Goal: Transaction & Acquisition: Purchase product/service

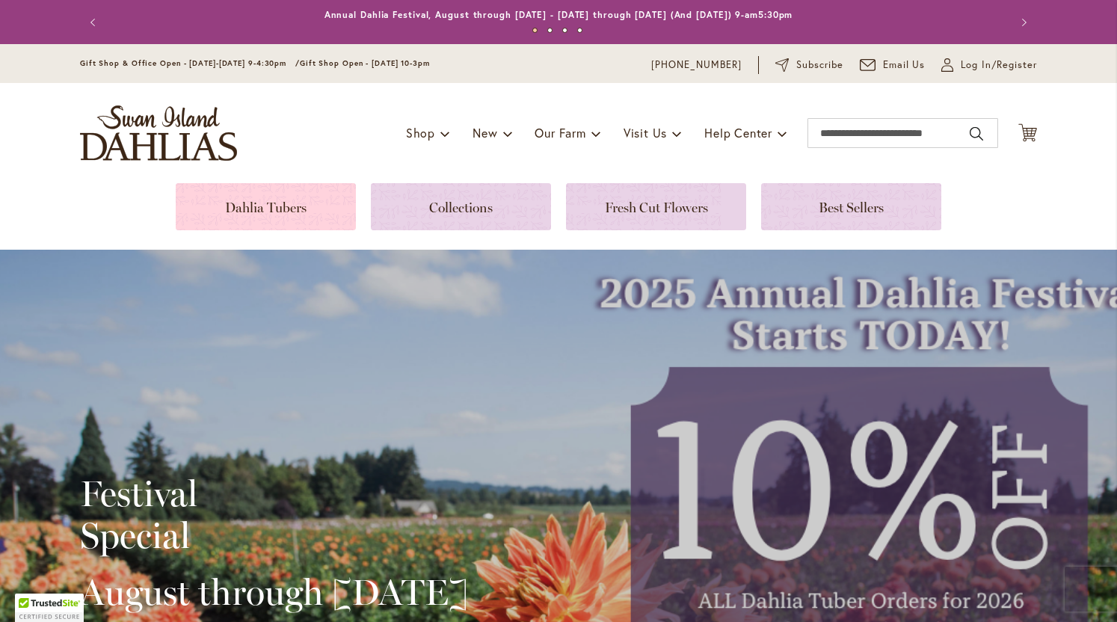
click at [297, 201] on link at bounding box center [266, 206] width 180 height 47
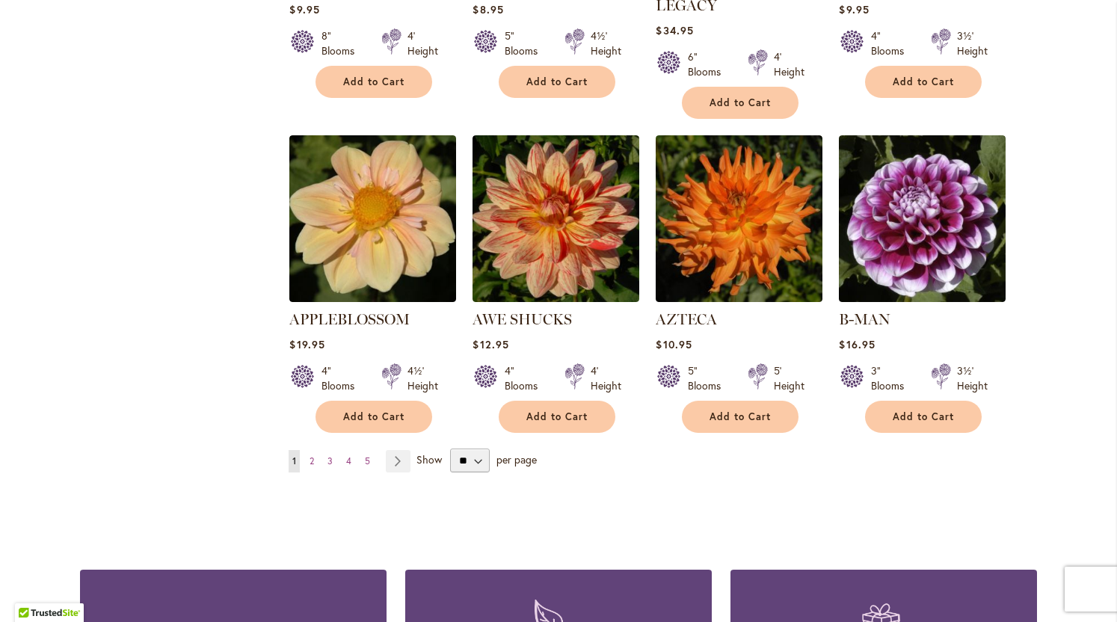
scroll to position [1203, 0]
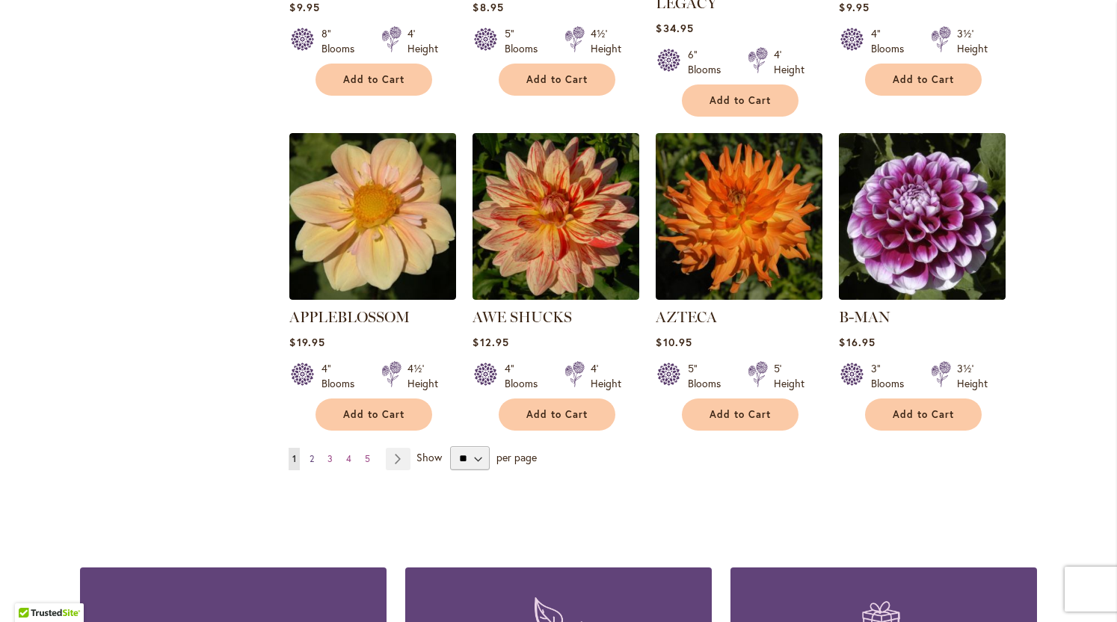
click at [312, 453] on span "2" at bounding box center [311, 458] width 4 height 11
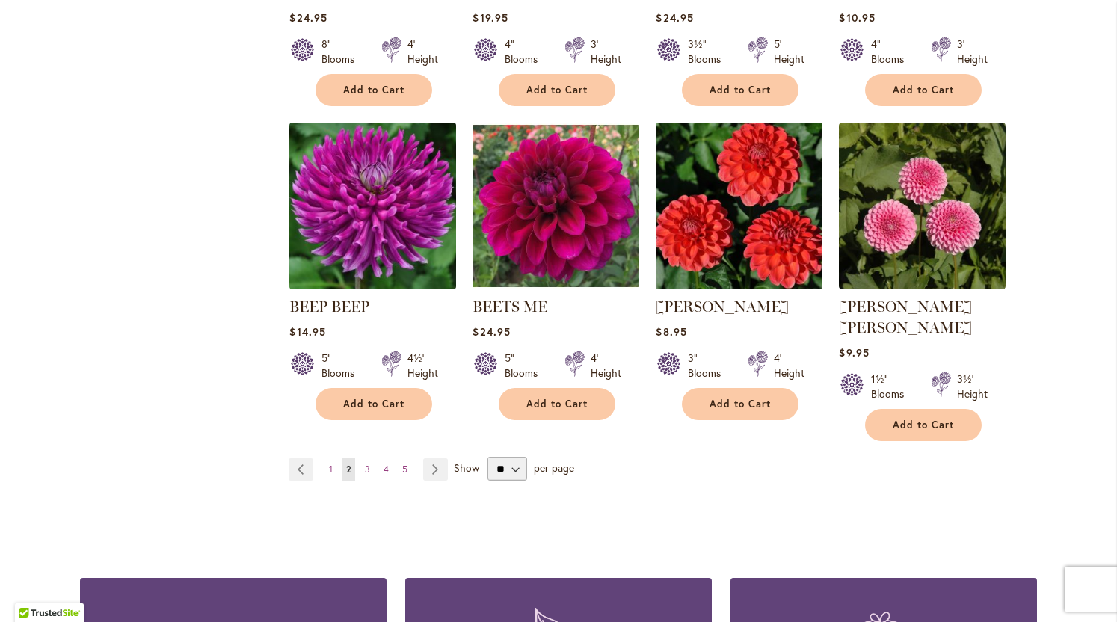
scroll to position [1193, 0]
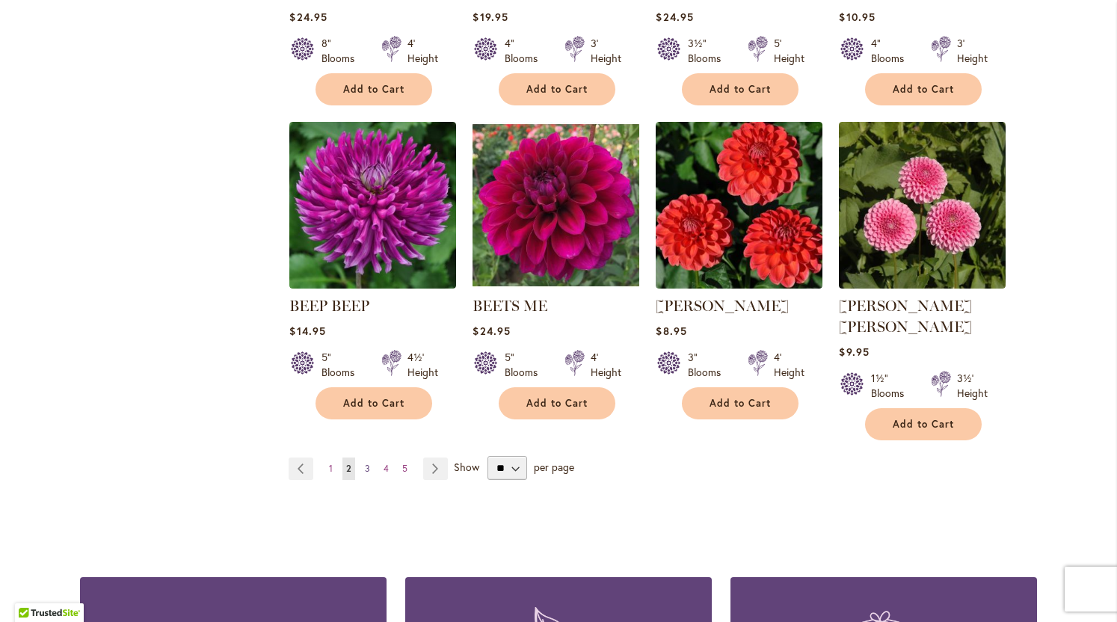
click at [368, 463] on span "3" at bounding box center [367, 468] width 5 height 11
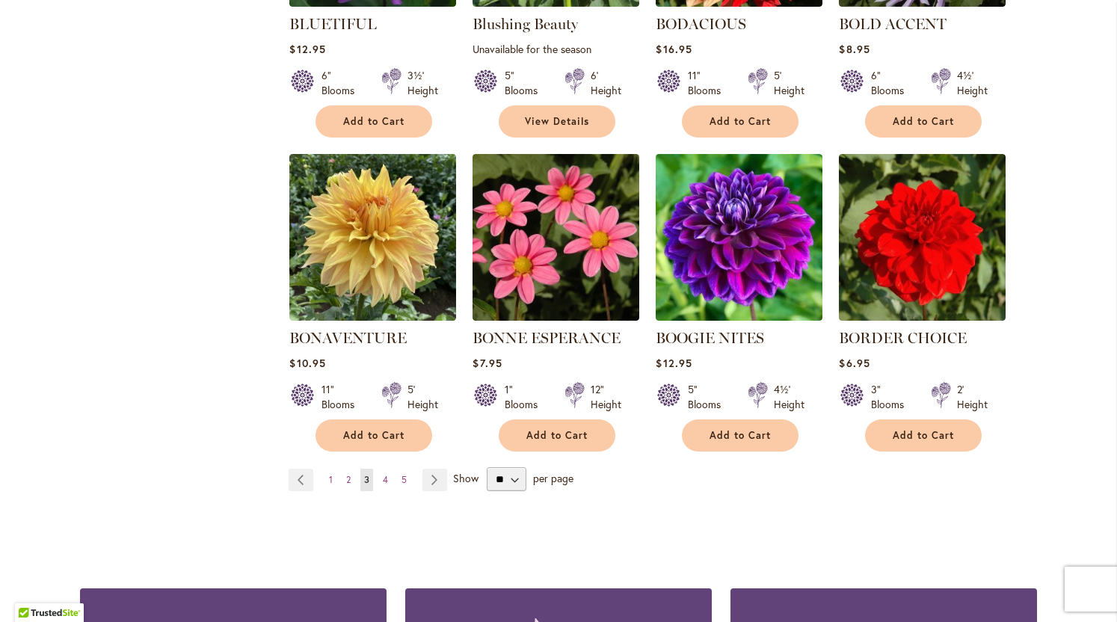
scroll to position [1161, 0]
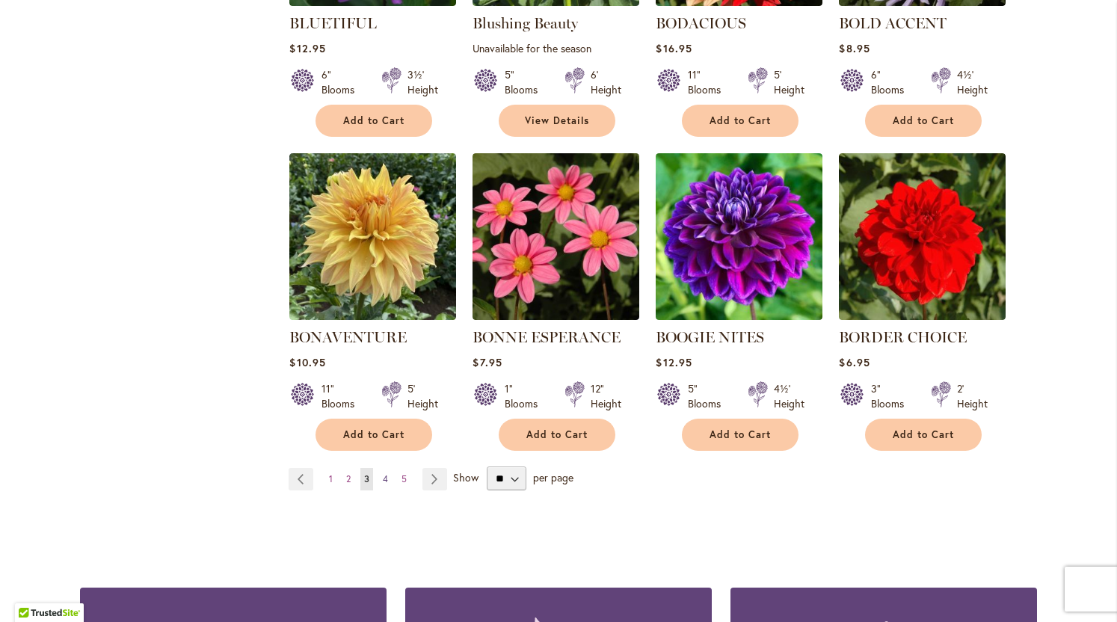
click at [384, 473] on span "4" at bounding box center [385, 478] width 5 height 11
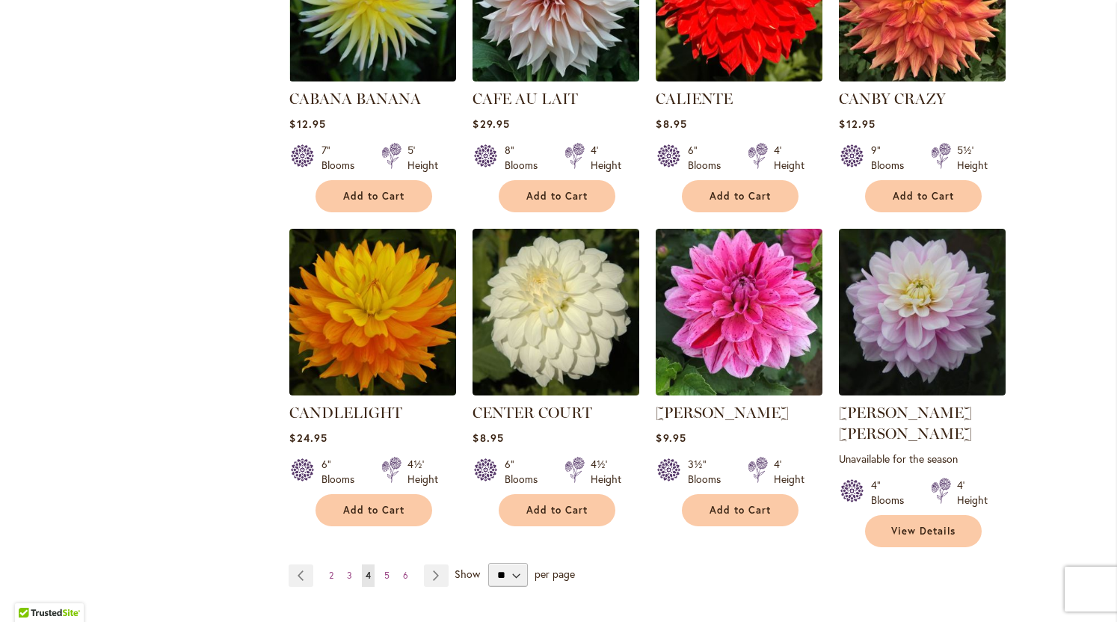
scroll to position [1128, 0]
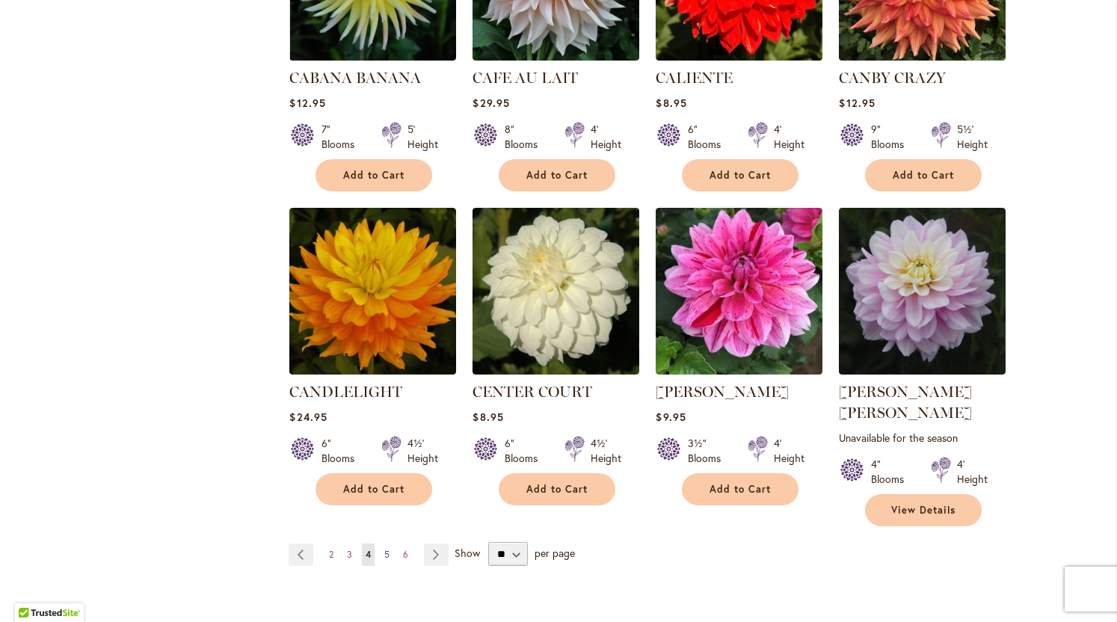
click at [390, 543] on link "Page 5" at bounding box center [386, 554] width 13 height 22
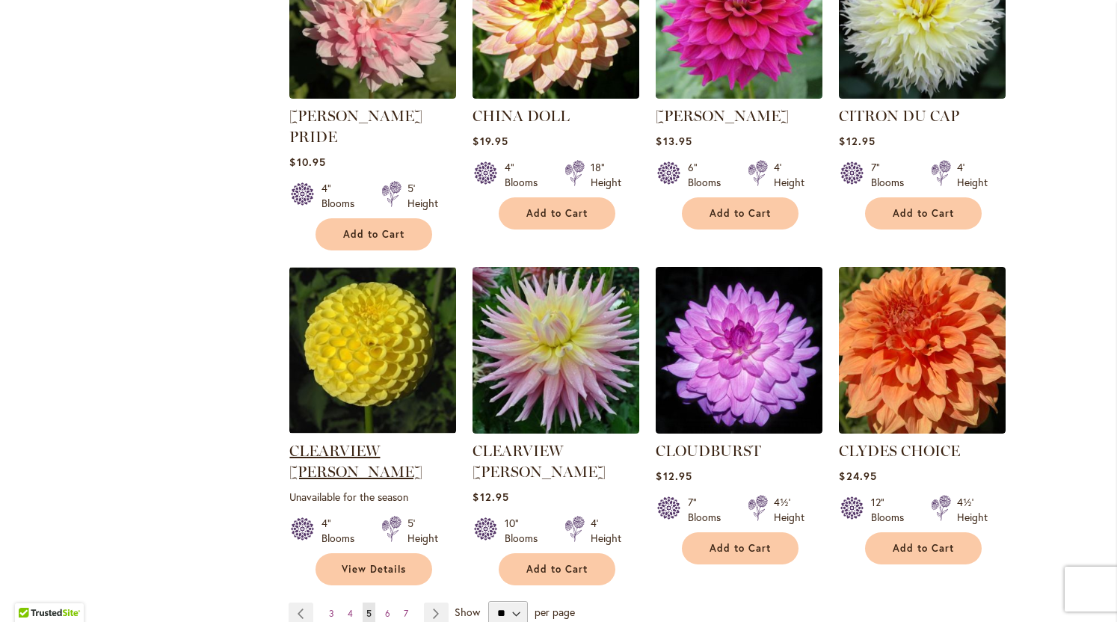
scroll to position [1118, 0]
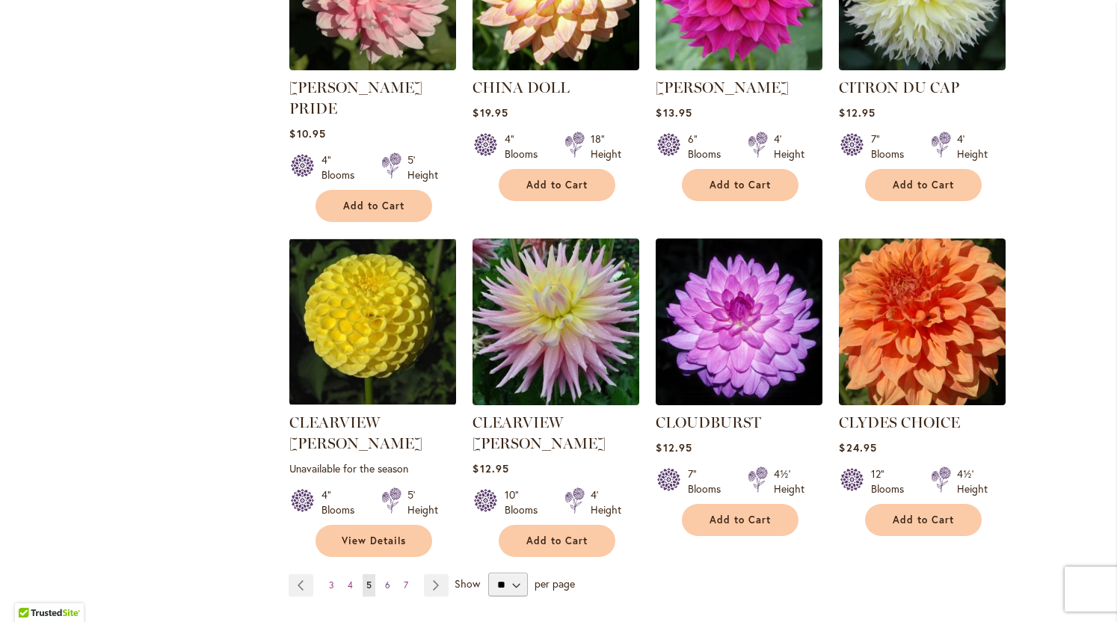
click at [389, 579] on span "6" at bounding box center [387, 584] width 5 height 11
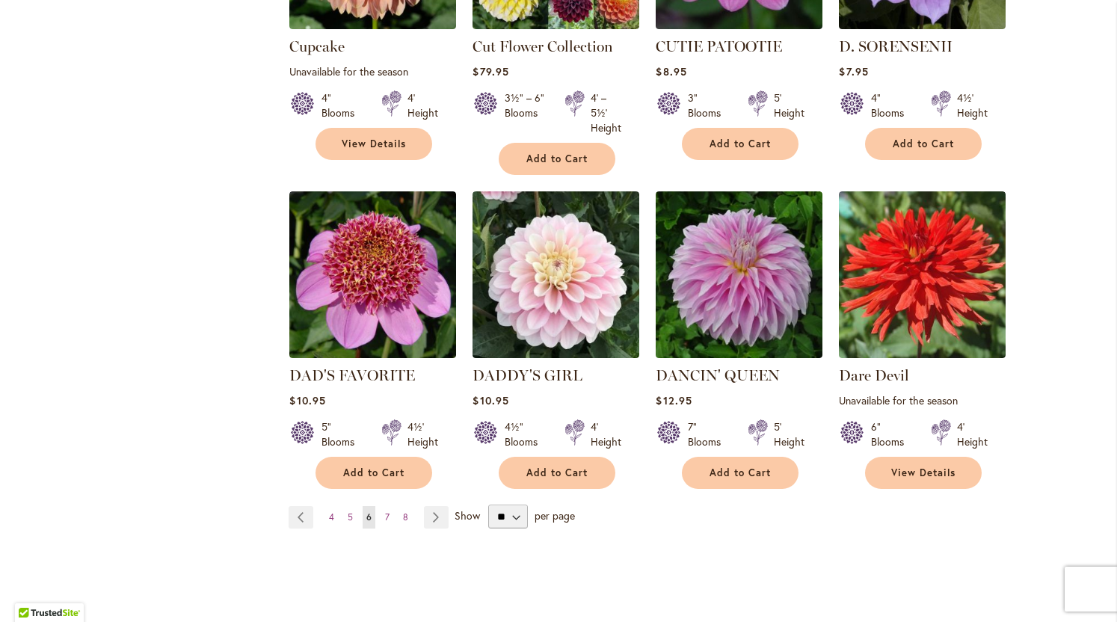
scroll to position [1183, 0]
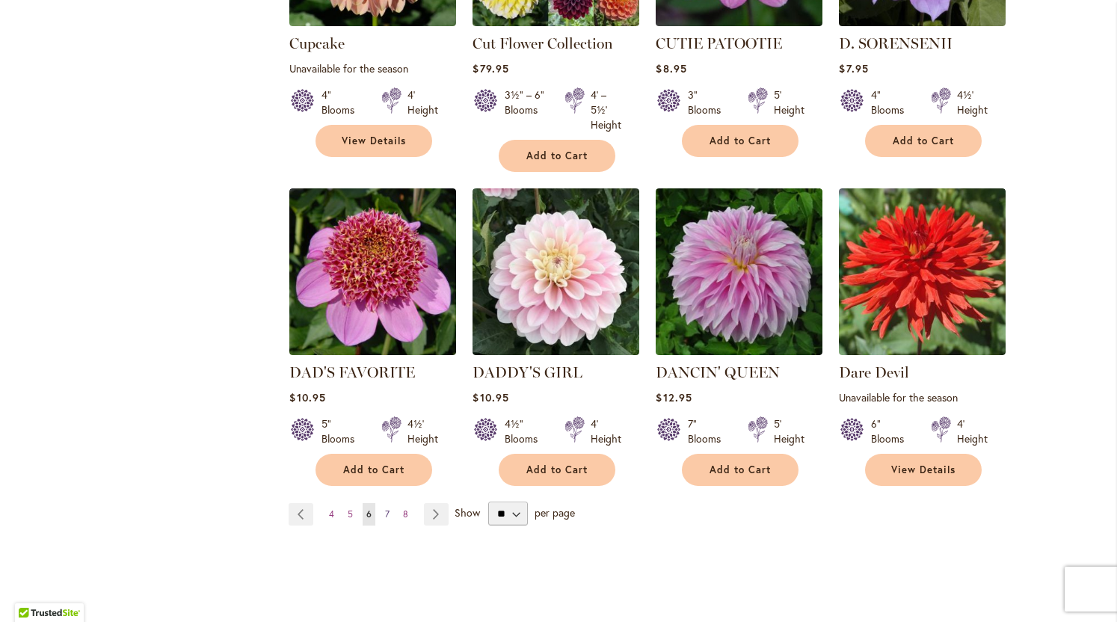
click at [389, 508] on span "7" at bounding box center [387, 513] width 4 height 11
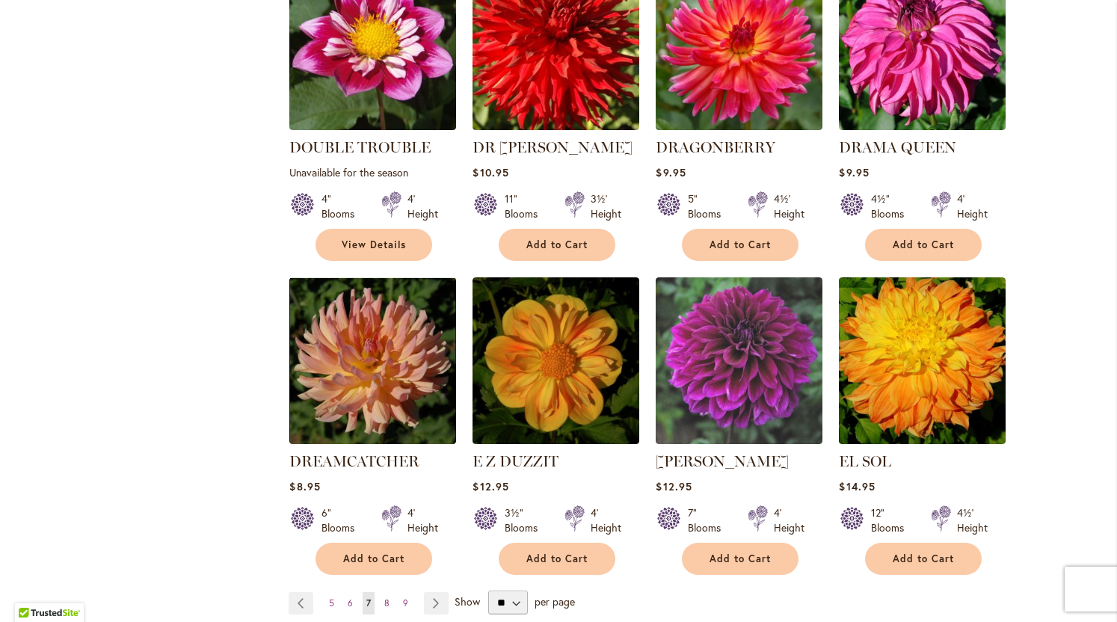
scroll to position [1083, 0]
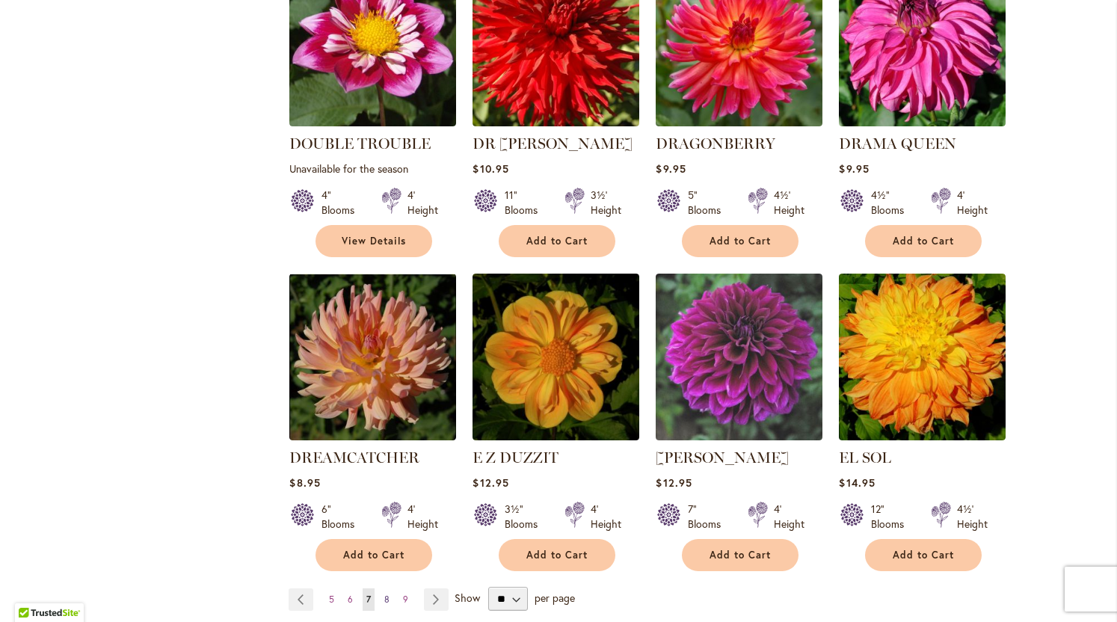
click at [389, 588] on link "Page 8" at bounding box center [386, 599] width 13 height 22
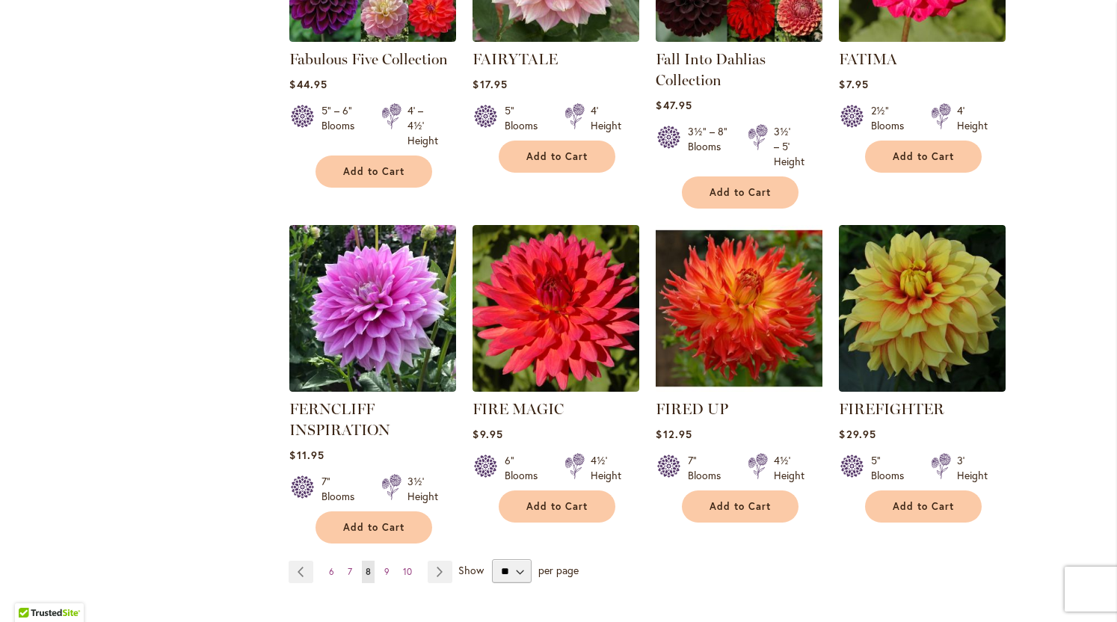
scroll to position [1148, 0]
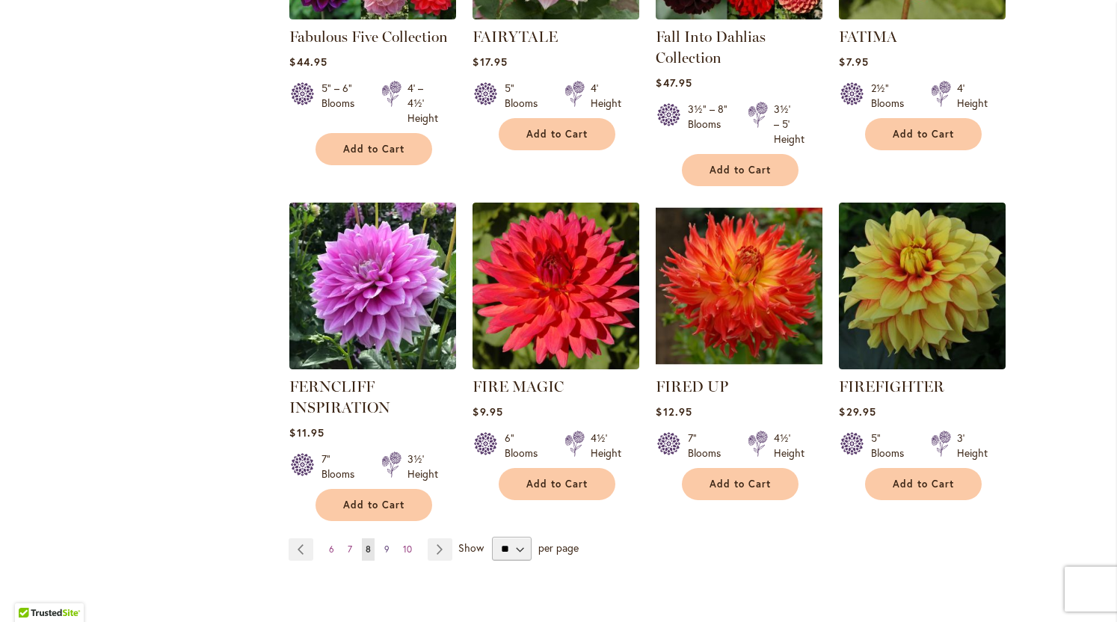
click at [389, 543] on link "Page 9" at bounding box center [386, 549] width 13 height 22
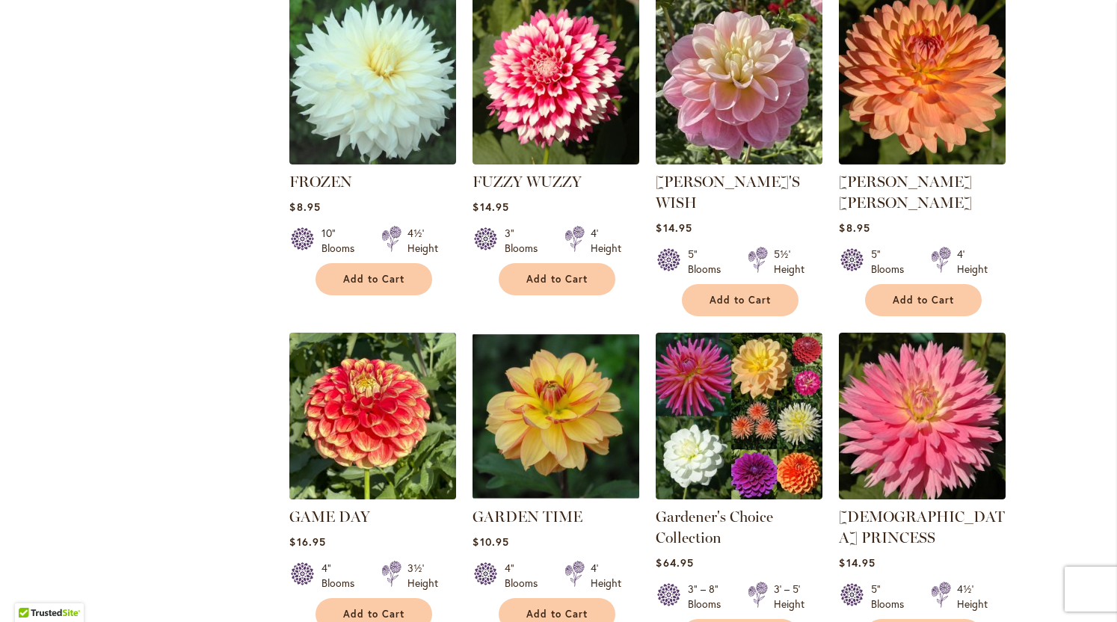
scroll to position [1049, 0]
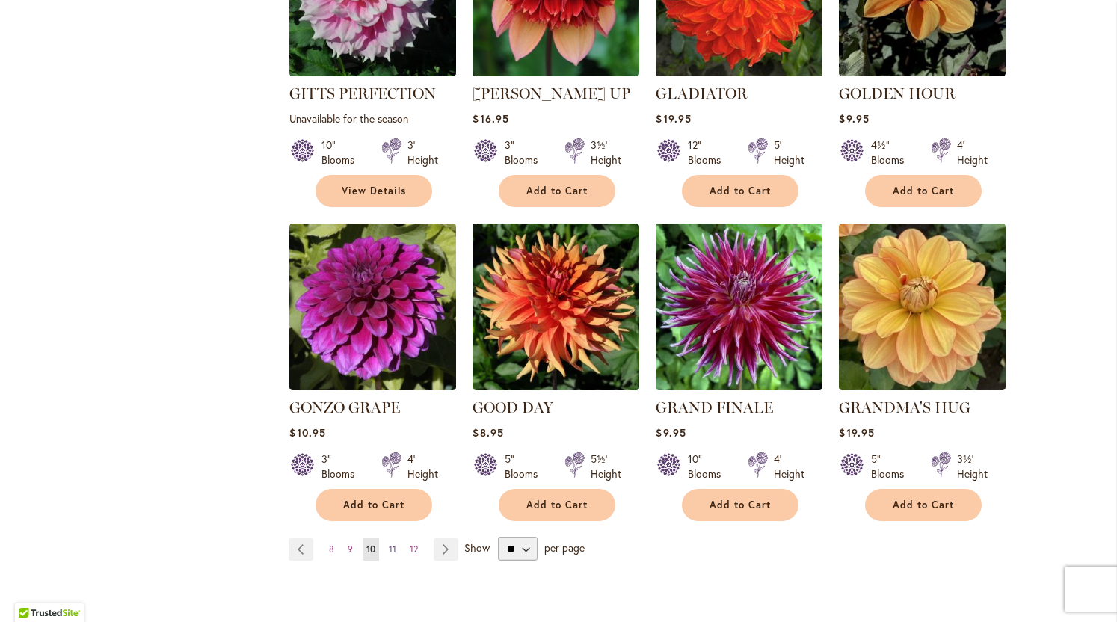
scroll to position [1114, 0]
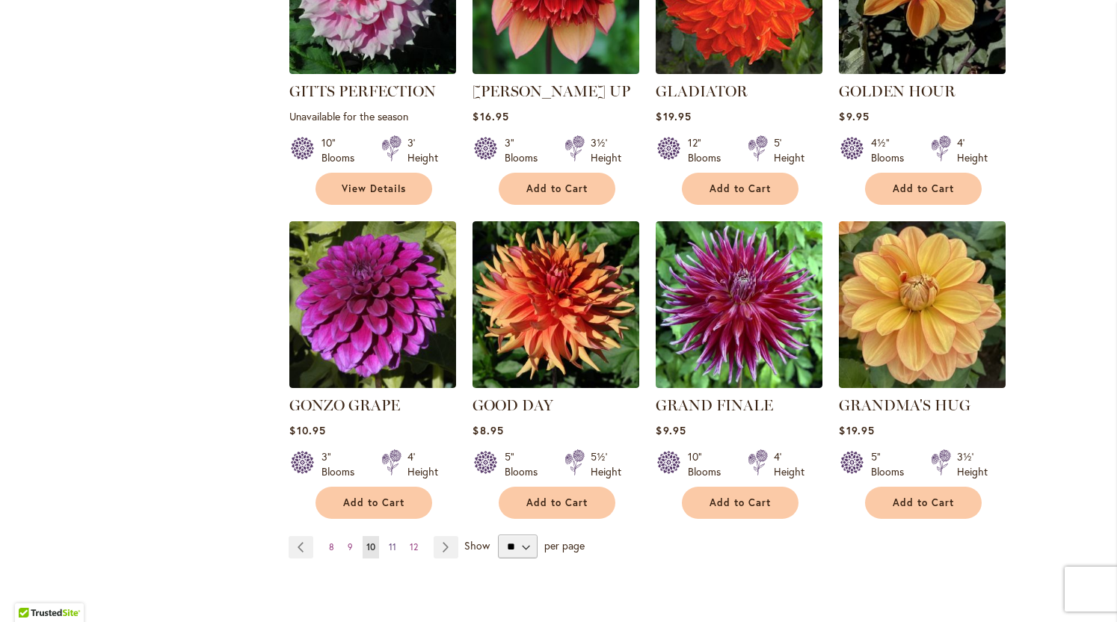
click at [395, 541] on span "11" at bounding box center [392, 546] width 7 height 11
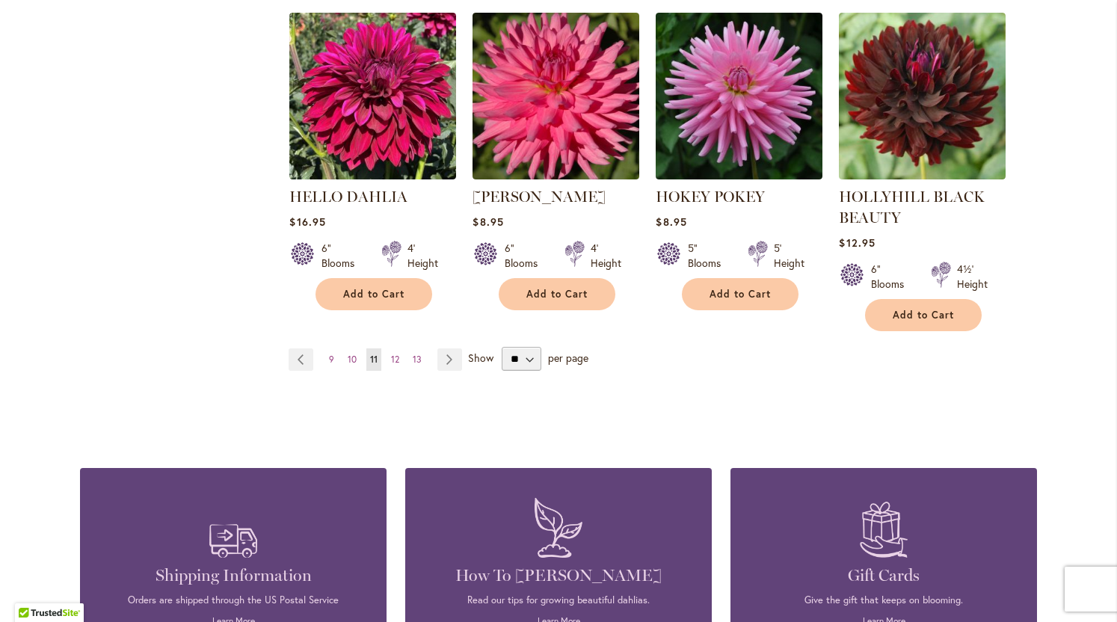
scroll to position [1392, 0]
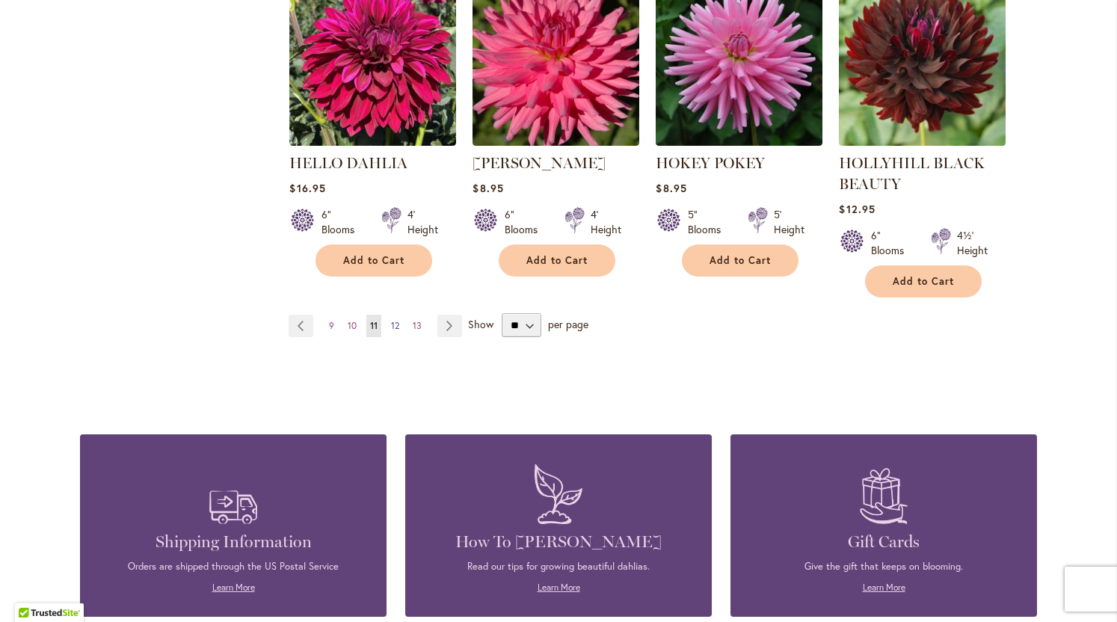
click at [394, 320] on span "12" at bounding box center [395, 325] width 8 height 11
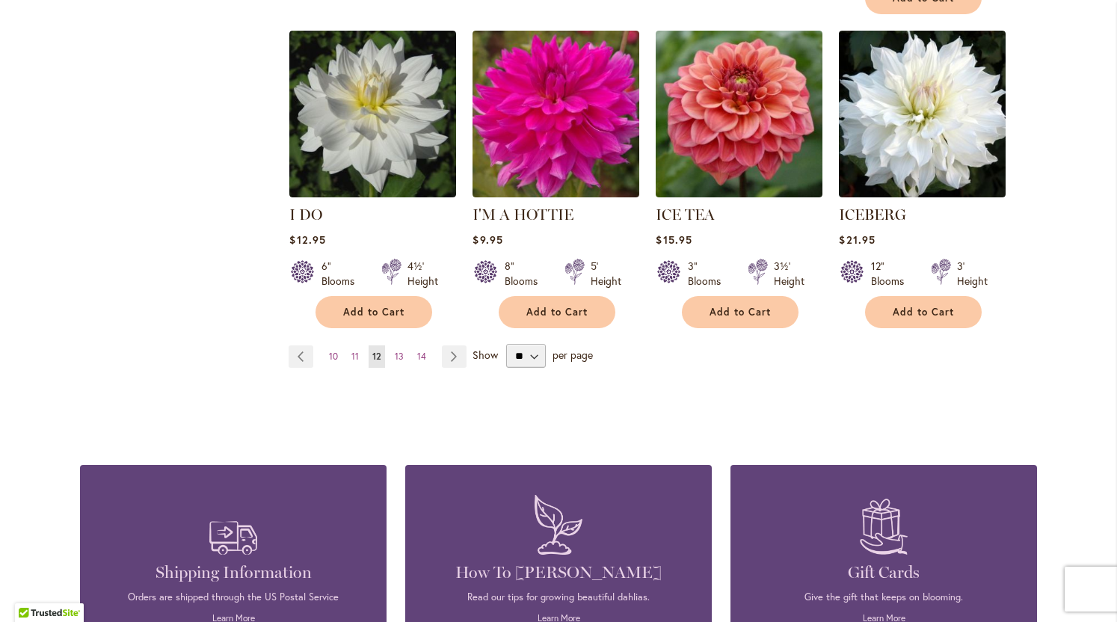
scroll to position [1307, 0]
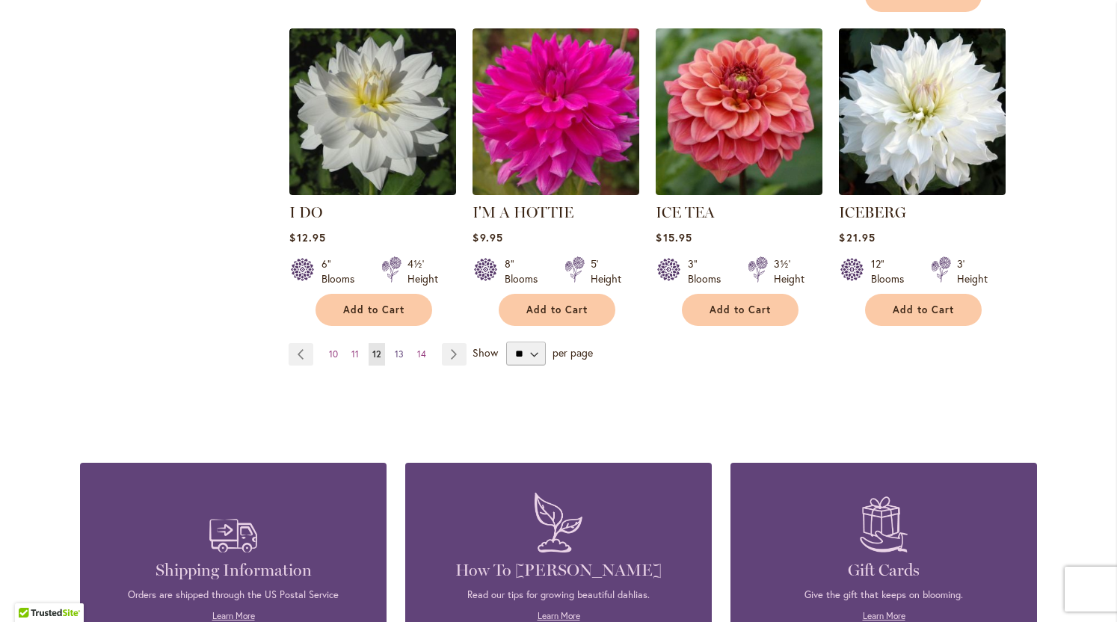
click at [402, 348] on span "13" at bounding box center [399, 353] width 9 height 11
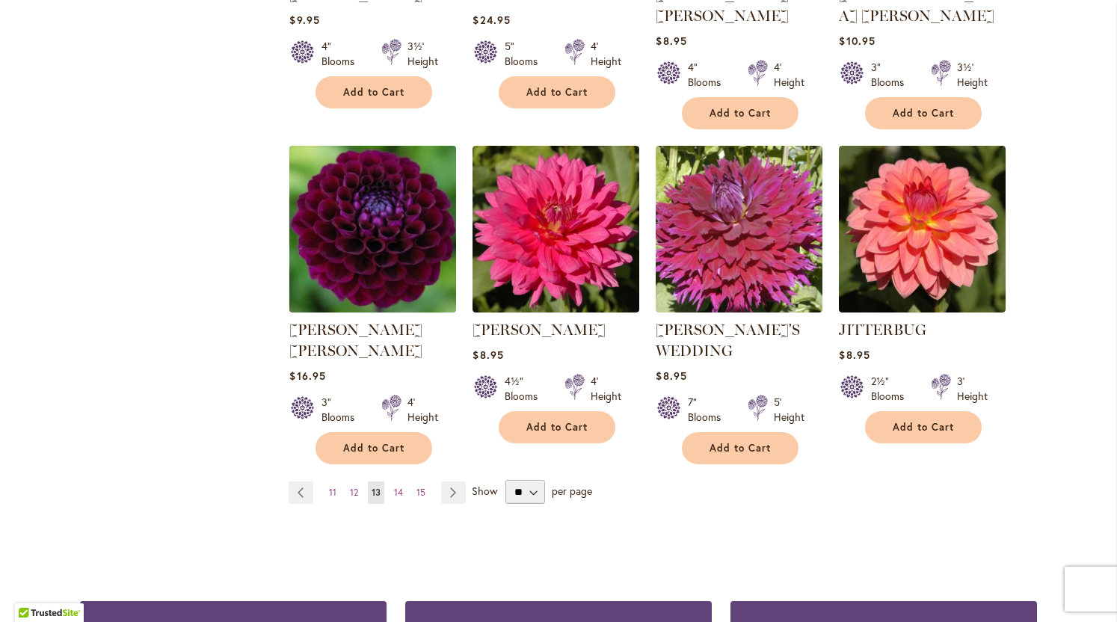
scroll to position [1232, 0]
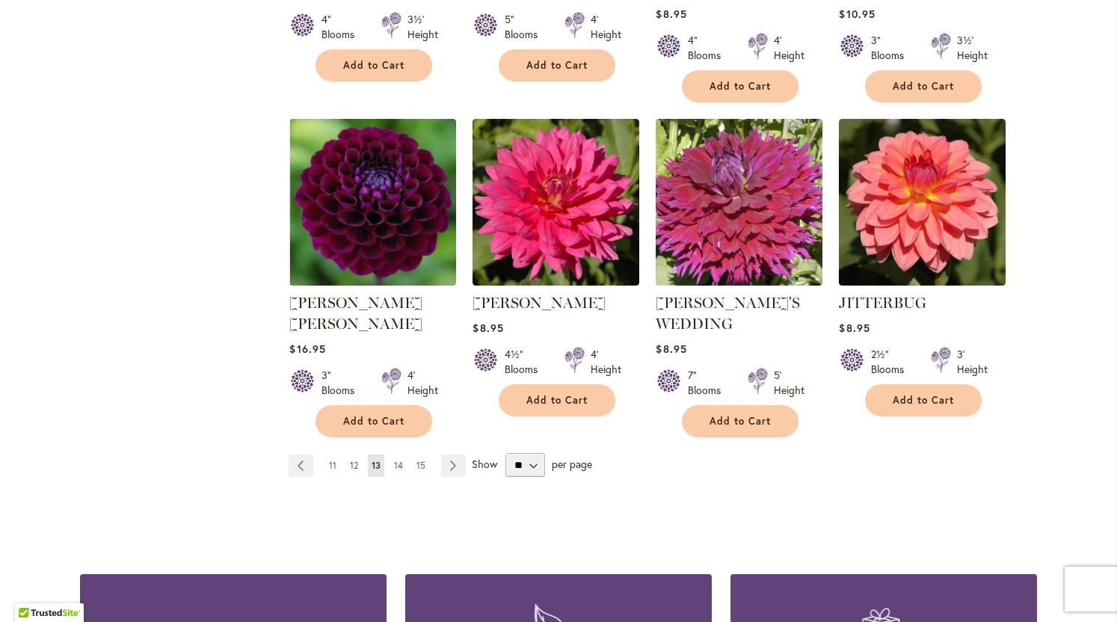
click at [354, 460] on span "12" at bounding box center [354, 465] width 8 height 11
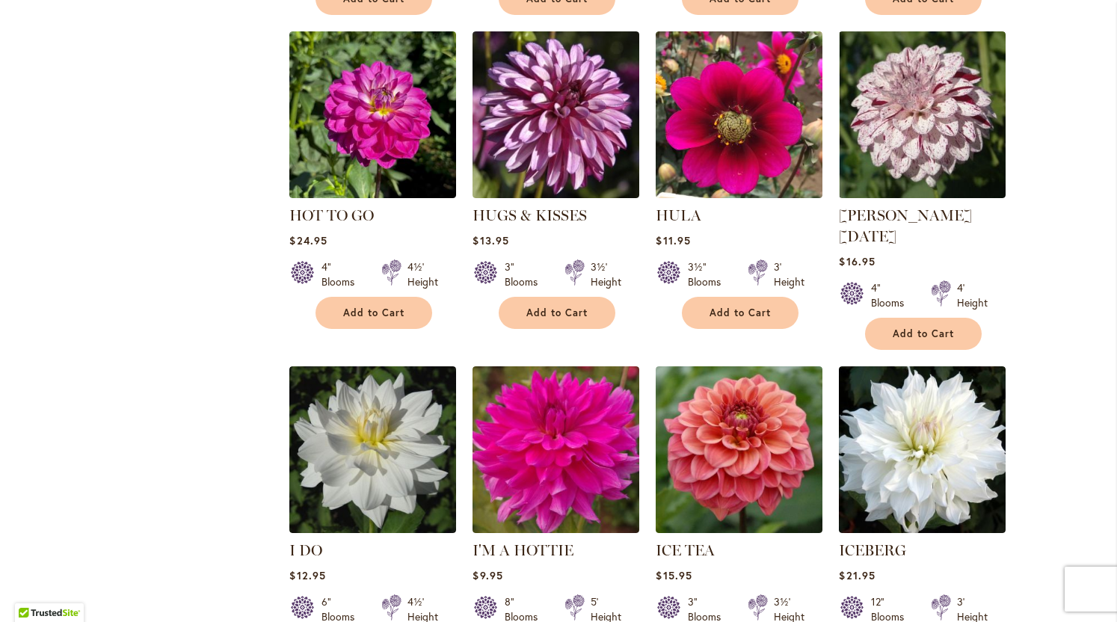
scroll to position [1089, 0]
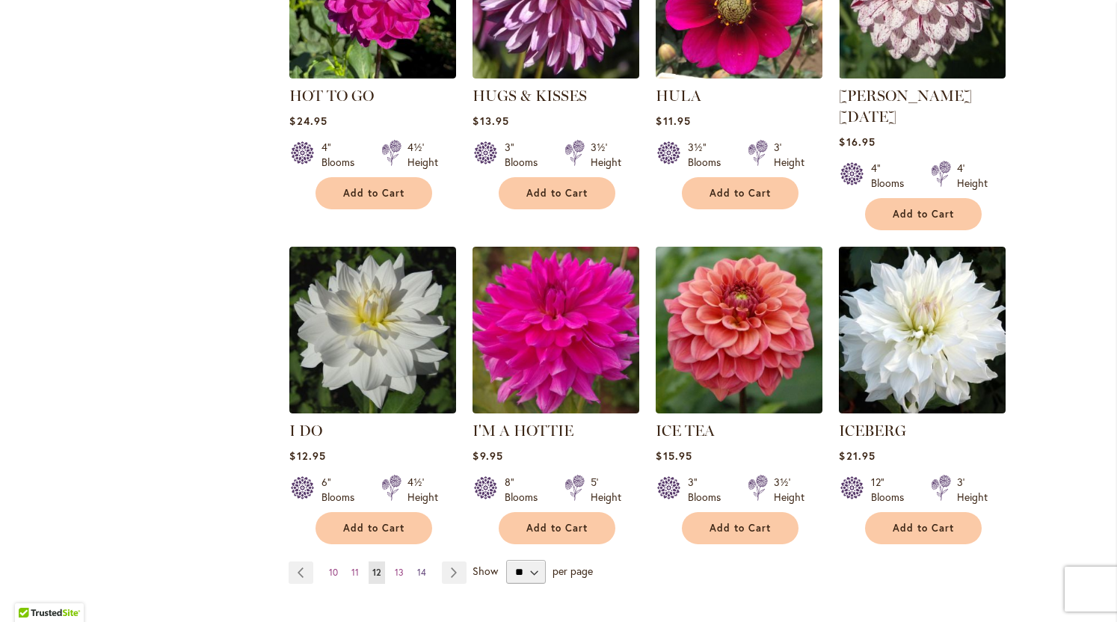
click at [425, 567] on span "14" at bounding box center [421, 572] width 9 height 11
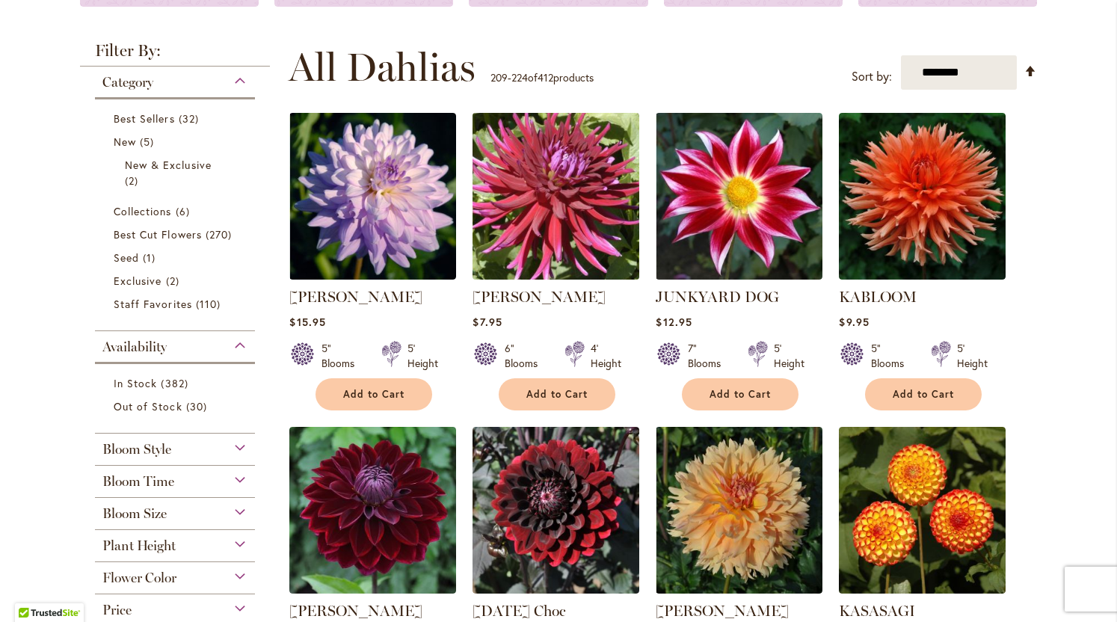
scroll to position [306, 0]
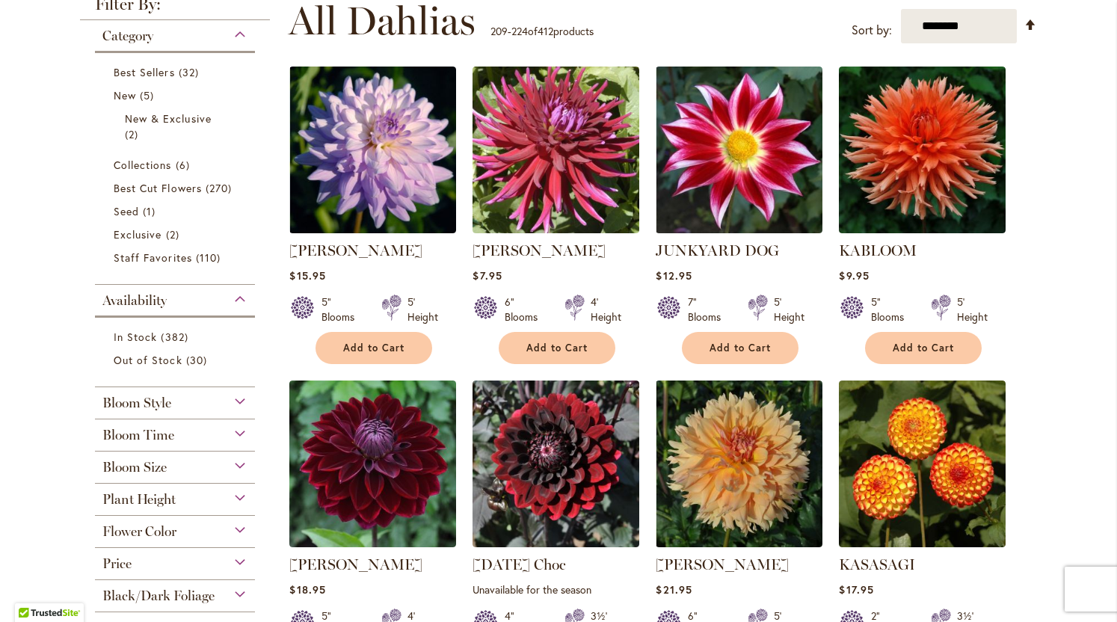
click at [244, 525] on div "Flower Color" at bounding box center [175, 528] width 160 height 24
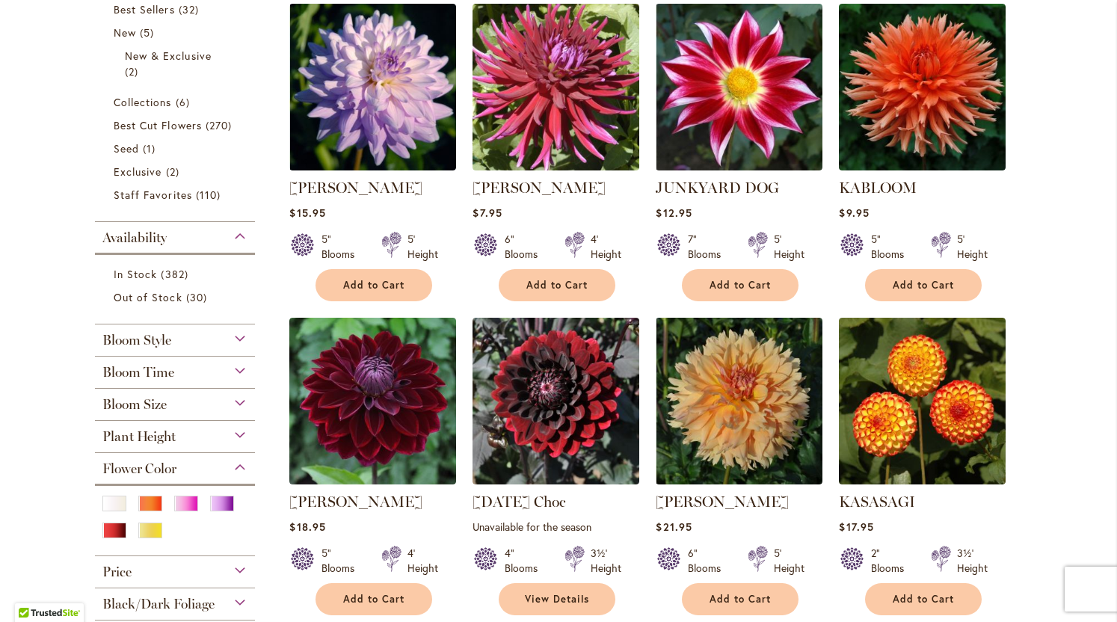
scroll to position [384, 0]
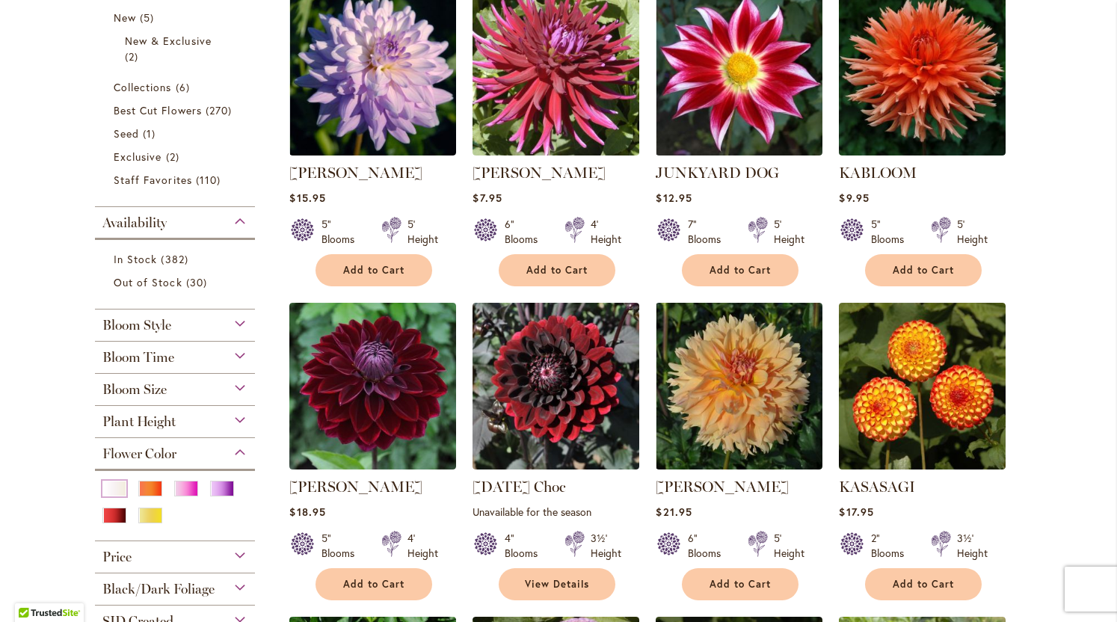
click at [112, 490] on div "White/Cream" at bounding box center [114, 489] width 24 height 16
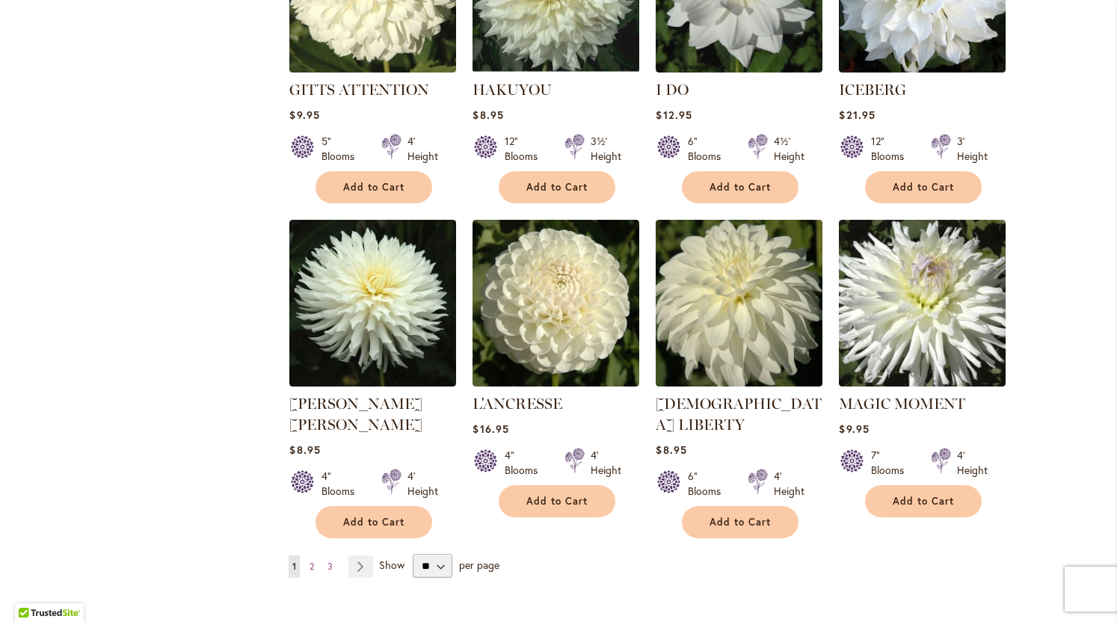
scroll to position [1098, 0]
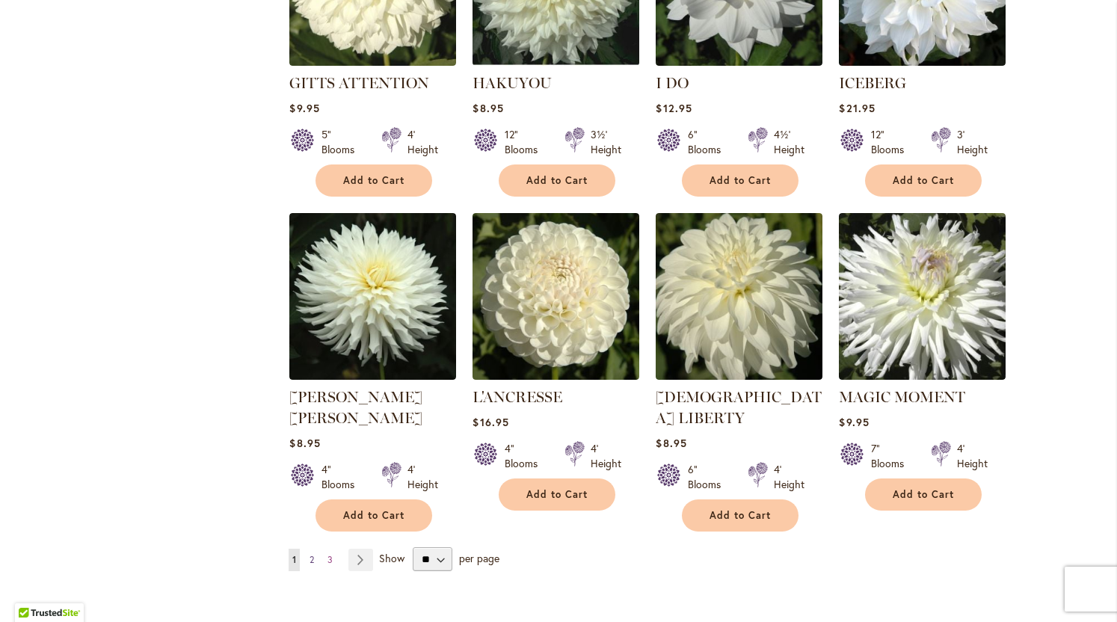
click at [312, 554] on span "2" at bounding box center [311, 559] width 4 height 11
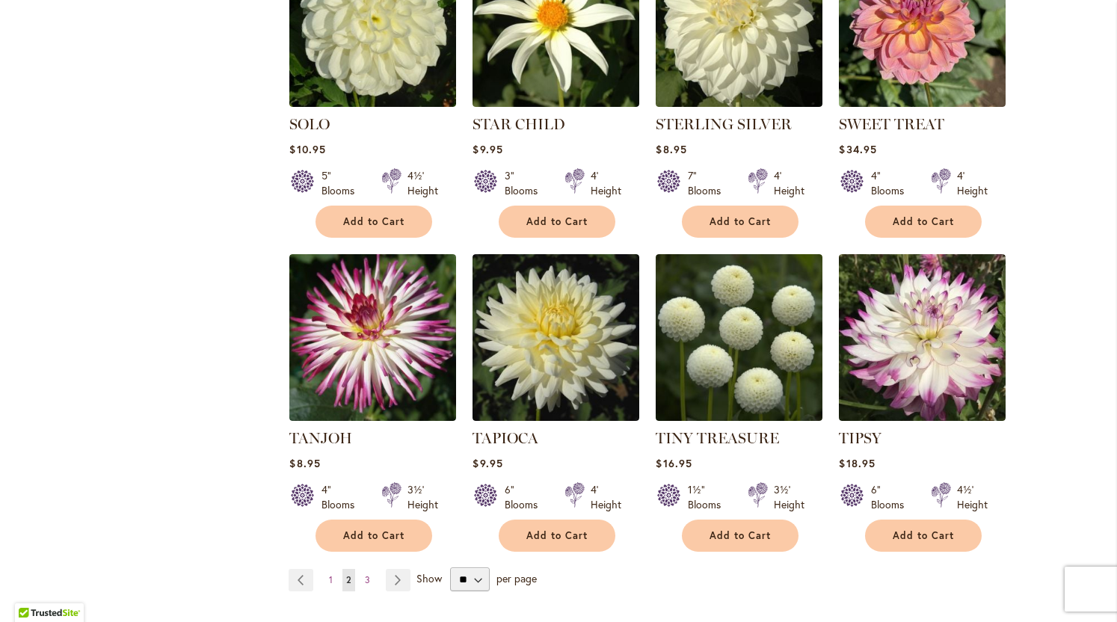
scroll to position [1068, 0]
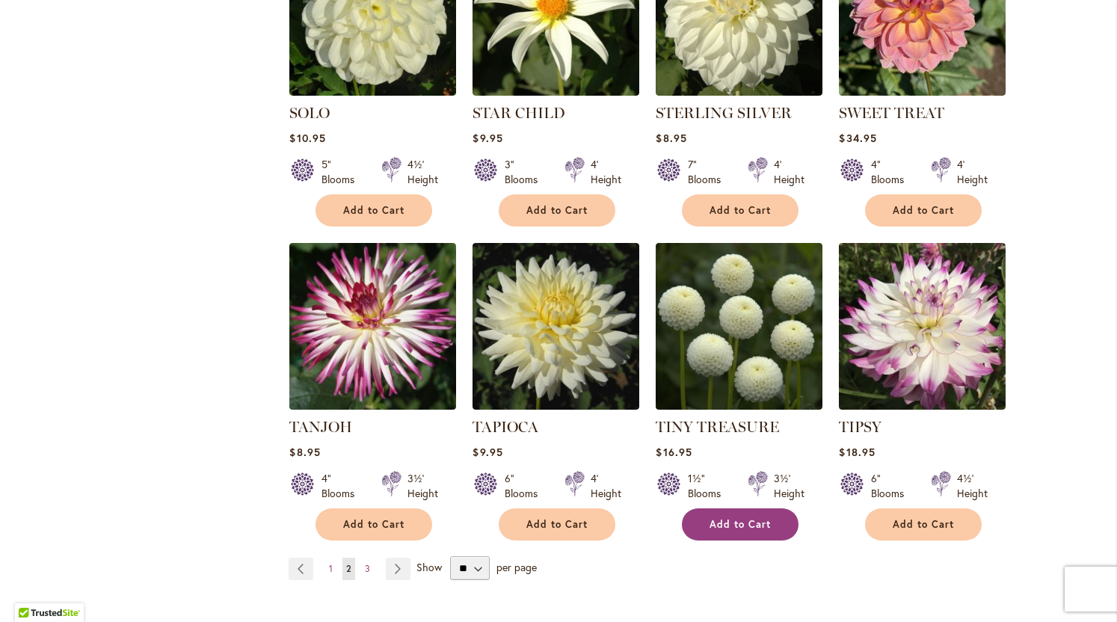
click at [728, 518] on span "Add to Cart" at bounding box center [739, 524] width 61 height 13
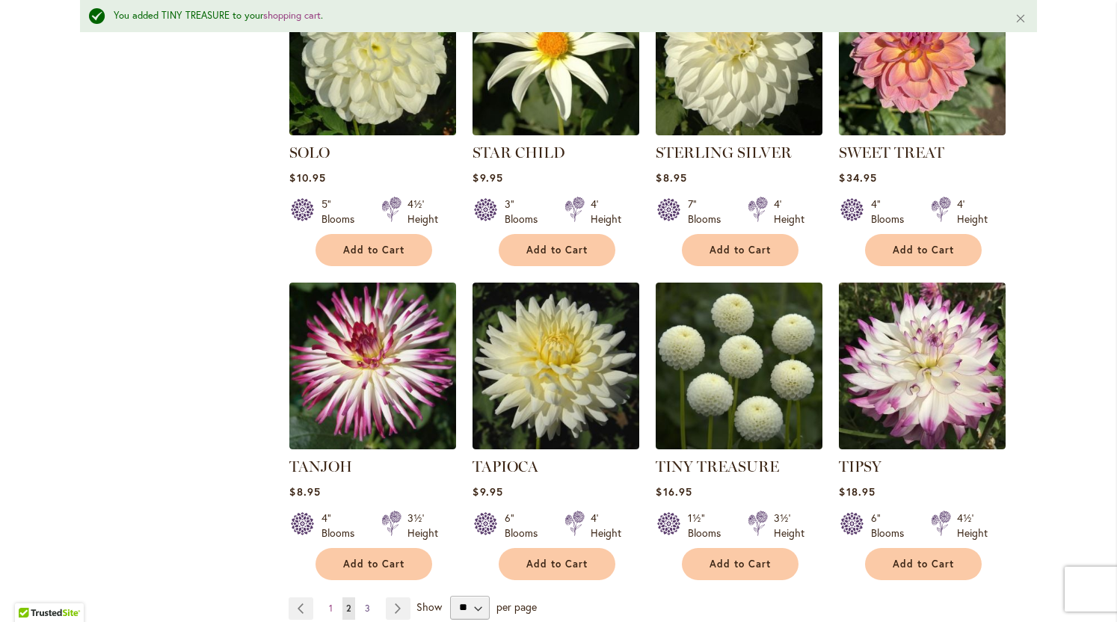
click at [368, 602] on span "3" at bounding box center [367, 607] width 5 height 11
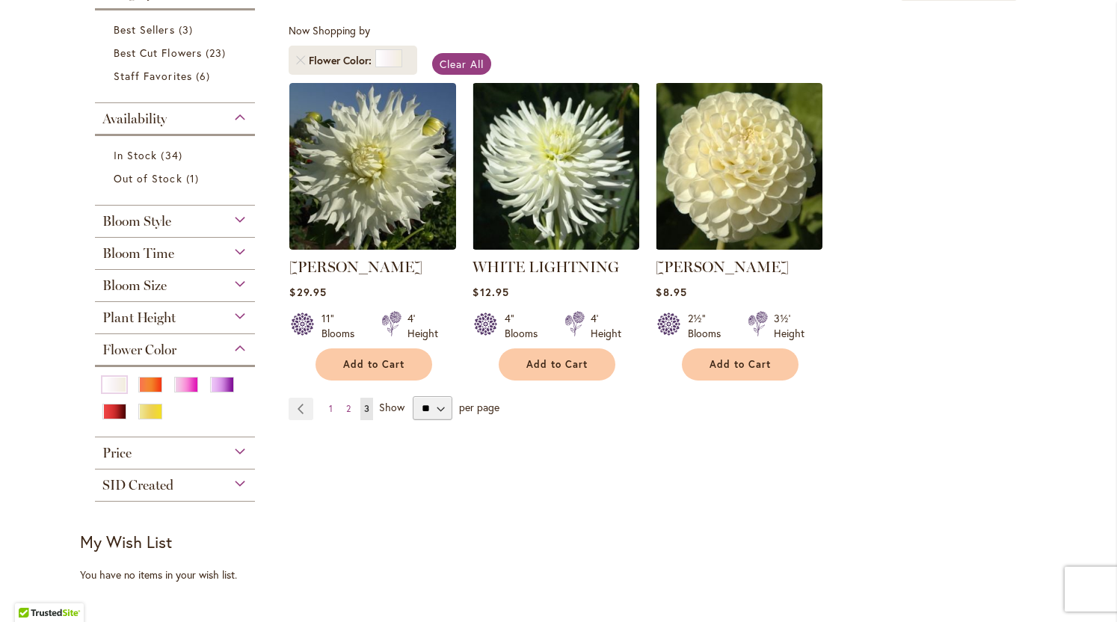
scroll to position [266, 0]
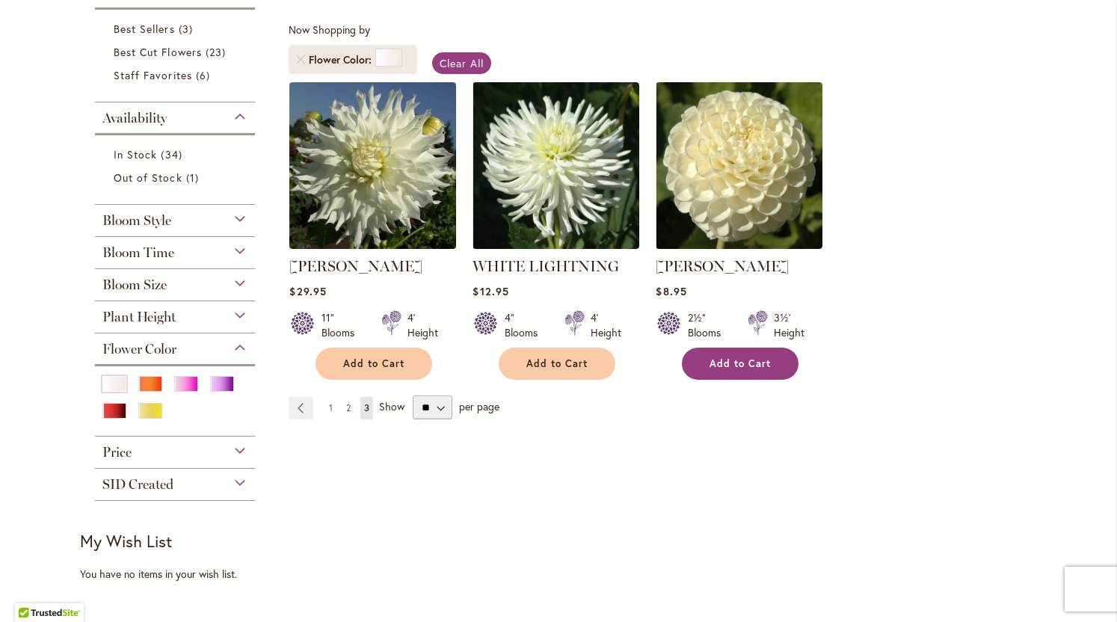
click at [718, 365] on span "Add to Cart" at bounding box center [739, 363] width 61 height 13
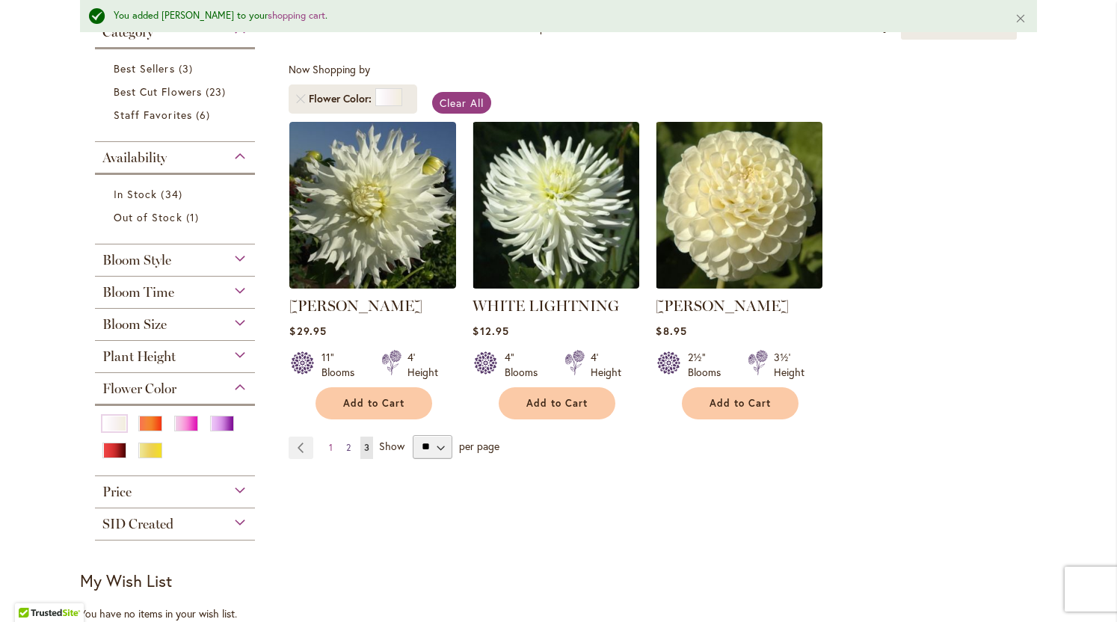
click at [348, 445] on span "2" at bounding box center [348, 447] width 4 height 11
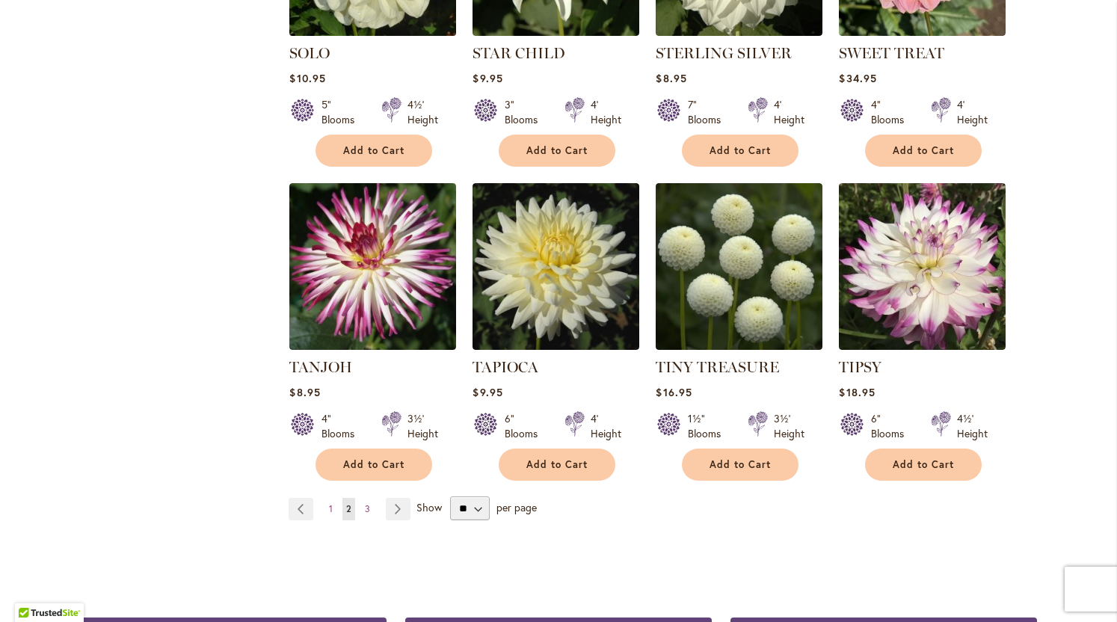
scroll to position [1131, 0]
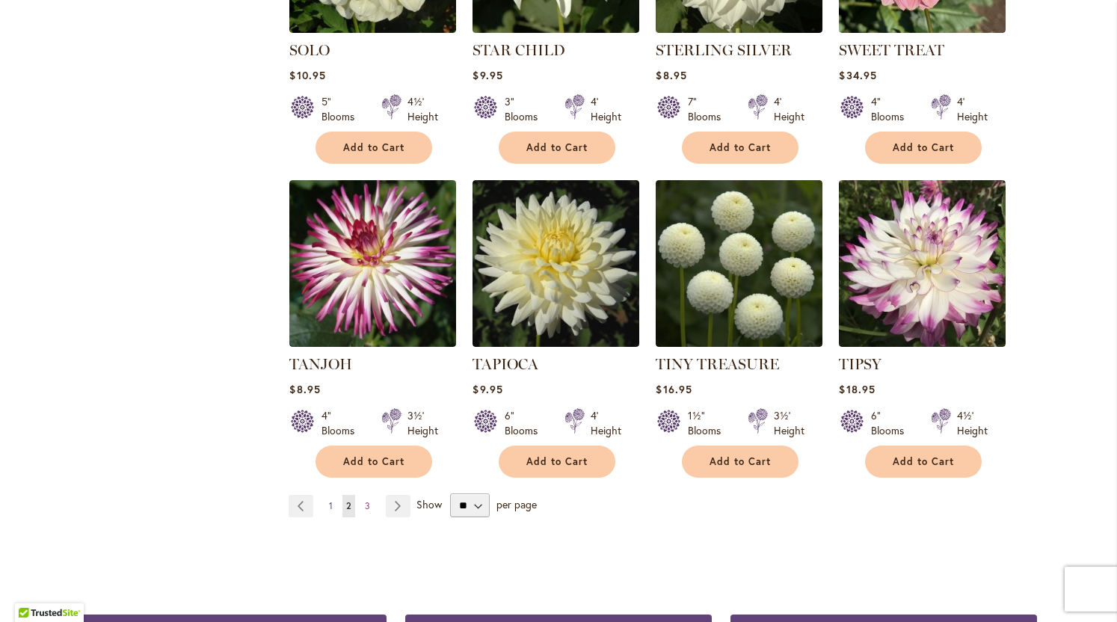
click at [333, 500] on span "1" at bounding box center [331, 505] width 4 height 11
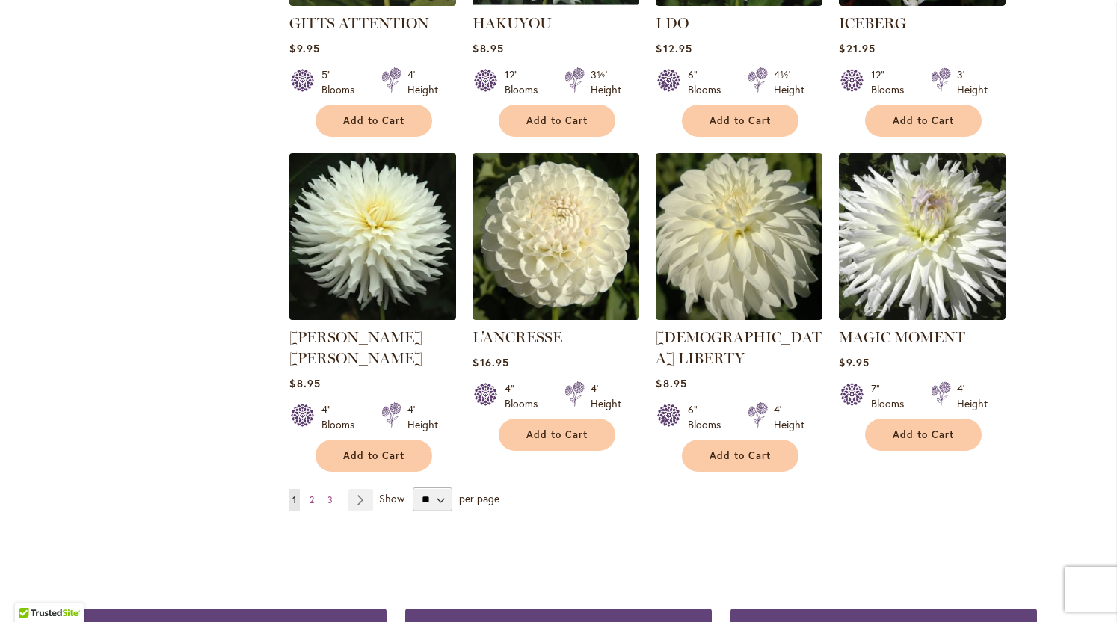
scroll to position [1159, 0]
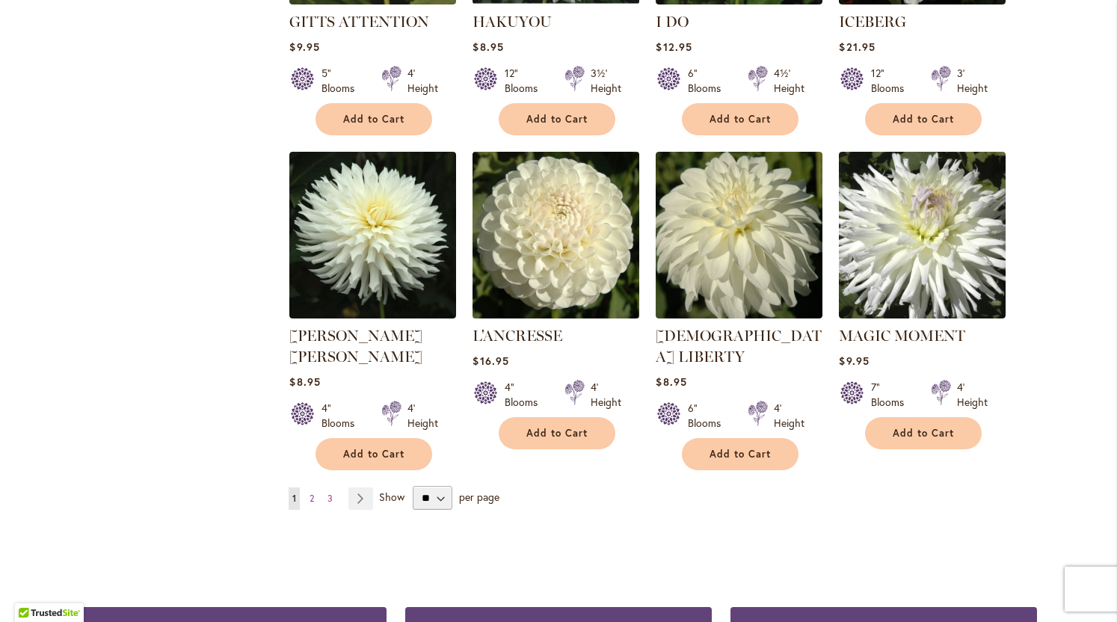
click at [533, 229] on img at bounding box center [556, 234] width 175 height 175
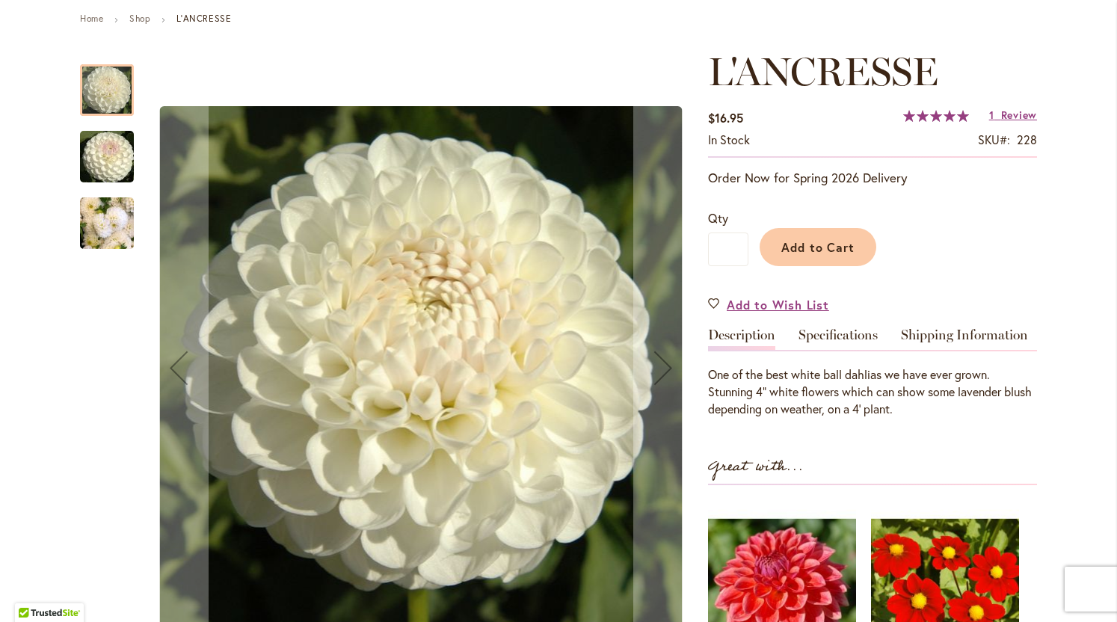
scroll to position [177, 0]
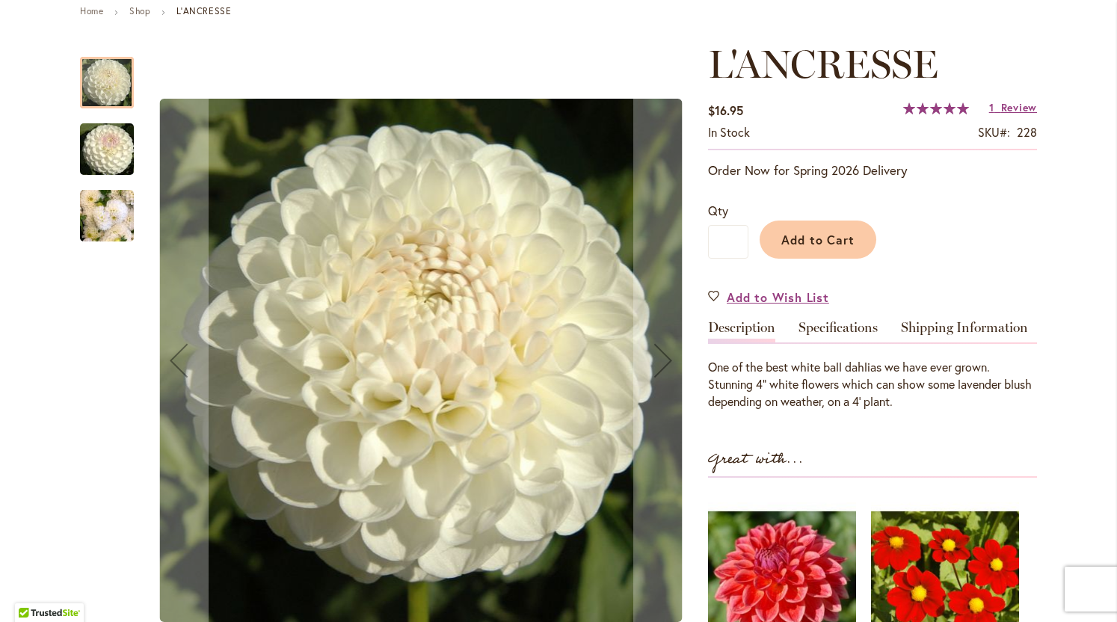
click at [120, 228] on img "L'ANCRESSE" at bounding box center [107, 216] width 54 height 72
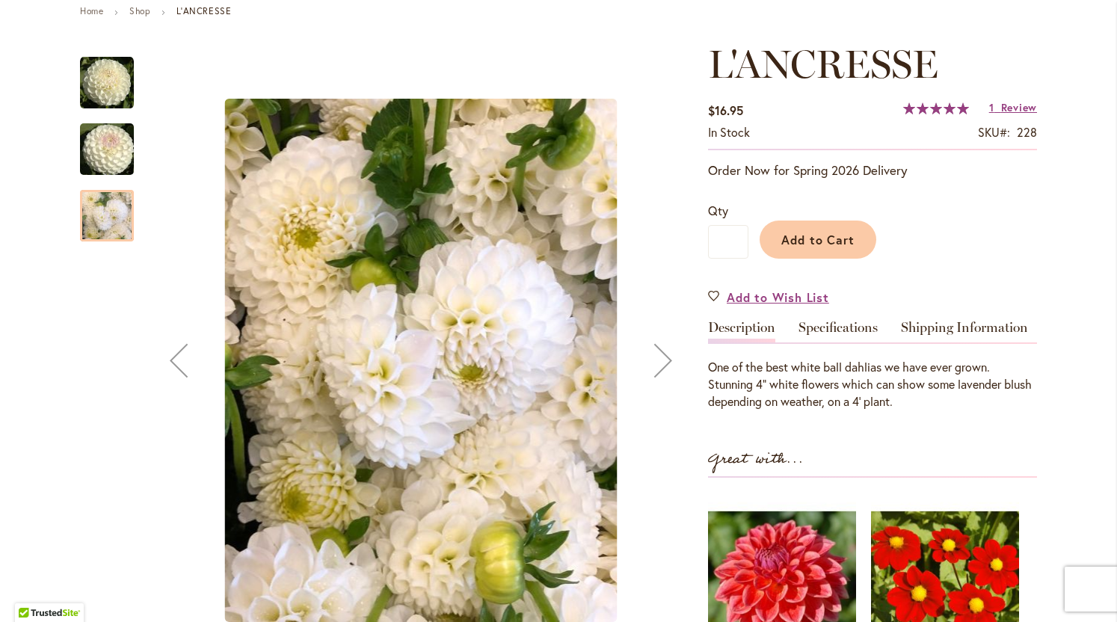
click at [118, 161] on img "L'ANCRESSE" at bounding box center [107, 150] width 108 height 72
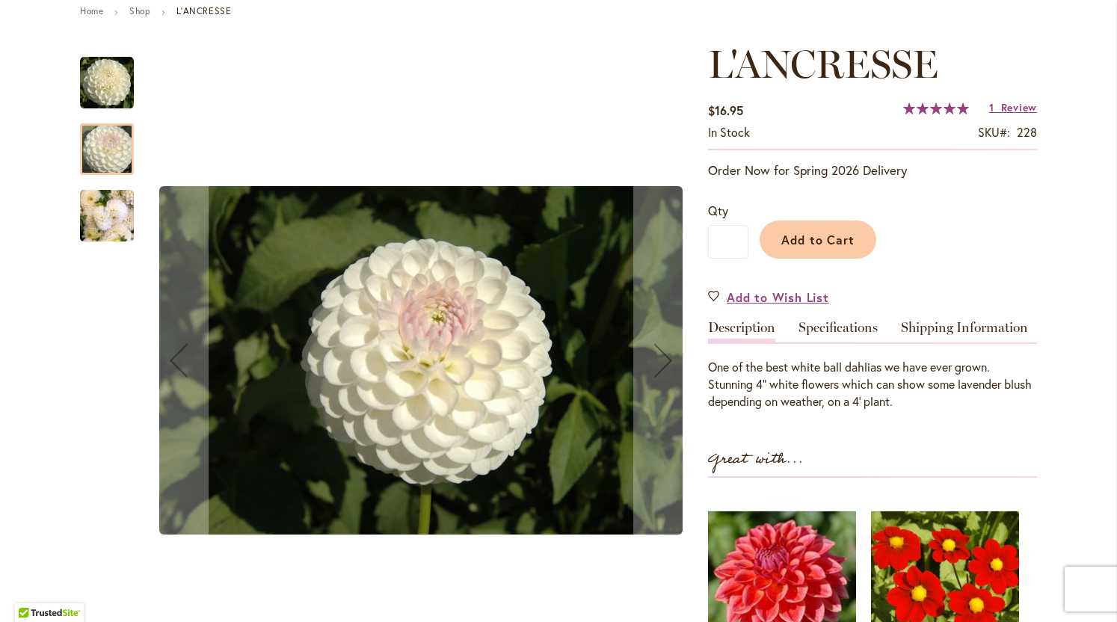
click at [109, 206] on img "L'ANCRESSE" at bounding box center [107, 216] width 54 height 72
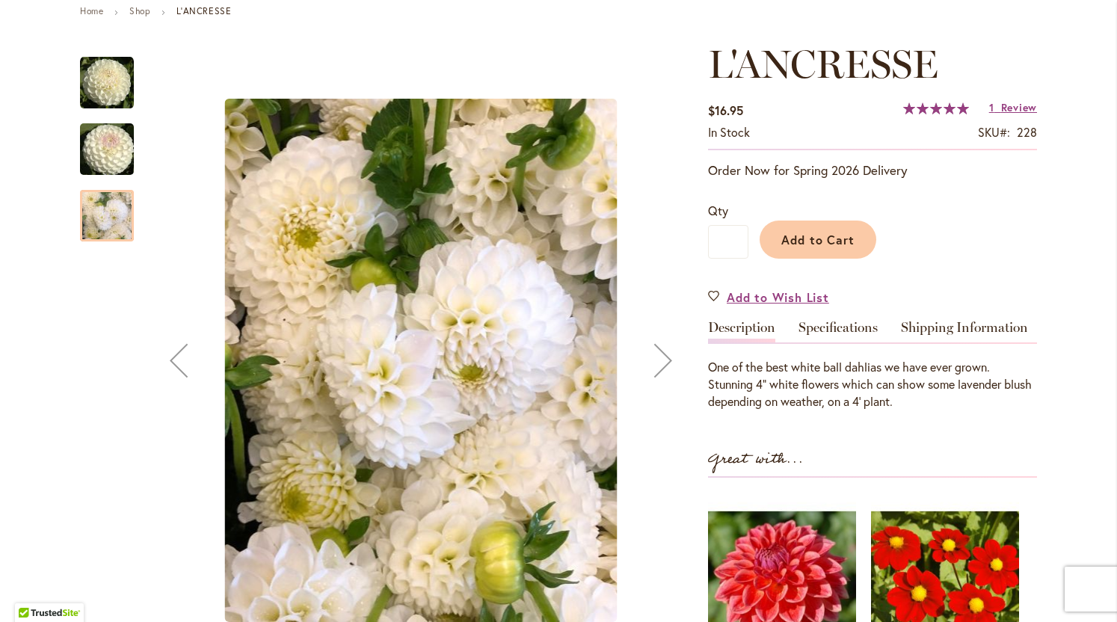
click at [111, 154] on img "L'ANCRESSE" at bounding box center [107, 150] width 108 height 72
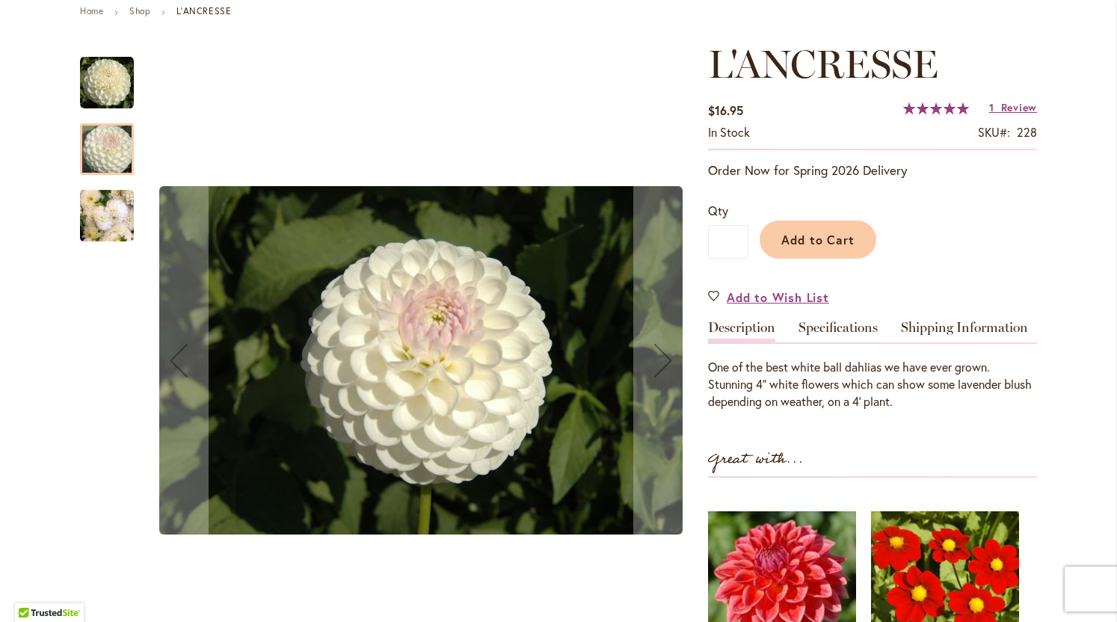
click at [110, 96] on img "L'ANCRESSE" at bounding box center [107, 83] width 54 height 54
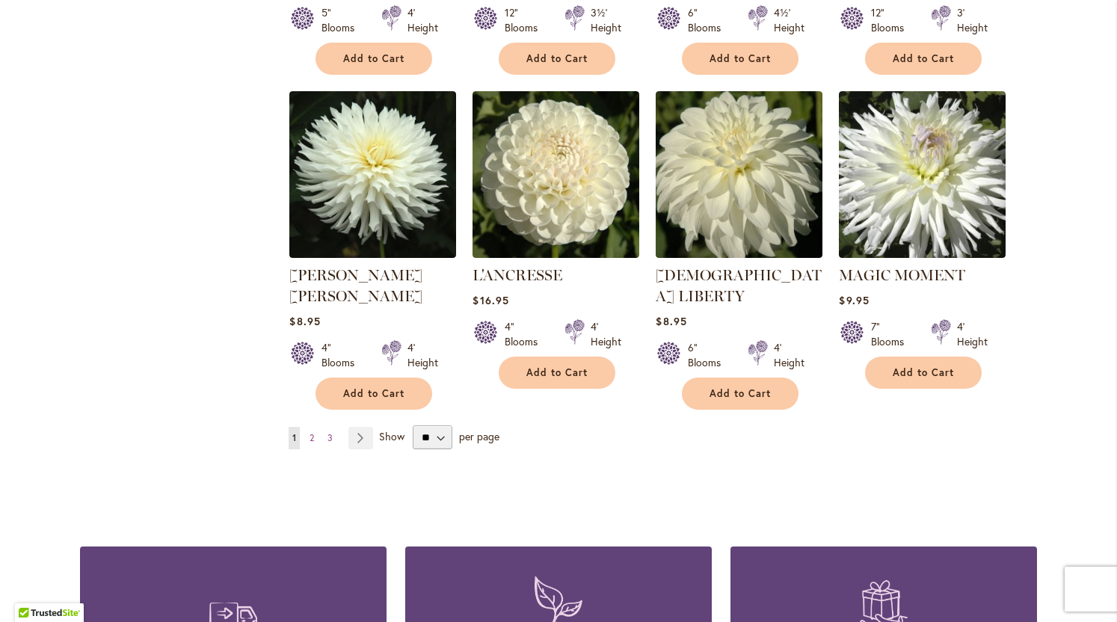
scroll to position [1224, 0]
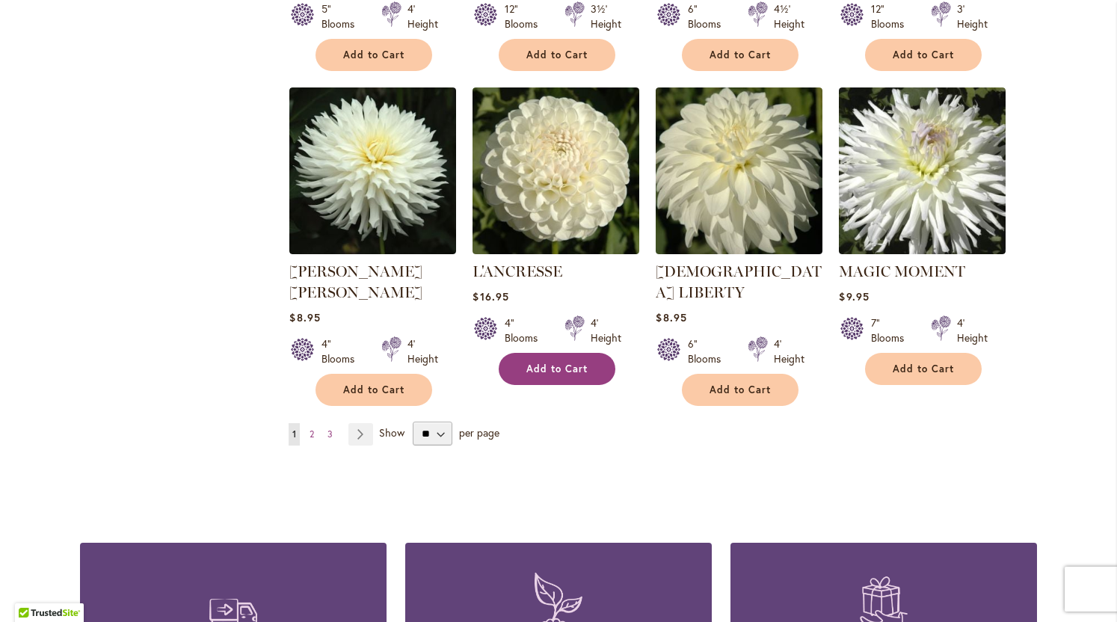
click at [569, 366] on span "Add to Cart" at bounding box center [556, 368] width 61 height 13
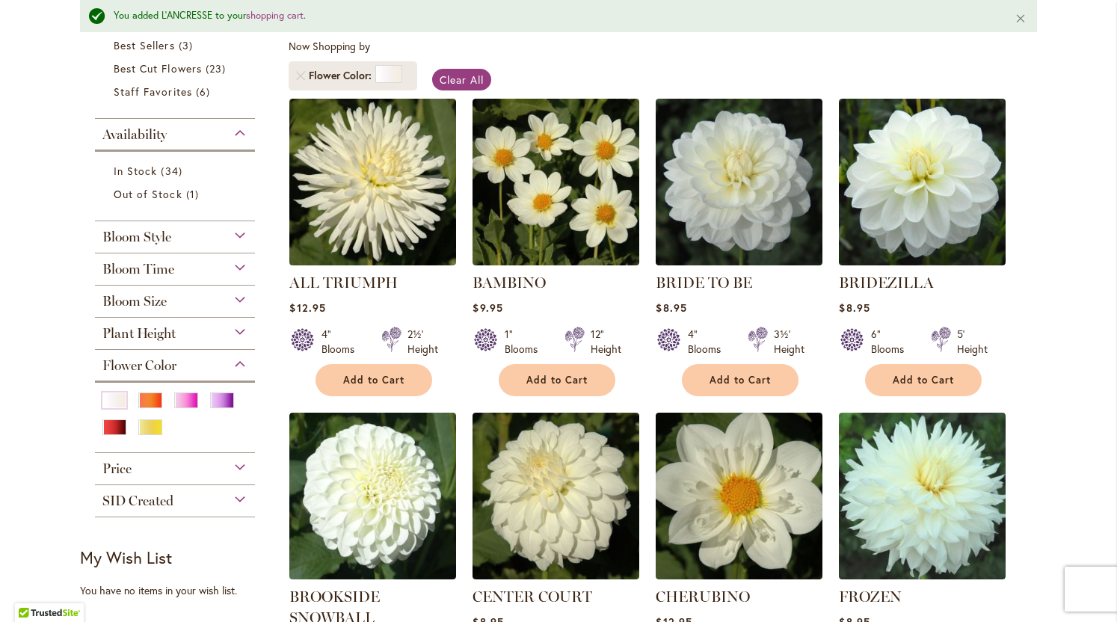
scroll to position [213, 0]
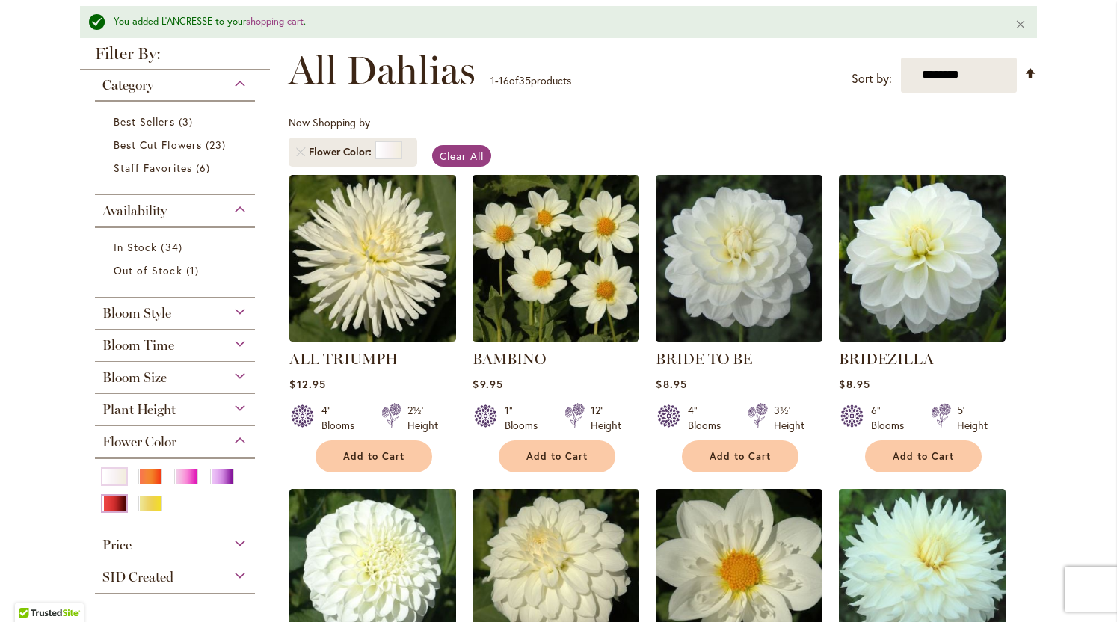
click at [118, 498] on div "Red" at bounding box center [114, 504] width 24 height 16
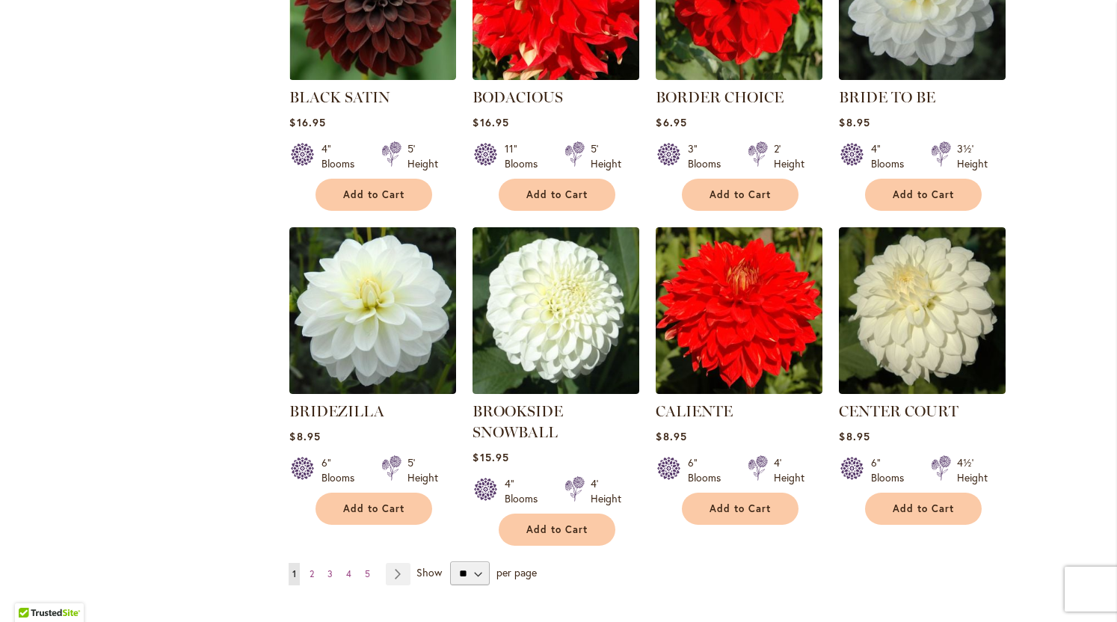
scroll to position [1146, 0]
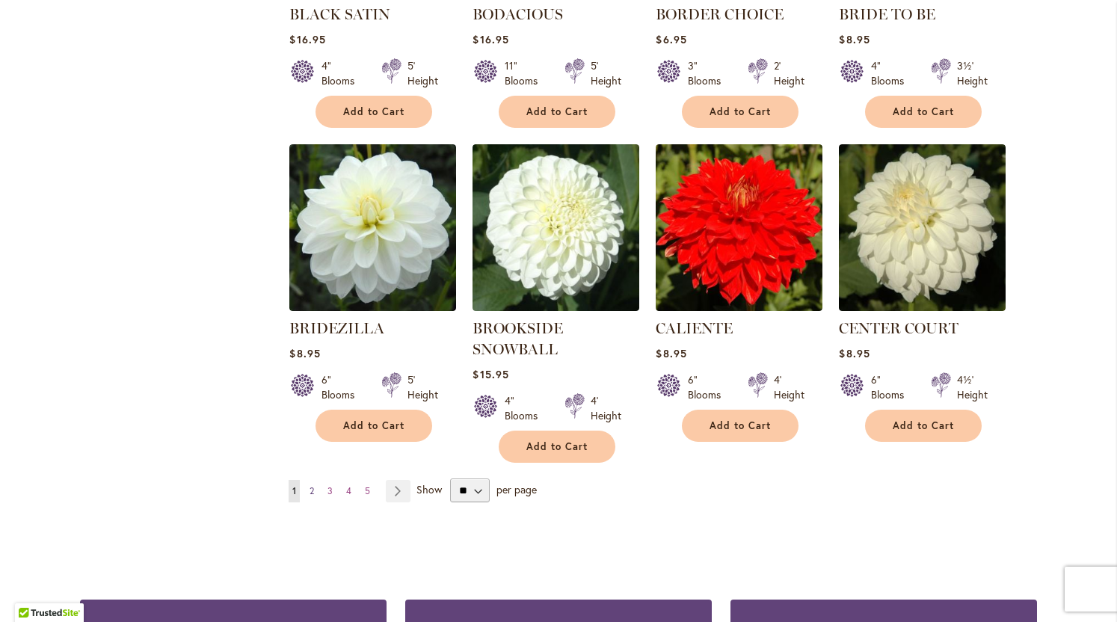
click at [316, 487] on link "Page 2" at bounding box center [312, 491] width 12 height 22
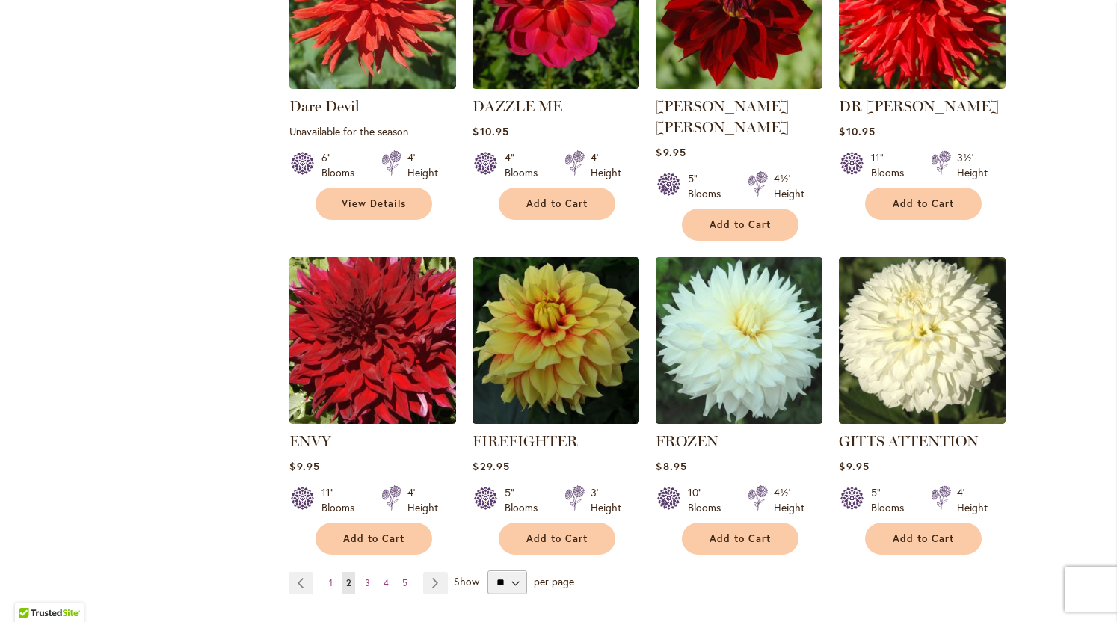
scroll to position [1076, 0]
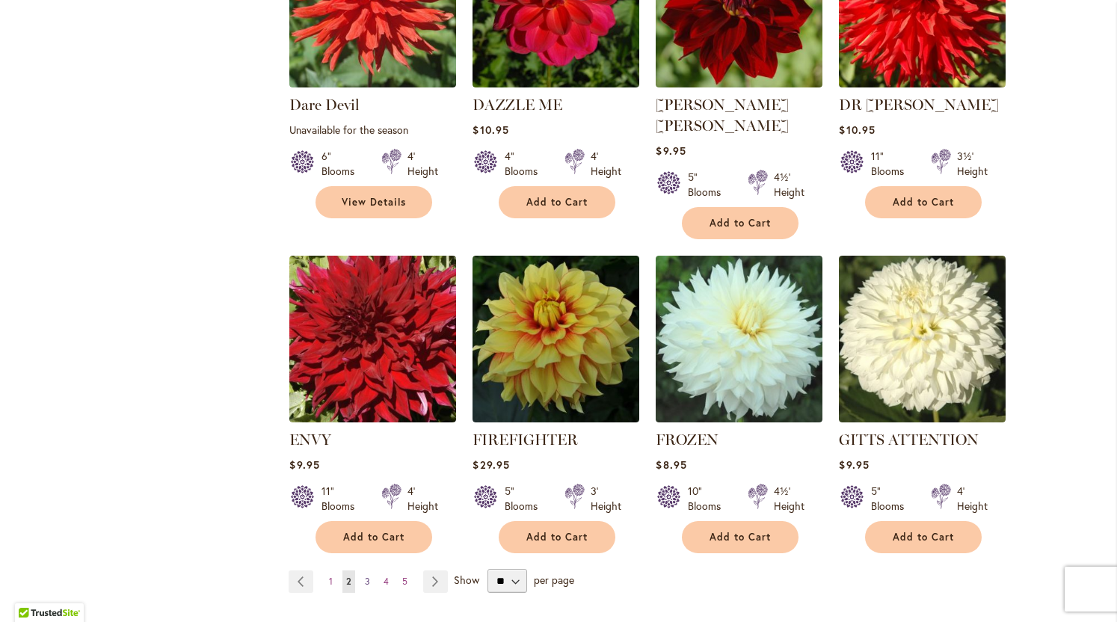
click at [368, 576] on span "3" at bounding box center [367, 581] width 5 height 11
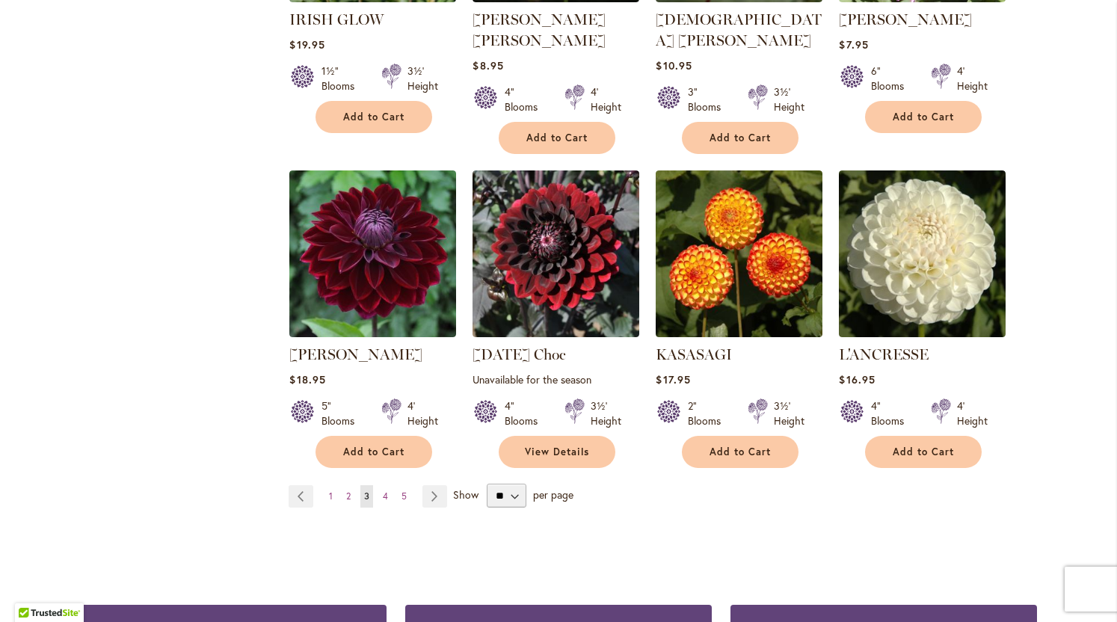
scroll to position [1163, 0]
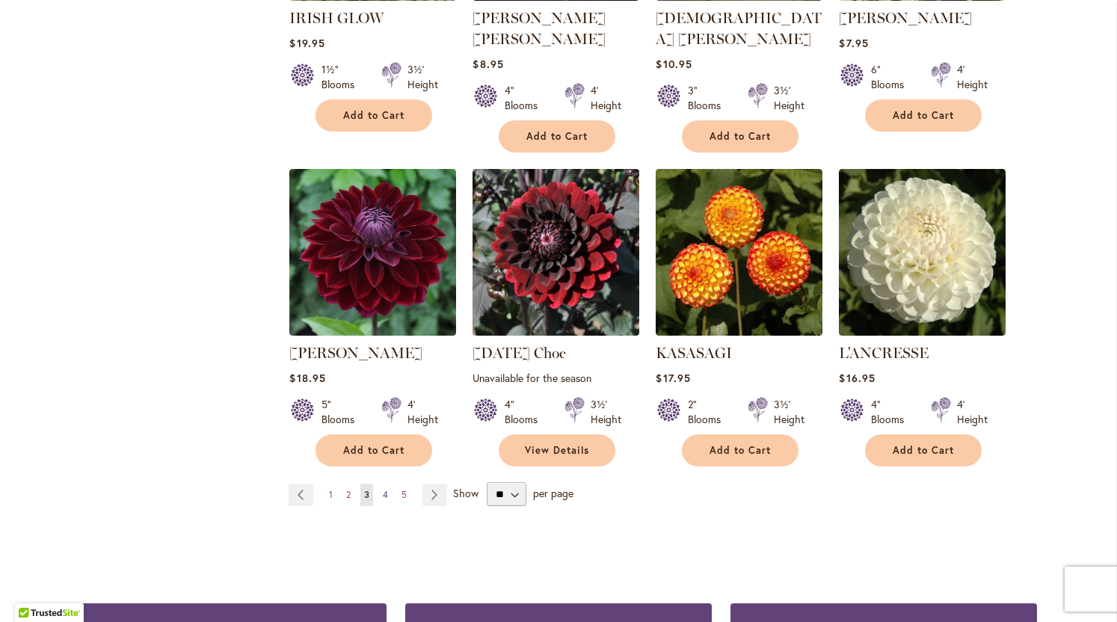
click at [382, 484] on link "Page 4" at bounding box center [385, 495] width 13 height 22
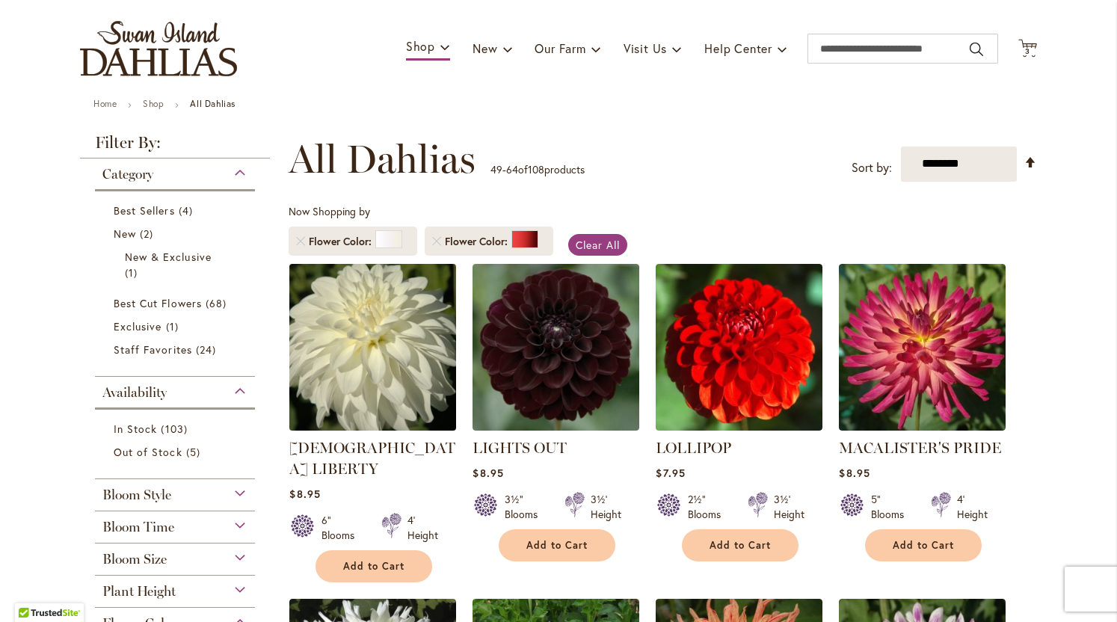
scroll to position [144, 0]
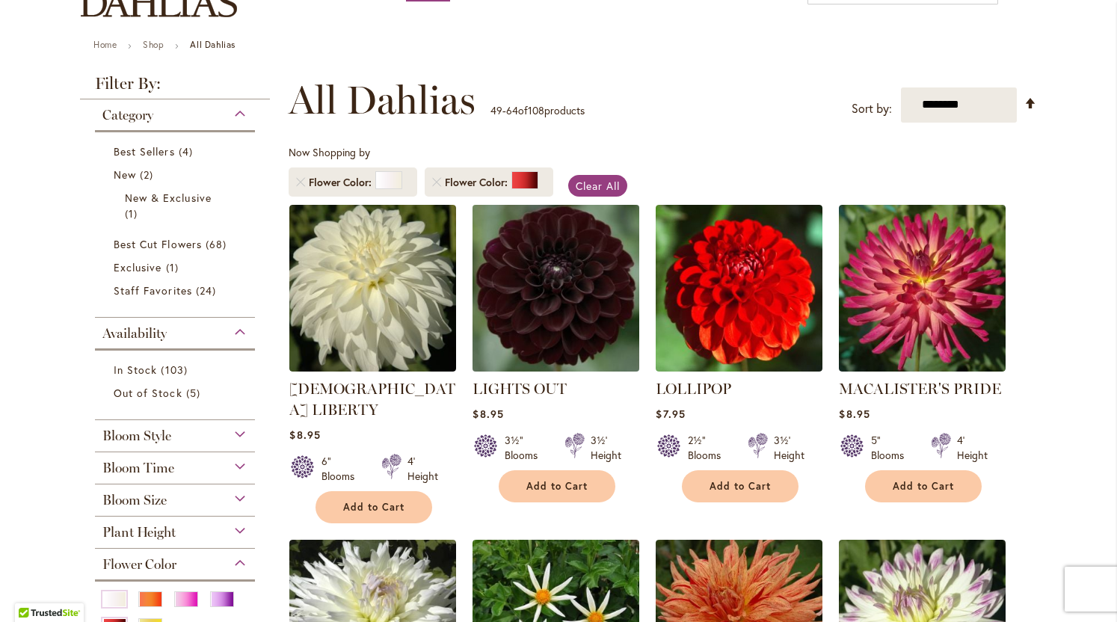
click at [539, 284] on img at bounding box center [556, 287] width 175 height 175
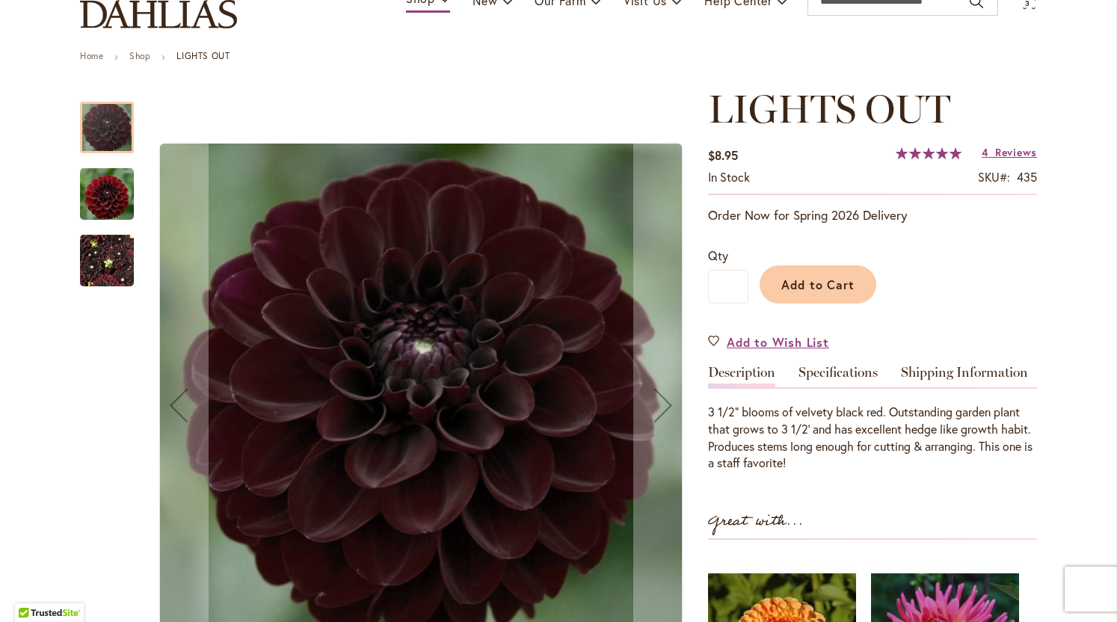
scroll to position [137, 0]
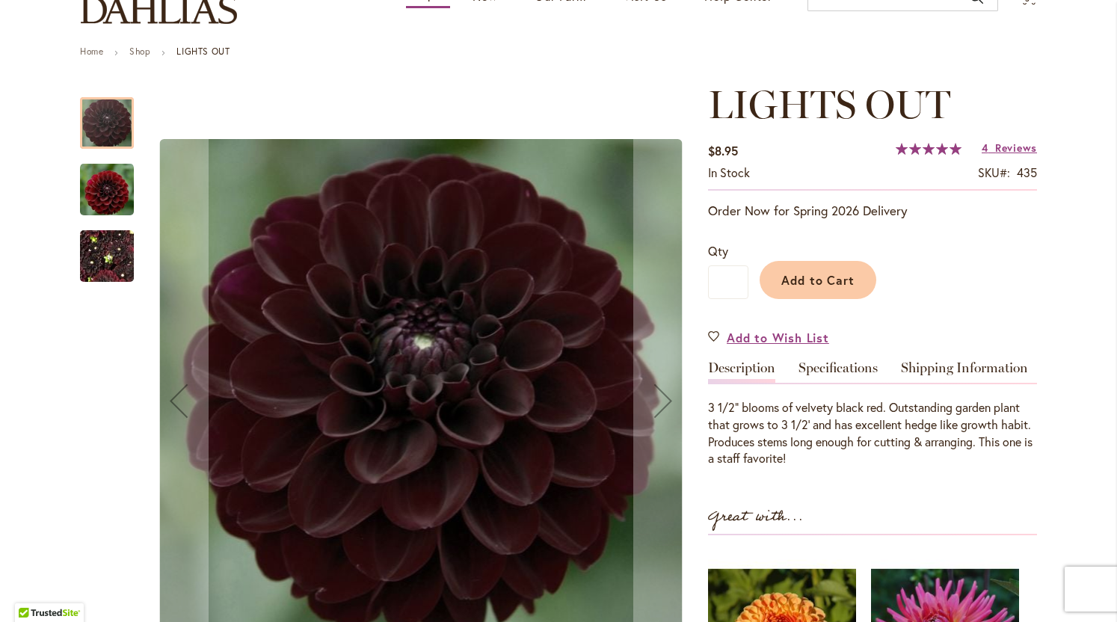
click at [116, 262] on img "LIGHTS OUT" at bounding box center [107, 256] width 54 height 72
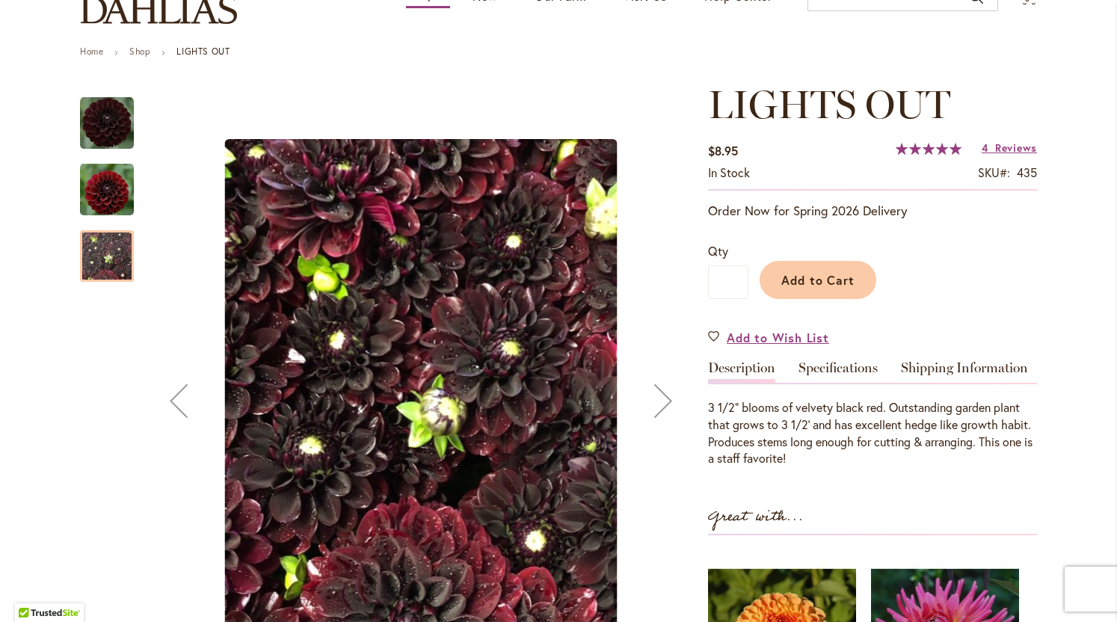
click at [108, 205] on img "LIGHTS OUT" at bounding box center [107, 188] width 54 height 55
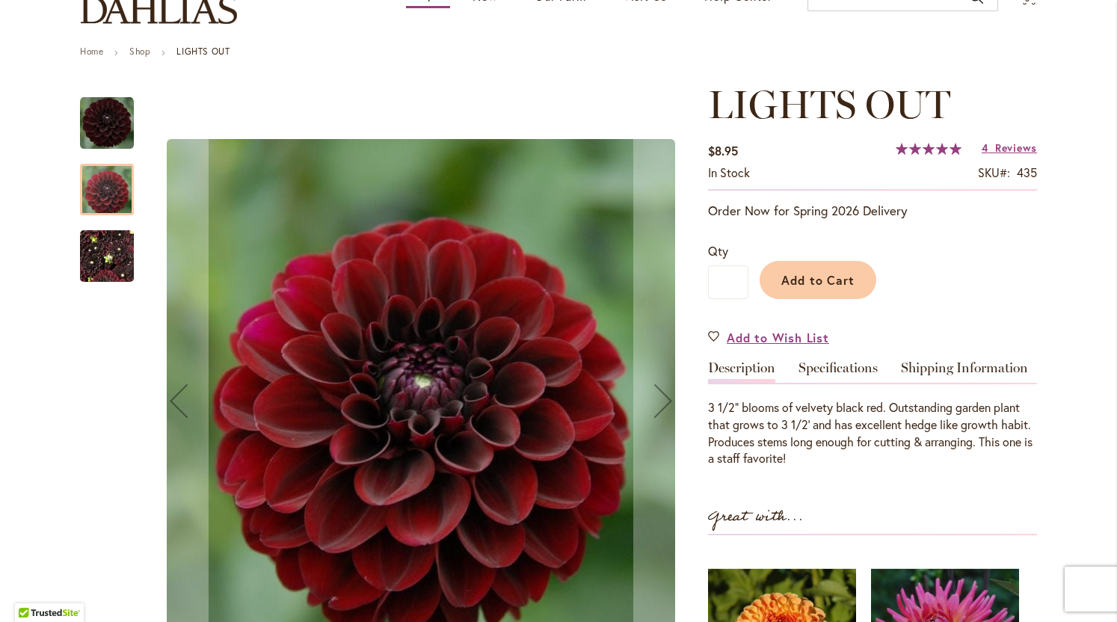
click at [111, 256] on img "LIGHTS OUT" at bounding box center [107, 256] width 54 height 72
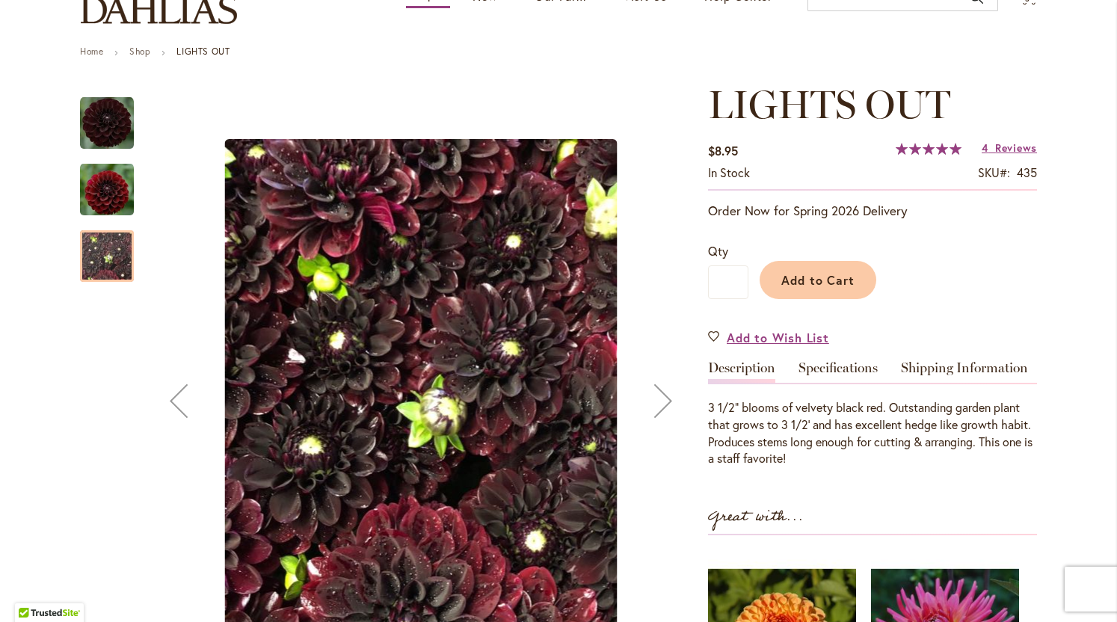
click at [105, 209] on img "LIGHTS OUT" at bounding box center [107, 188] width 54 height 55
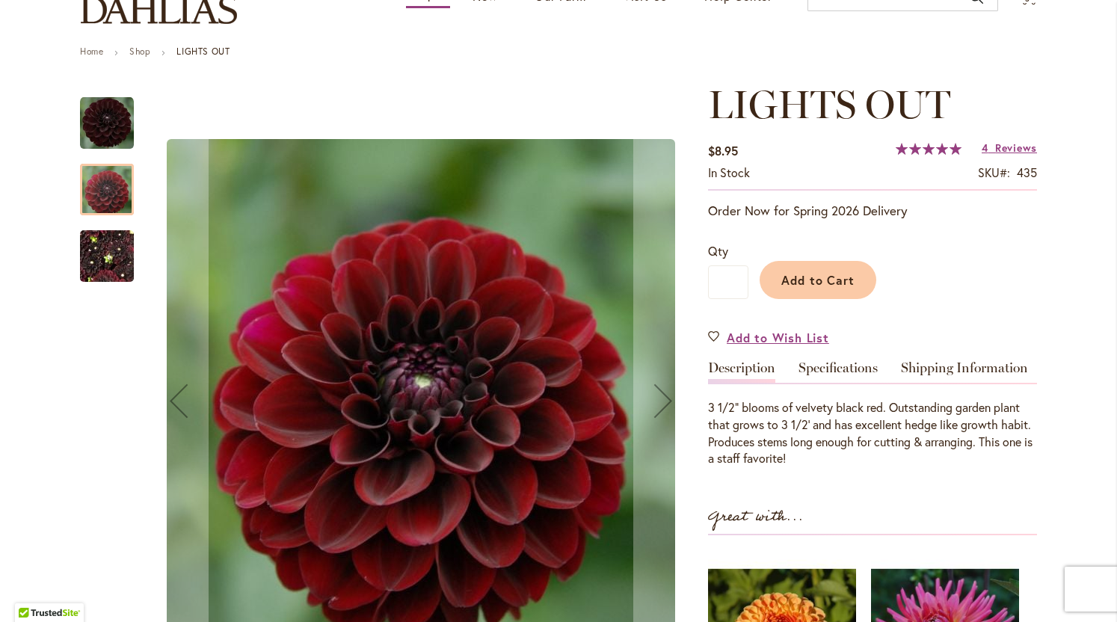
click at [96, 146] on img "LIGHTS OUT" at bounding box center [107, 123] width 54 height 54
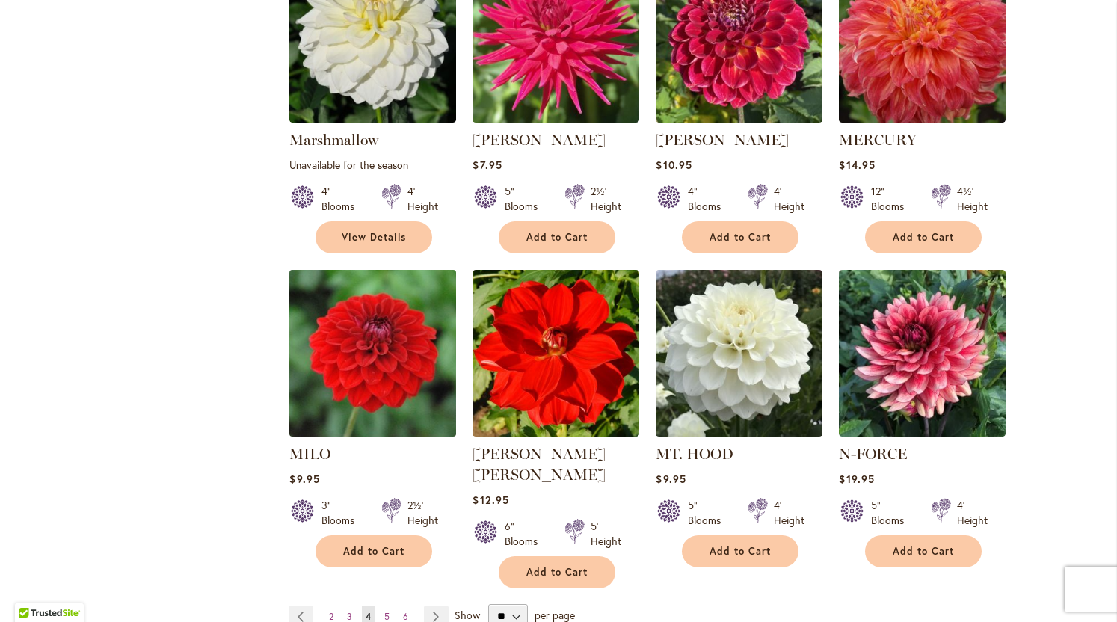
scroll to position [1067, 0]
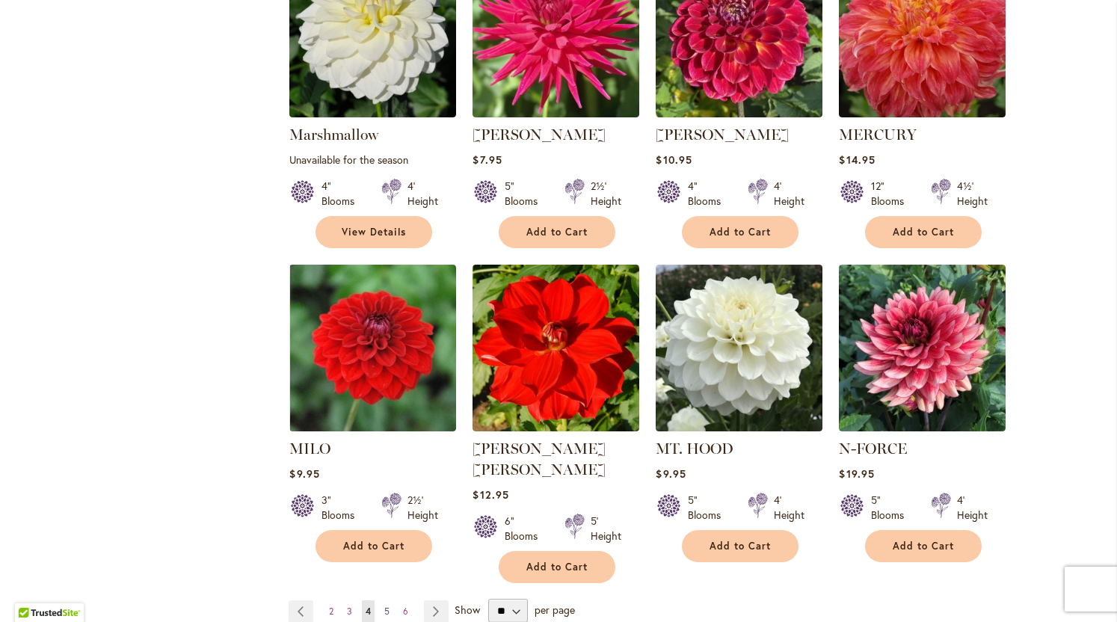
click at [392, 600] on link "Page 5" at bounding box center [386, 611] width 13 height 22
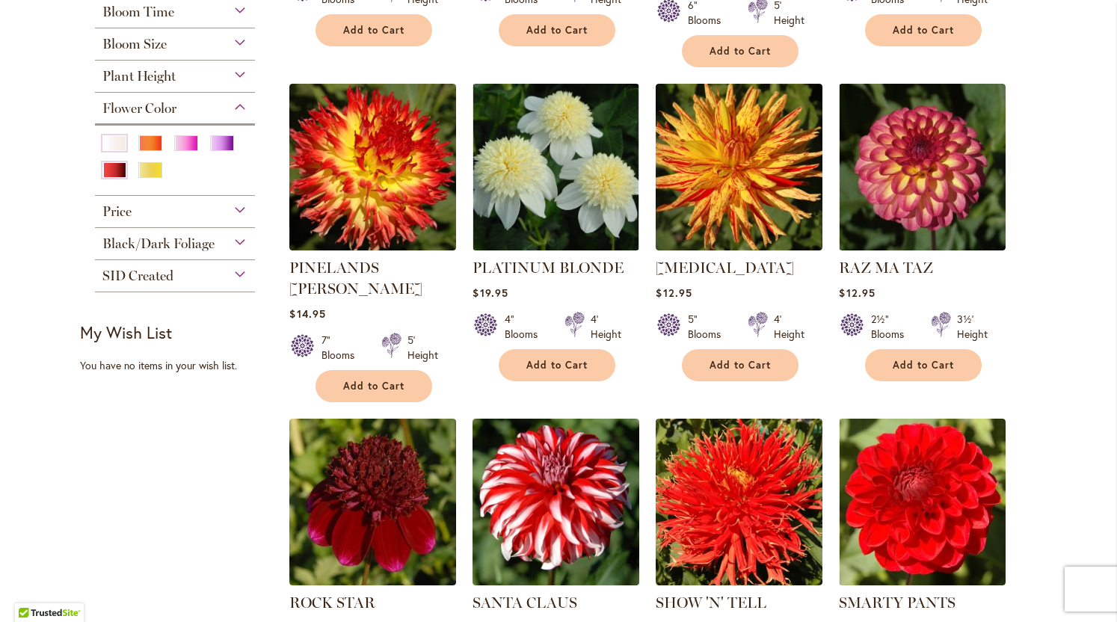
scroll to position [387, 0]
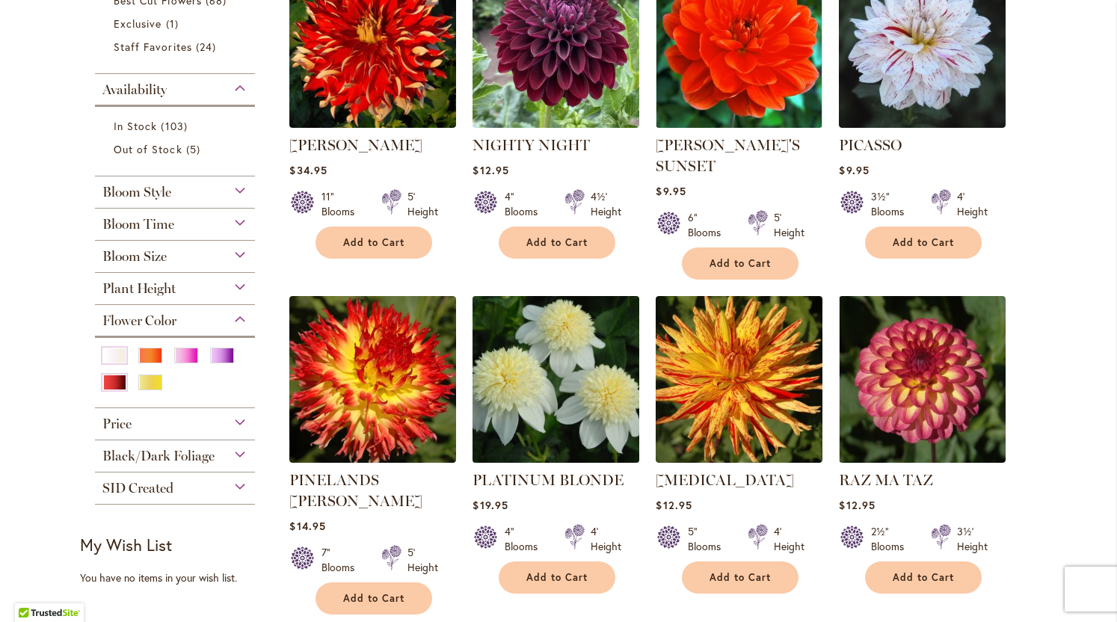
click at [506, 405] on img at bounding box center [556, 378] width 175 height 175
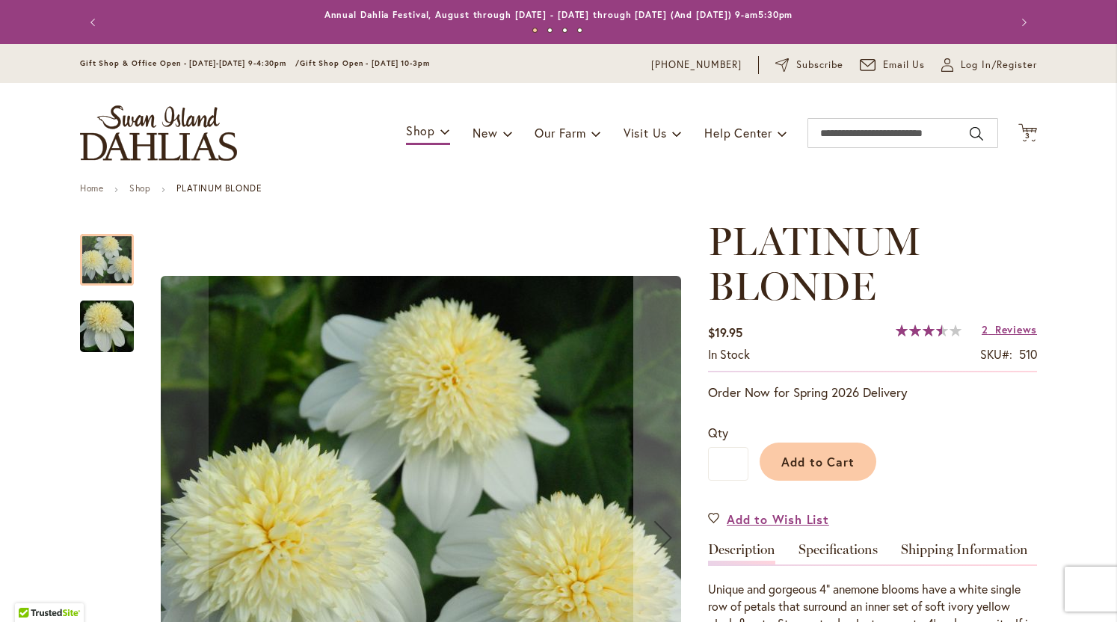
click at [114, 328] on img "PLATINUM BLONDE" at bounding box center [107, 327] width 108 height 72
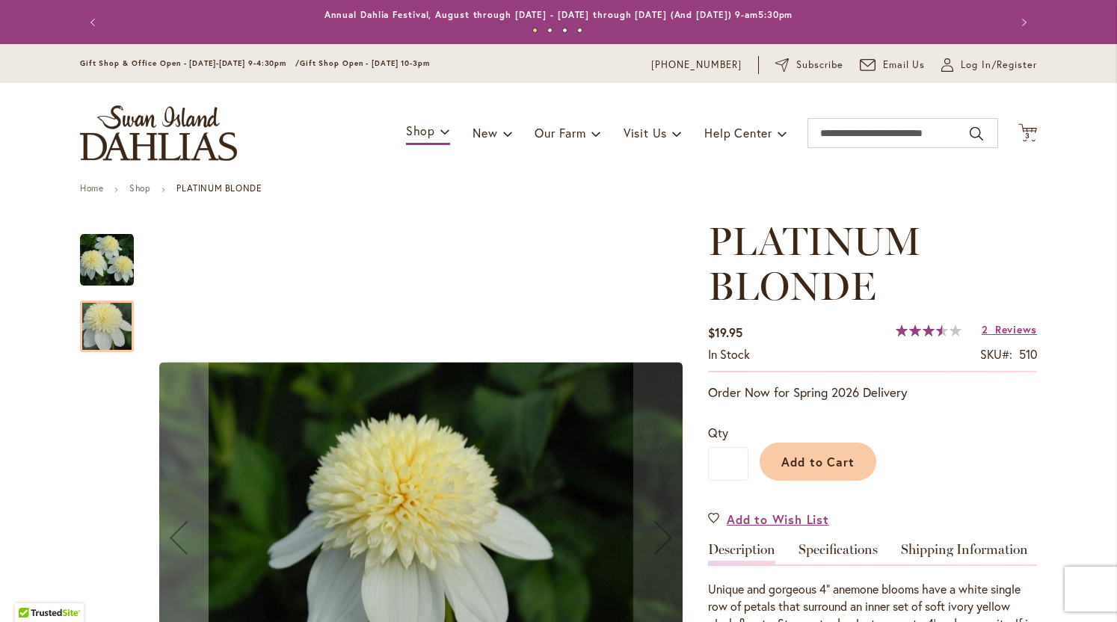
scroll to position [104, 0]
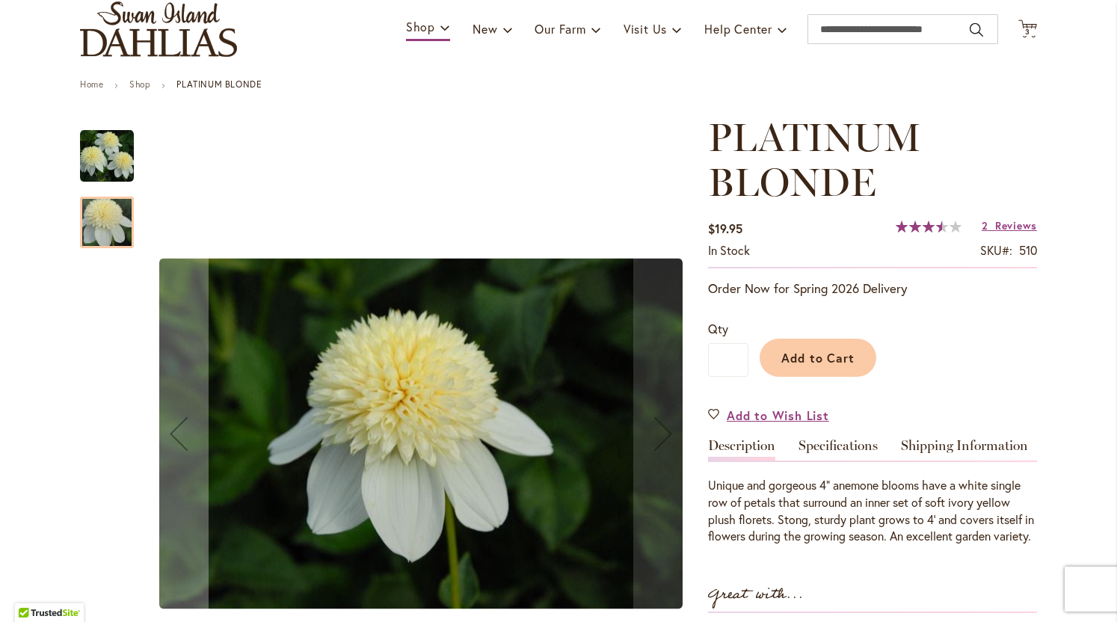
click at [118, 166] on img "PLATINUM BLONDE" at bounding box center [107, 156] width 54 height 55
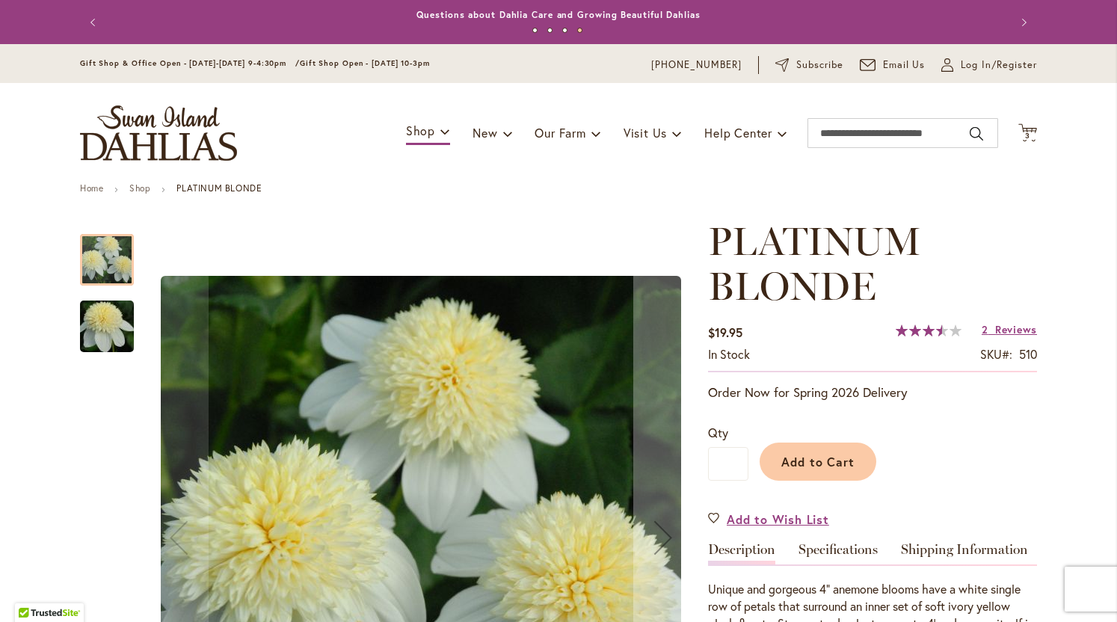
scroll to position [0, 0]
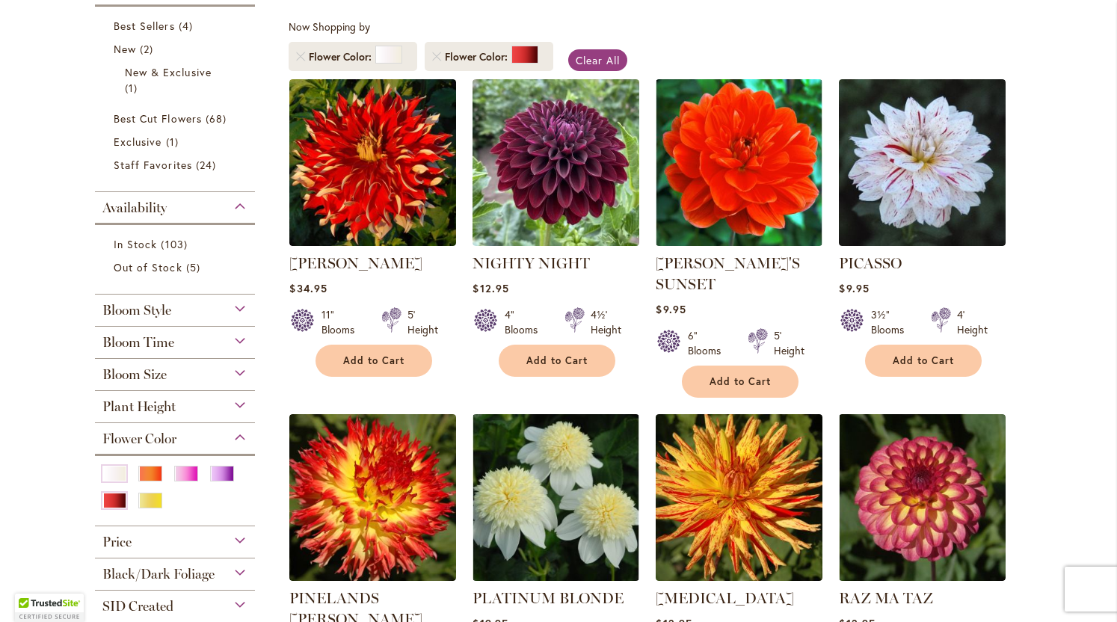
scroll to position [265, 0]
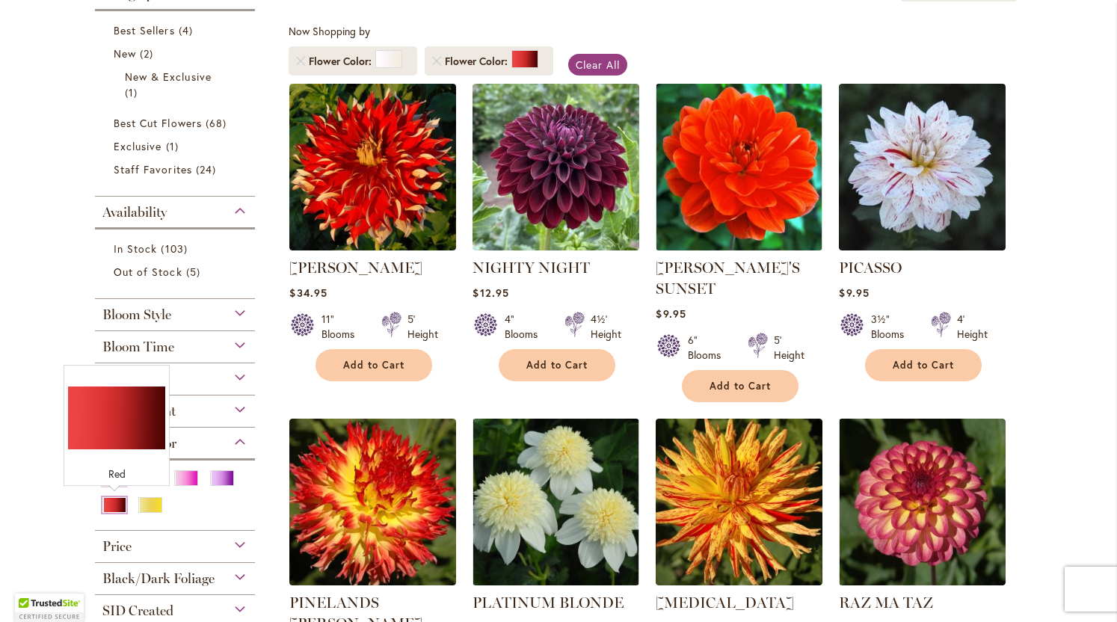
click at [111, 504] on div "Red" at bounding box center [114, 505] width 24 height 16
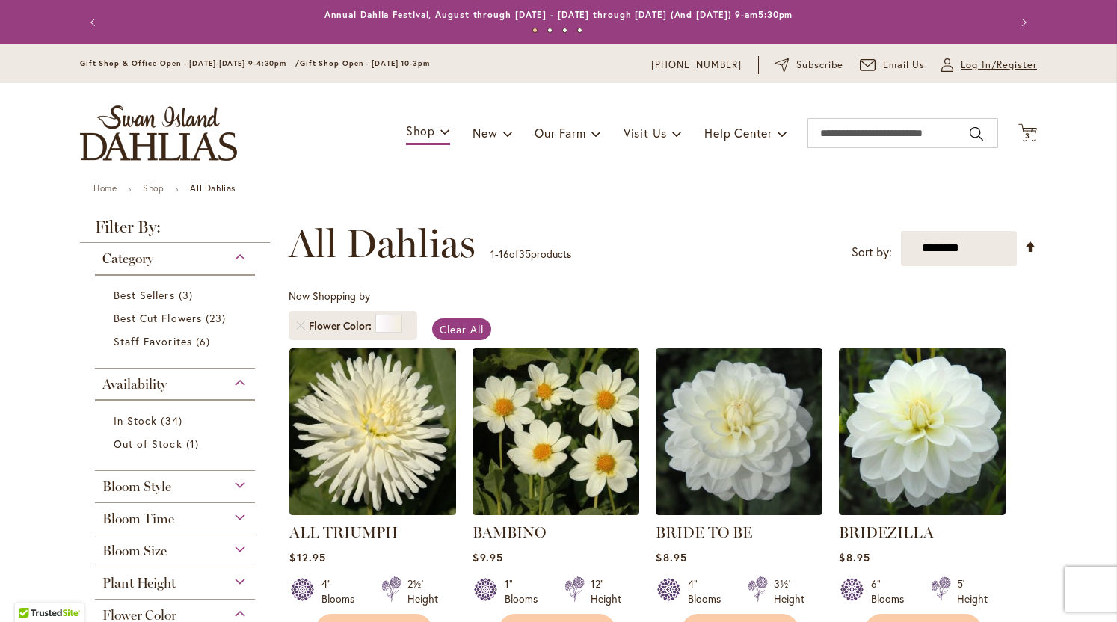
click at [973, 65] on span "Log In/Register" at bounding box center [998, 65] width 76 height 15
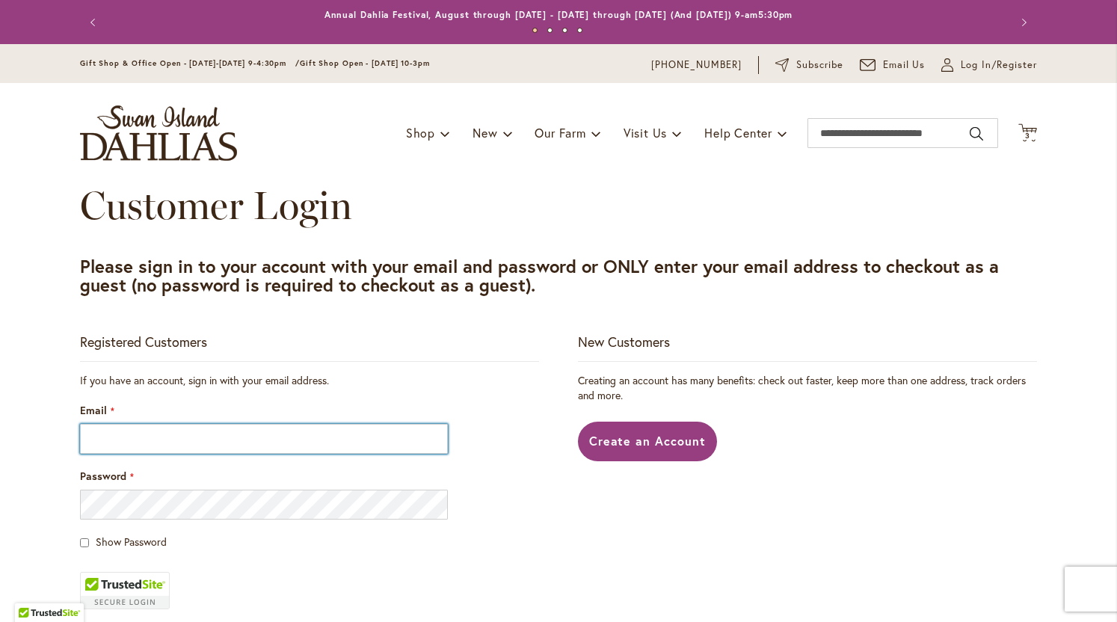
type input "**********"
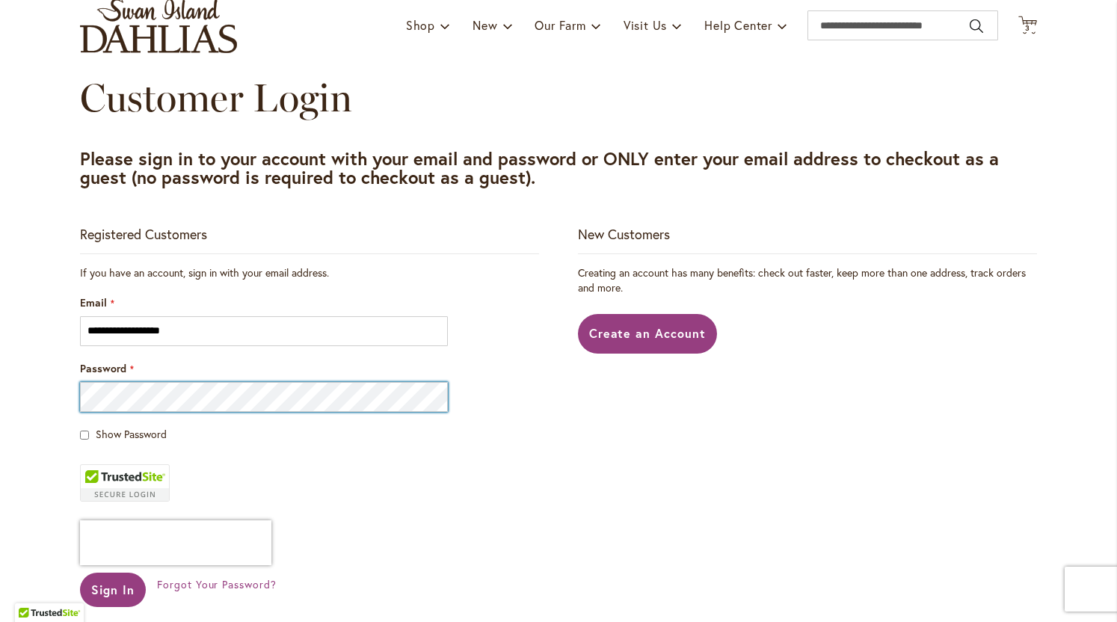
scroll to position [120, 0]
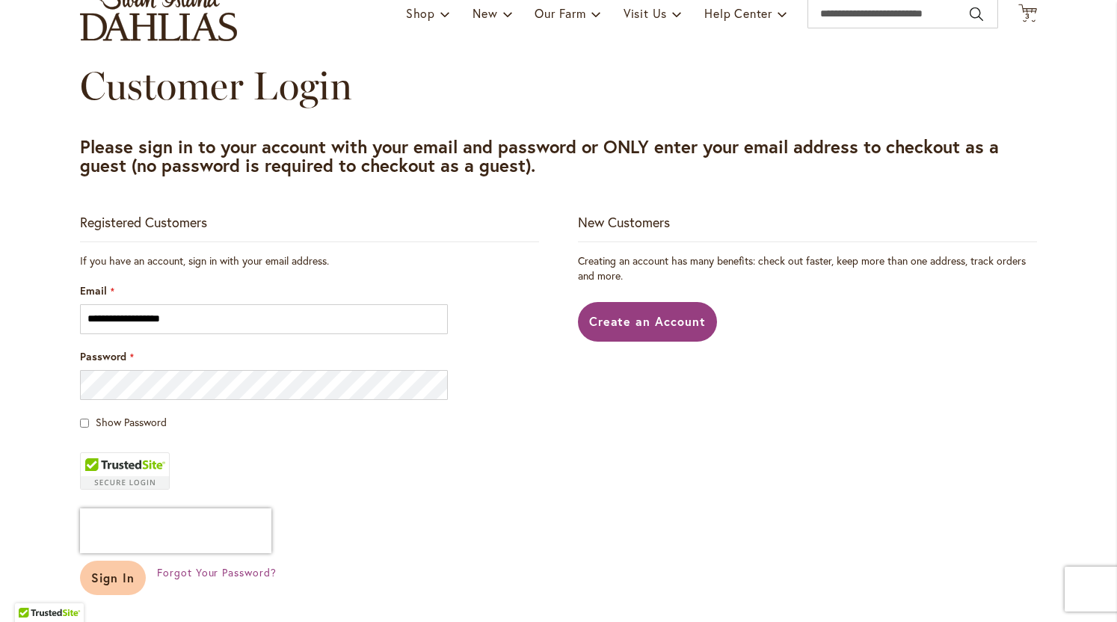
click at [116, 576] on span "Sign In" at bounding box center [112, 578] width 43 height 16
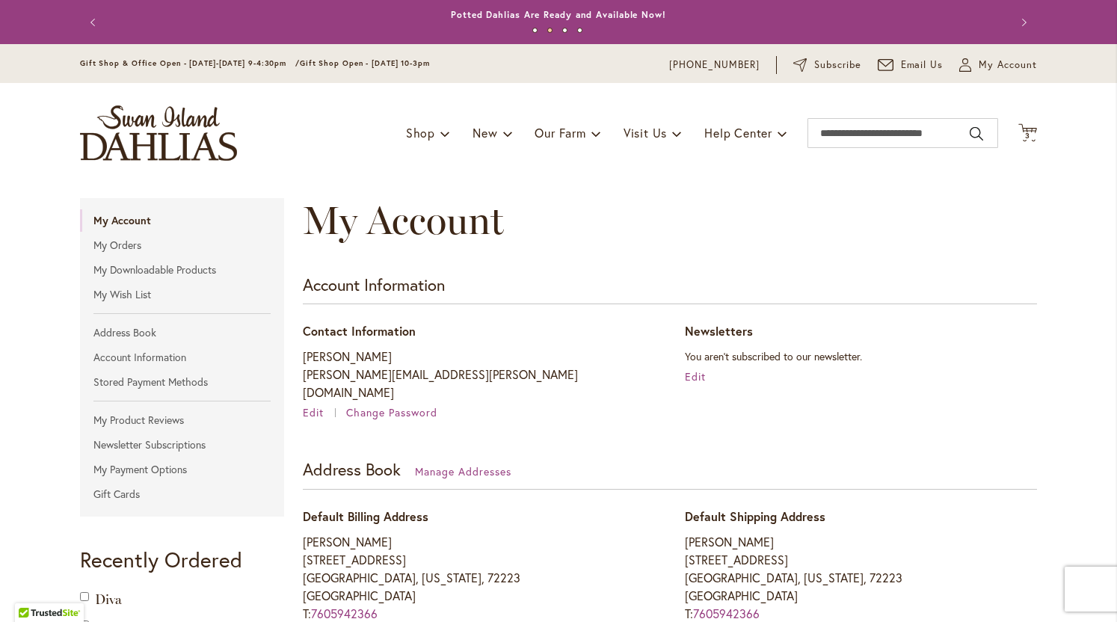
click at [203, 132] on img "store logo" at bounding box center [158, 132] width 157 height 55
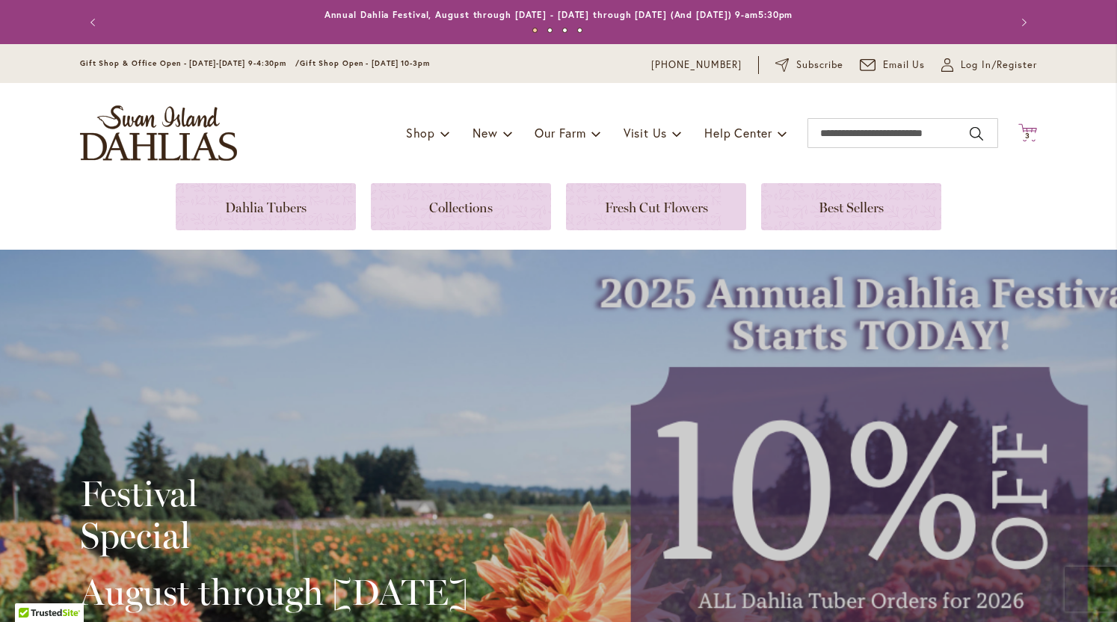
click at [1031, 132] on span "3 3 items" at bounding box center [1027, 135] width 15 height 7
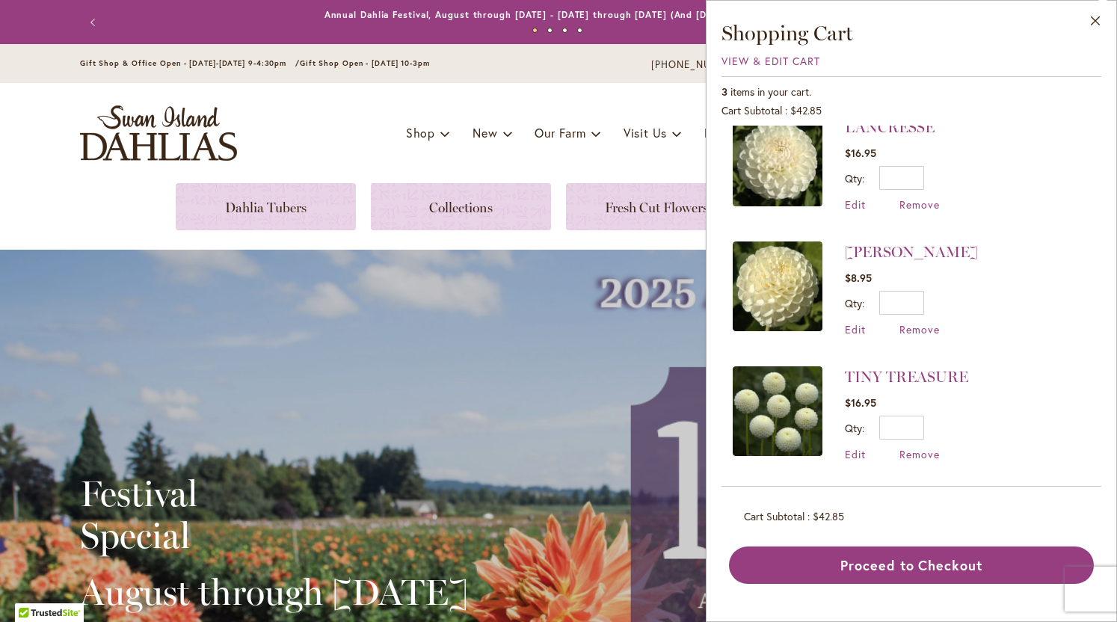
scroll to position [4, 0]
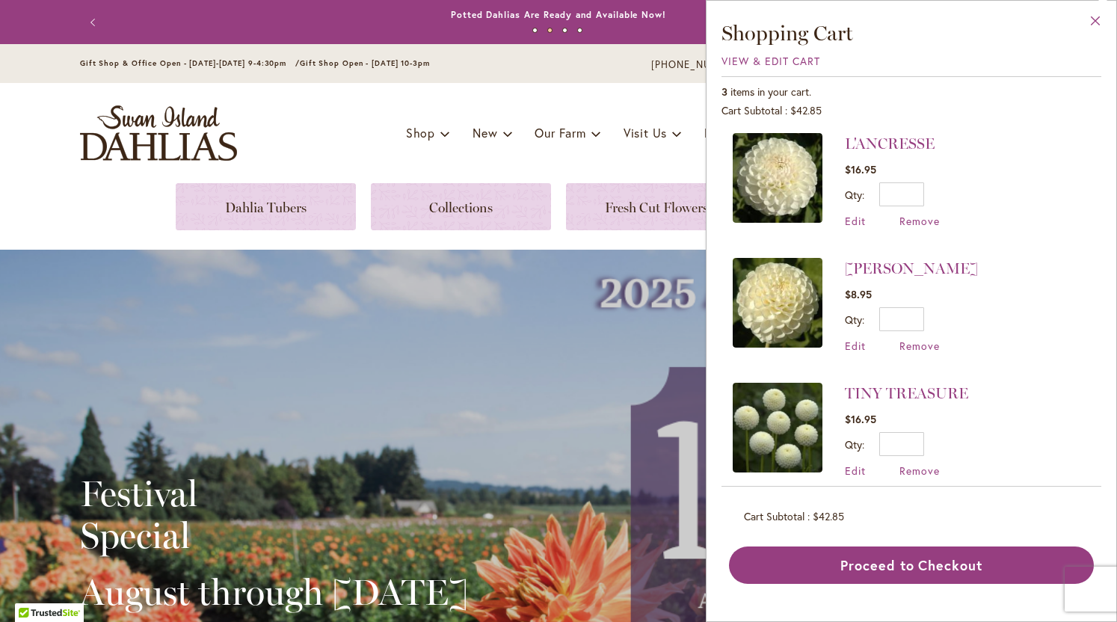
click at [1096, 20] on button "Close" at bounding box center [1095, 24] width 41 height 47
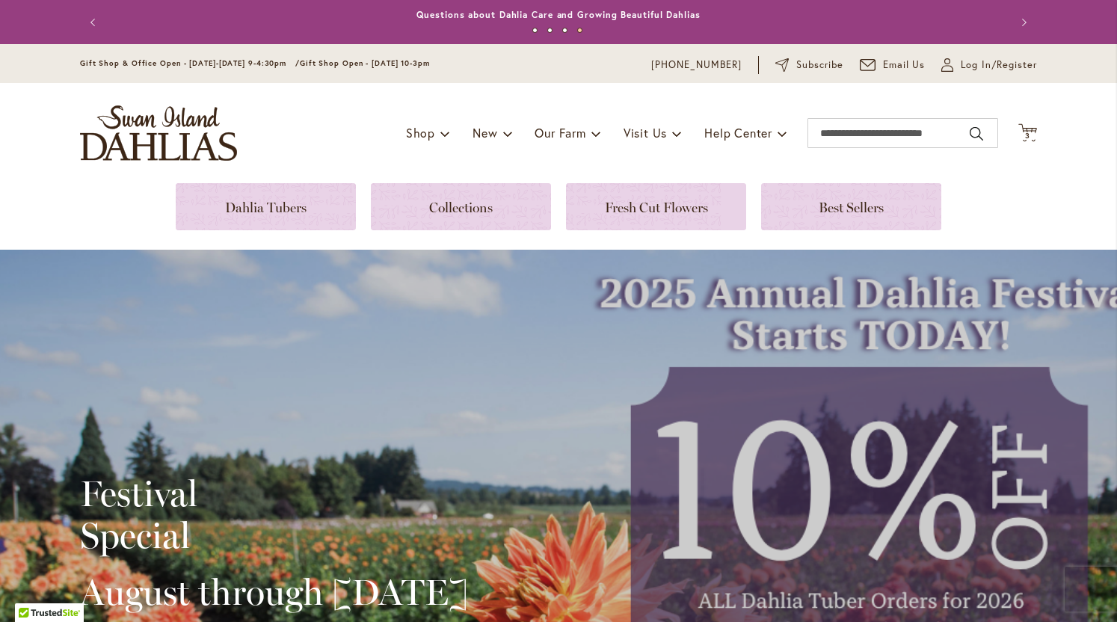
scroll to position [0, 0]
click at [1025, 123] on icon "Cart .cls-1 { fill: #231f20; }" at bounding box center [1027, 132] width 19 height 19
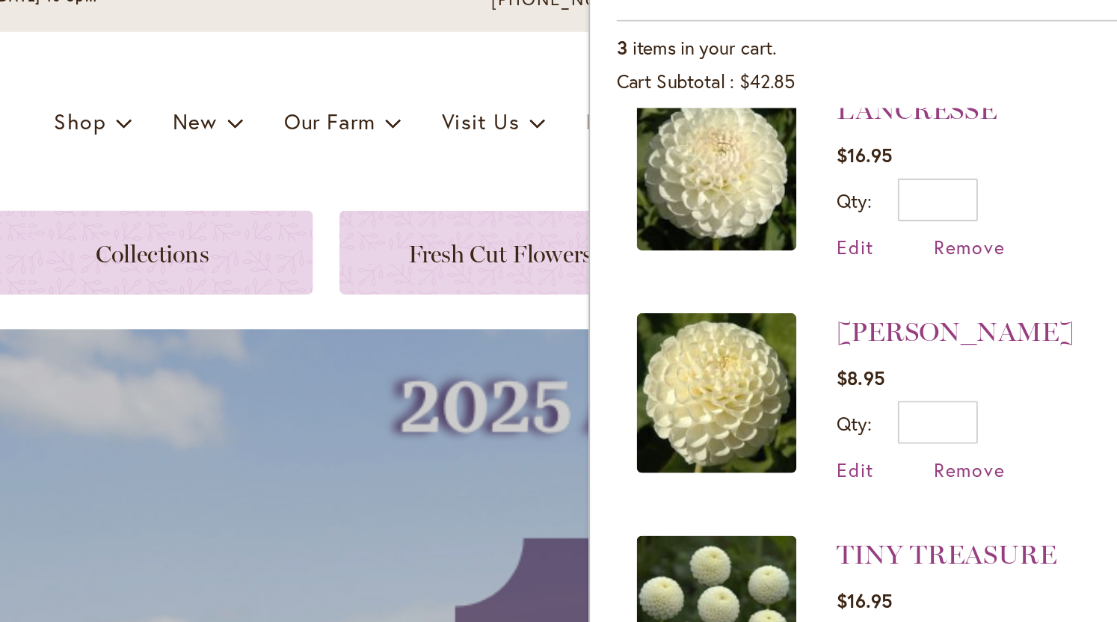
scroll to position [19, 0]
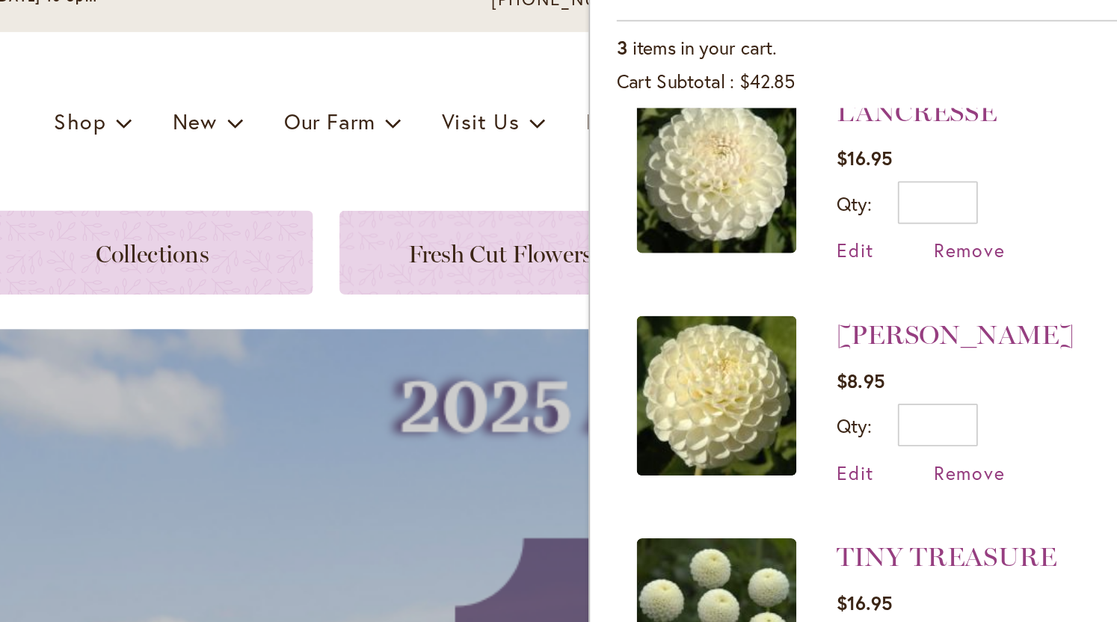
click at [732, 367] on img at bounding box center [777, 412] width 90 height 90
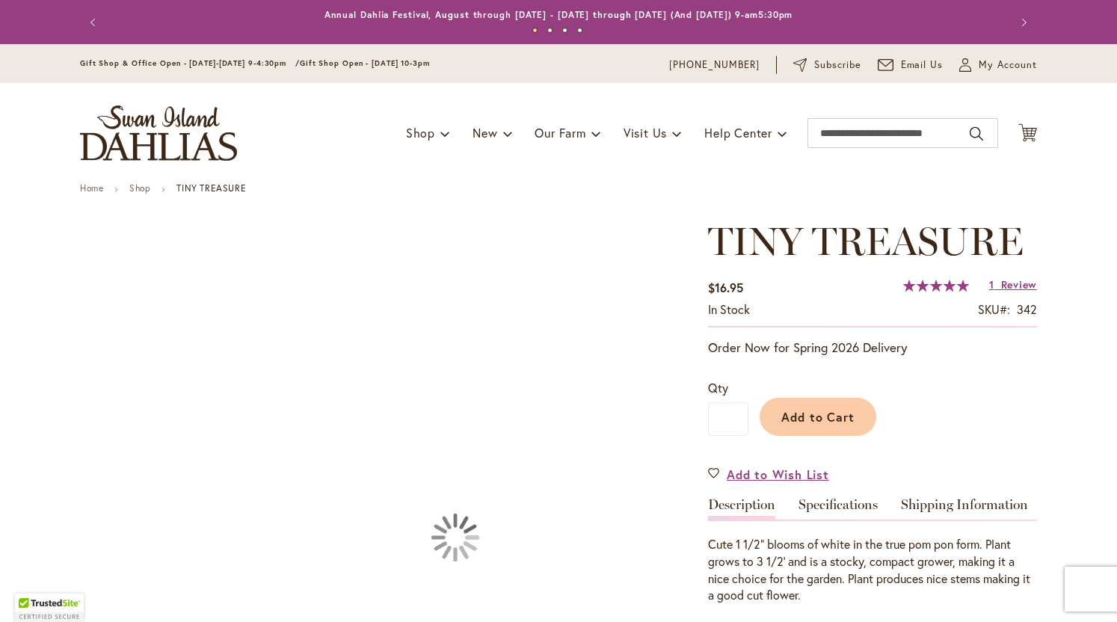
type input "****"
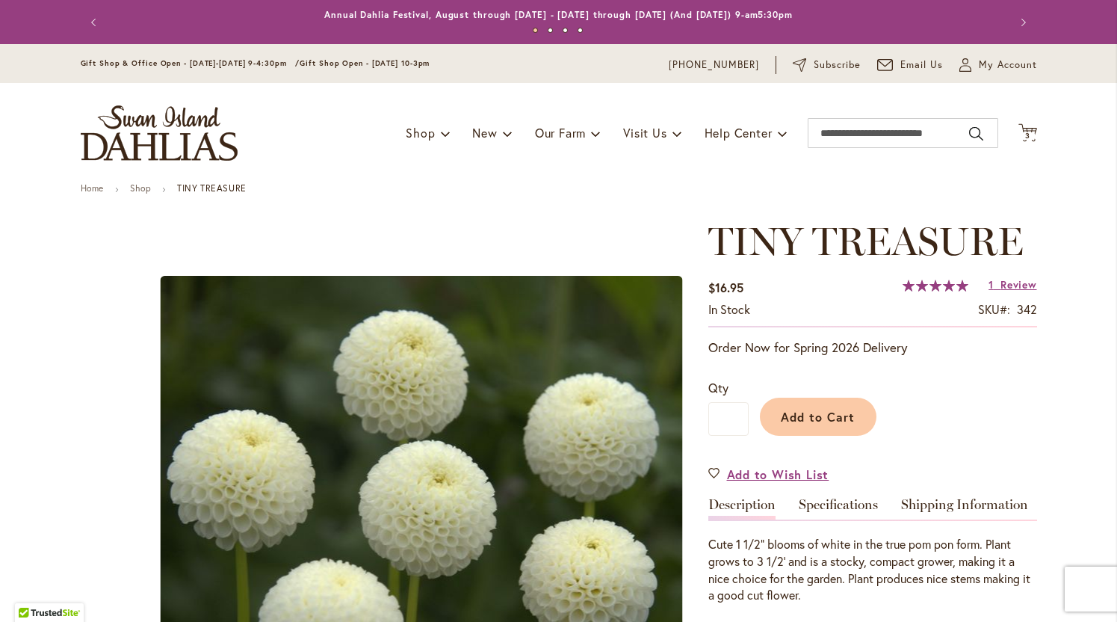
click at [175, 96] on div "Toggle Nav Shop Dahlia Tubers Collections Fresh Cut Dahlias Gardening Supplies …" at bounding box center [559, 133] width 987 height 100
click at [169, 135] on img "store logo" at bounding box center [159, 132] width 157 height 55
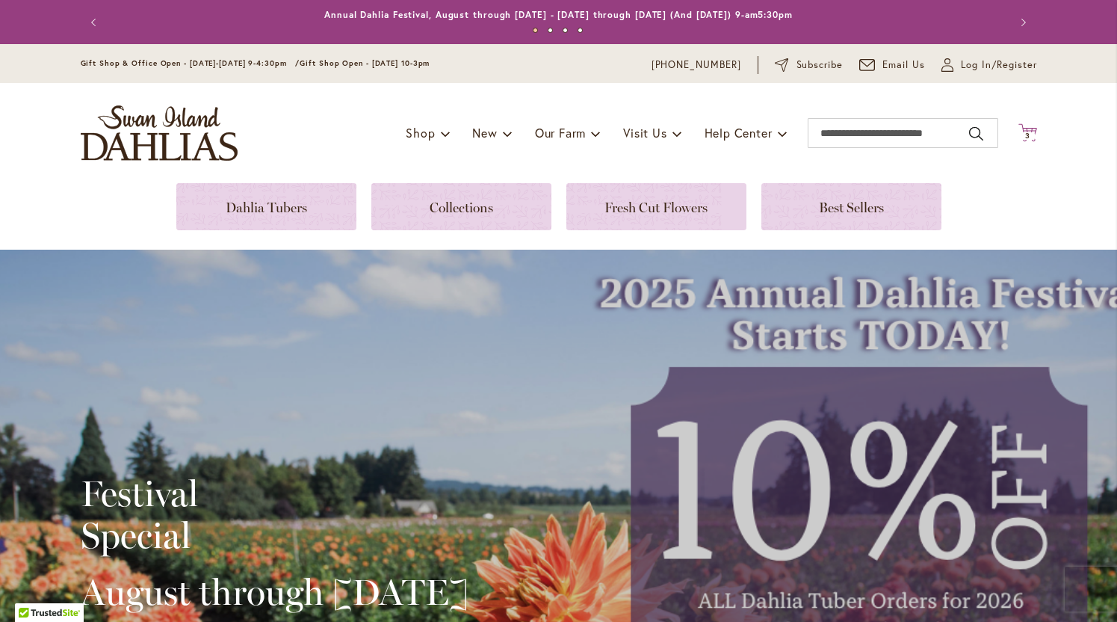
click at [1024, 135] on span "3 3 items" at bounding box center [1027, 135] width 15 height 7
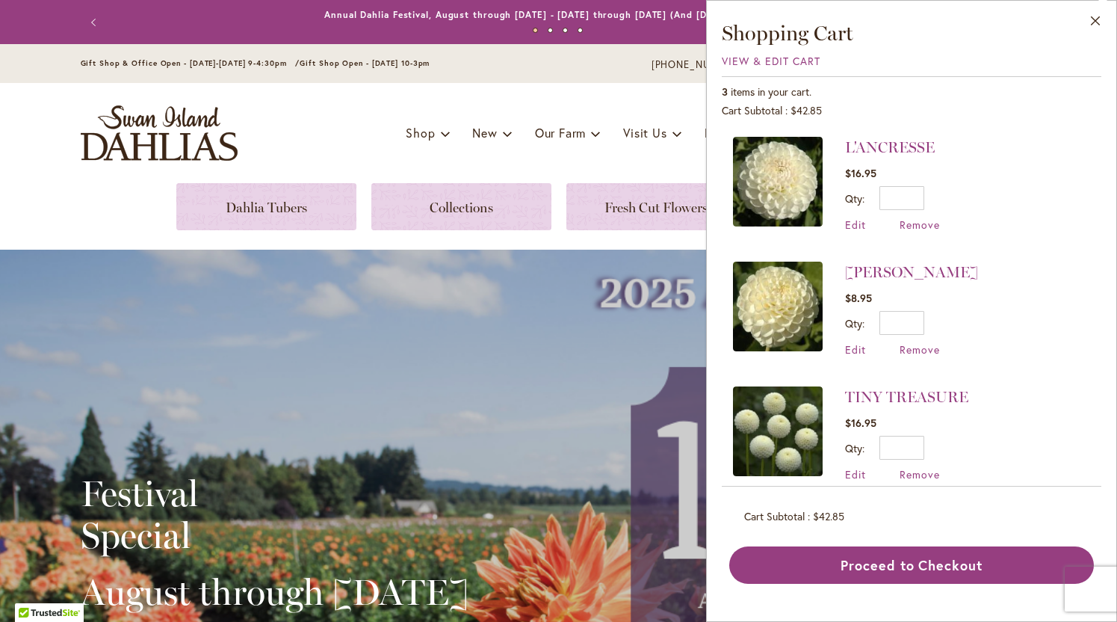
click at [620, 100] on div "Toggle Nav Shop Dahlia Tubers Collections Fresh Cut Dahlias Gardening Supplies …" at bounding box center [559, 133] width 987 height 100
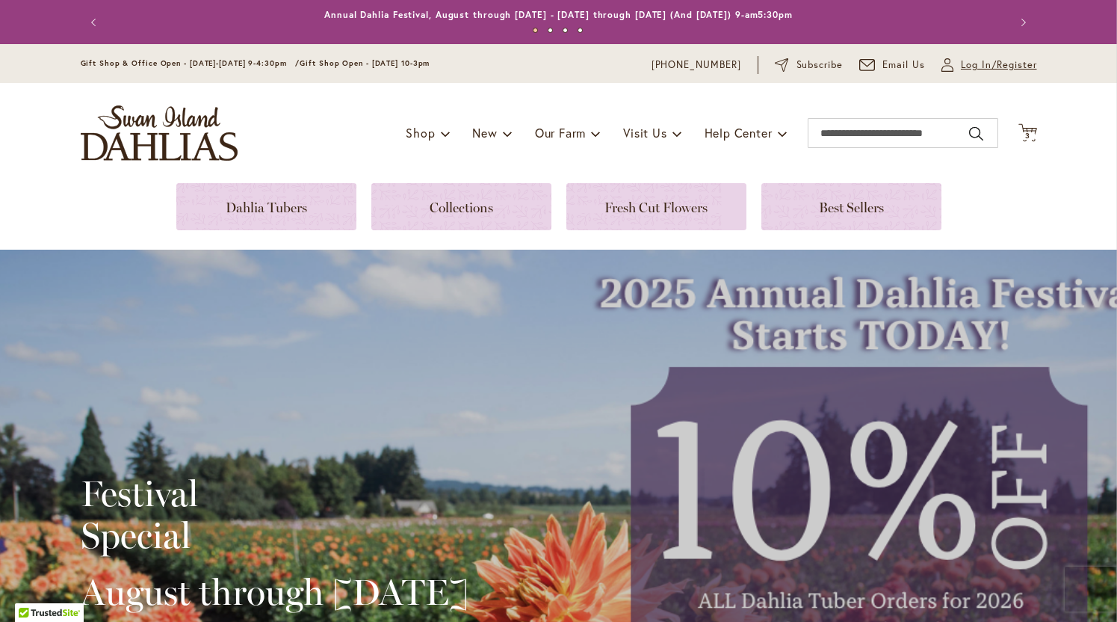
click at [984, 67] on span "Log In/Register" at bounding box center [999, 65] width 76 height 15
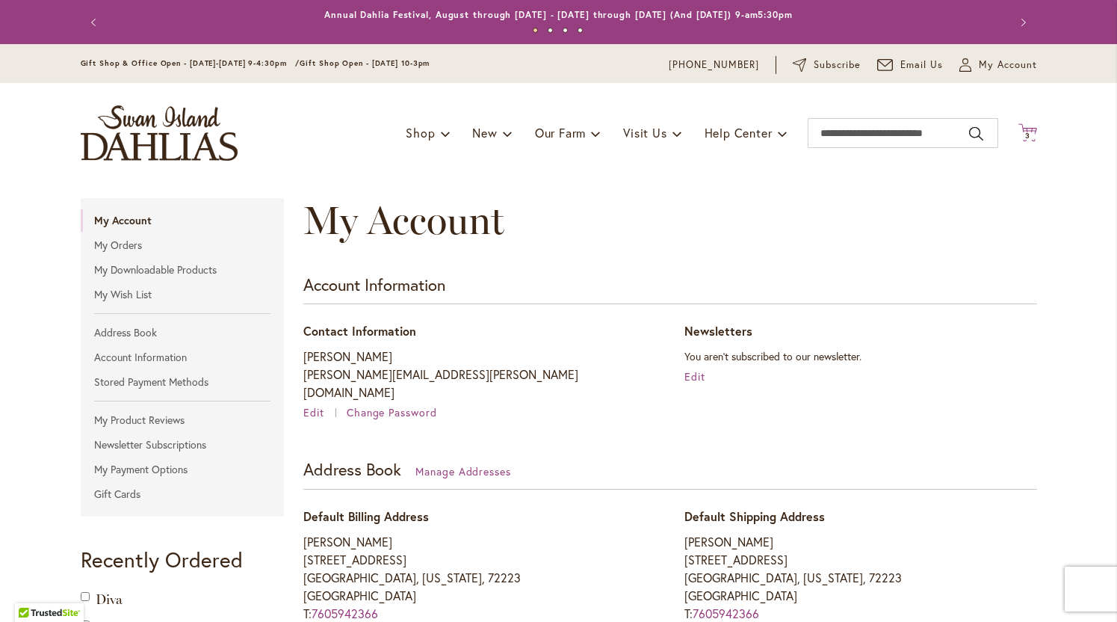
click at [1026, 132] on span "3" at bounding box center [1027, 136] width 5 height 10
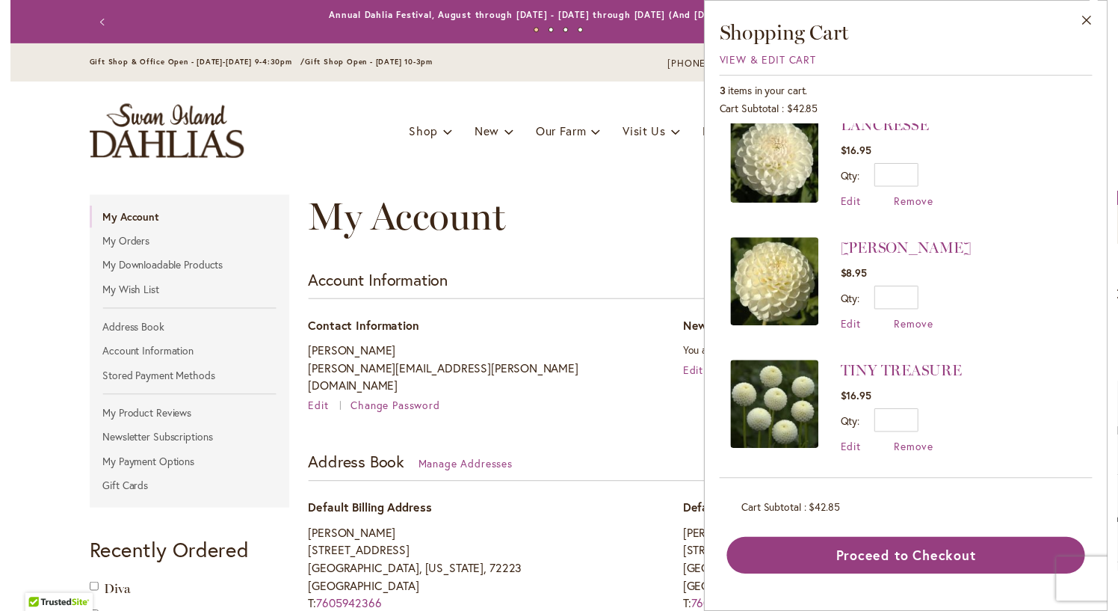
scroll to position [19, 0]
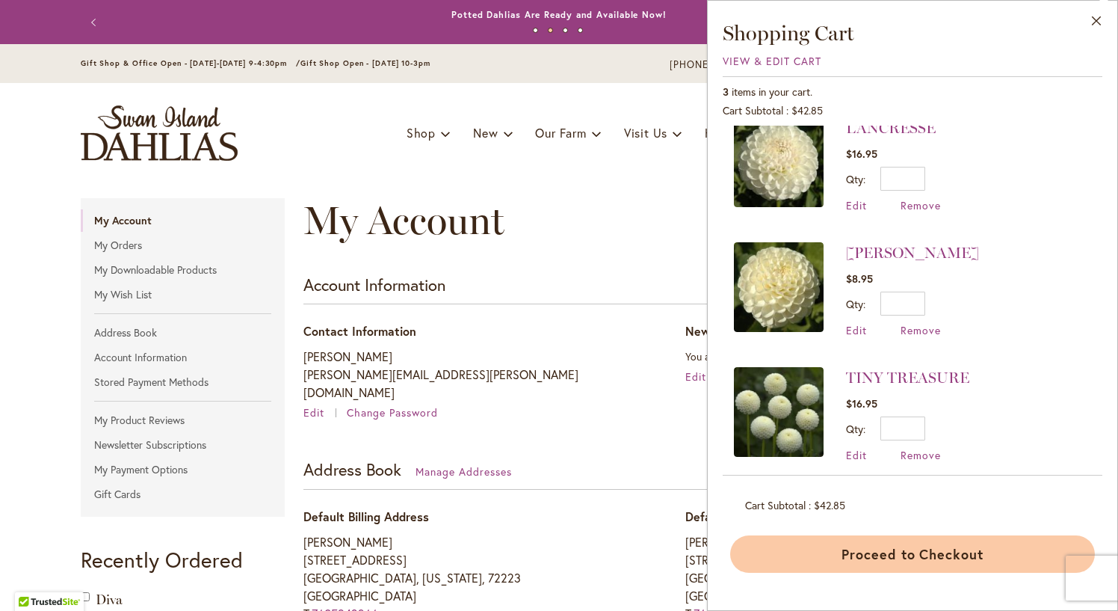
click at [857, 552] on button "Proceed to Checkout" at bounding box center [912, 553] width 365 height 37
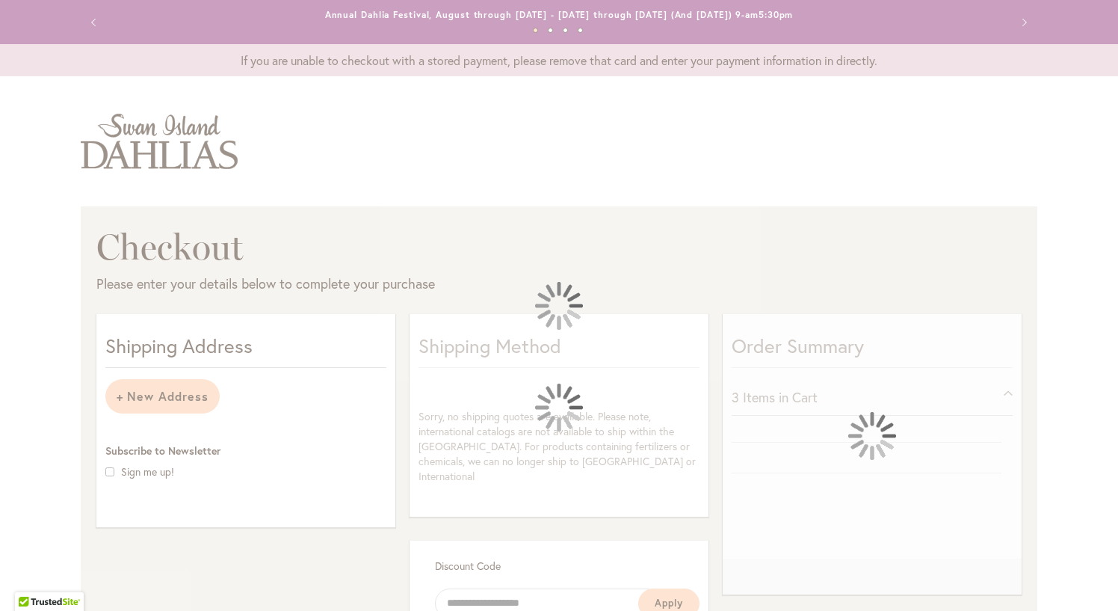
select select "**********"
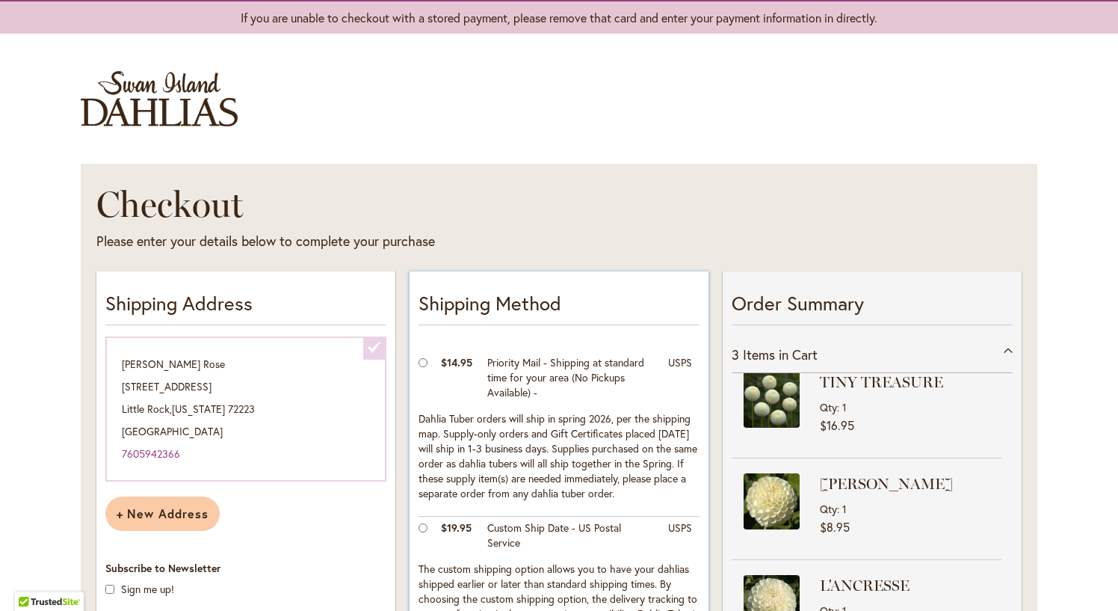
scroll to position [56, 0]
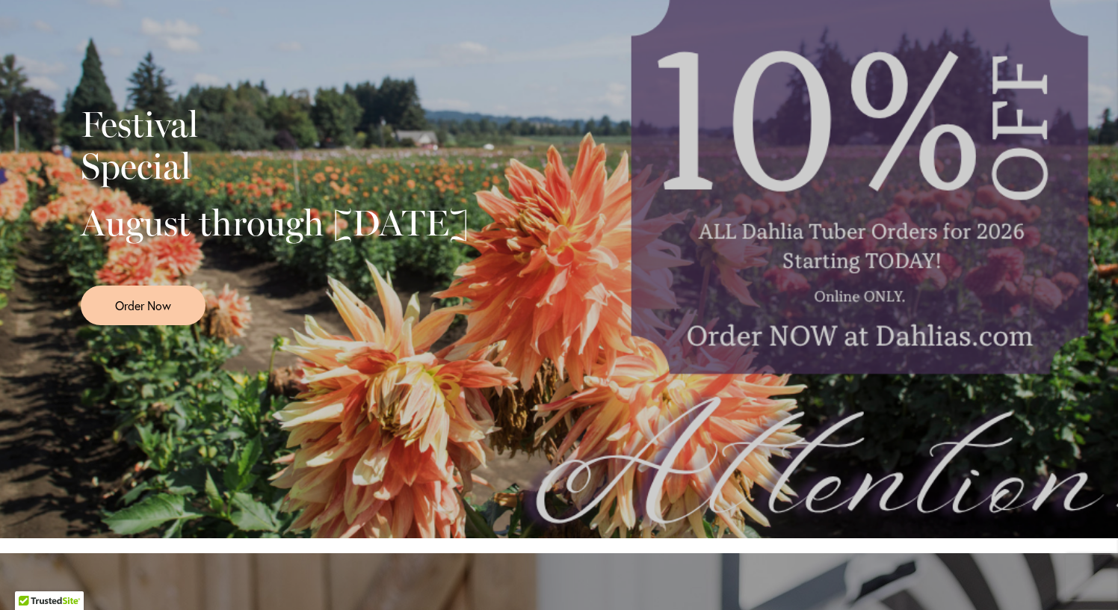
scroll to position [318, 0]
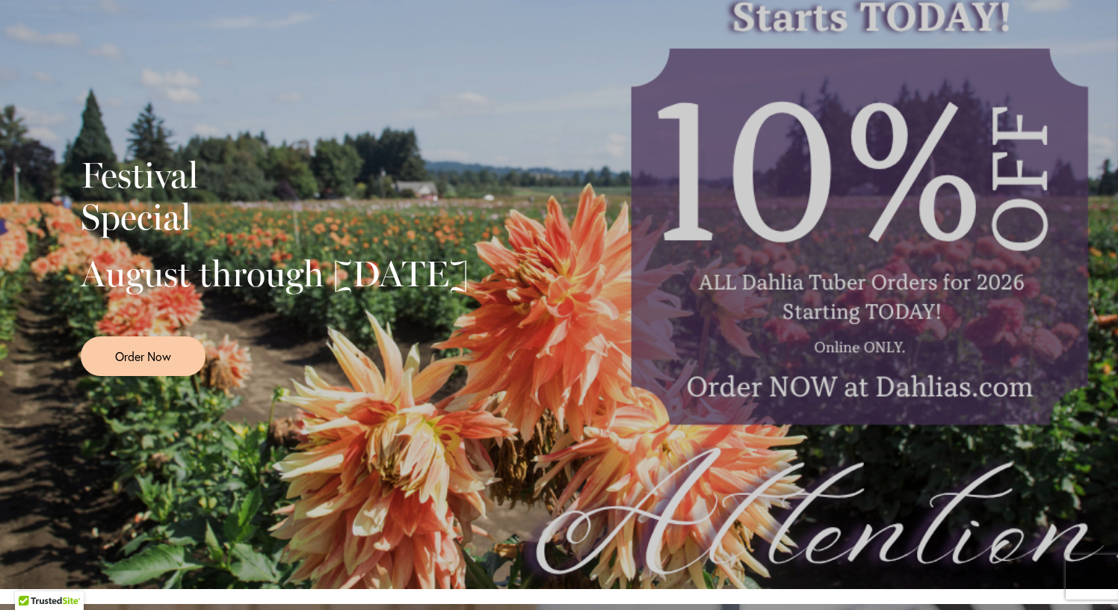
click at [872, 172] on div "Festival Special August through [DATE] Order Now" at bounding box center [559, 260] width 957 height 374
click at [859, 247] on div "Festival Special August through [DATE] Order Now" at bounding box center [559, 260] width 957 height 374
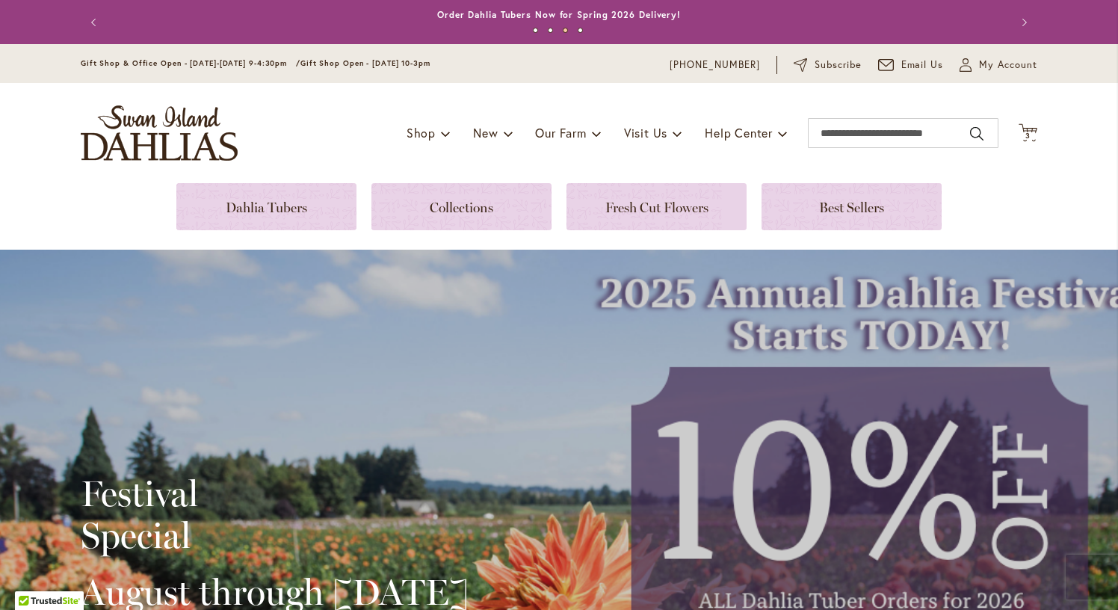
scroll to position [0, 0]
click at [1029, 131] on span "3" at bounding box center [1027, 136] width 5 height 10
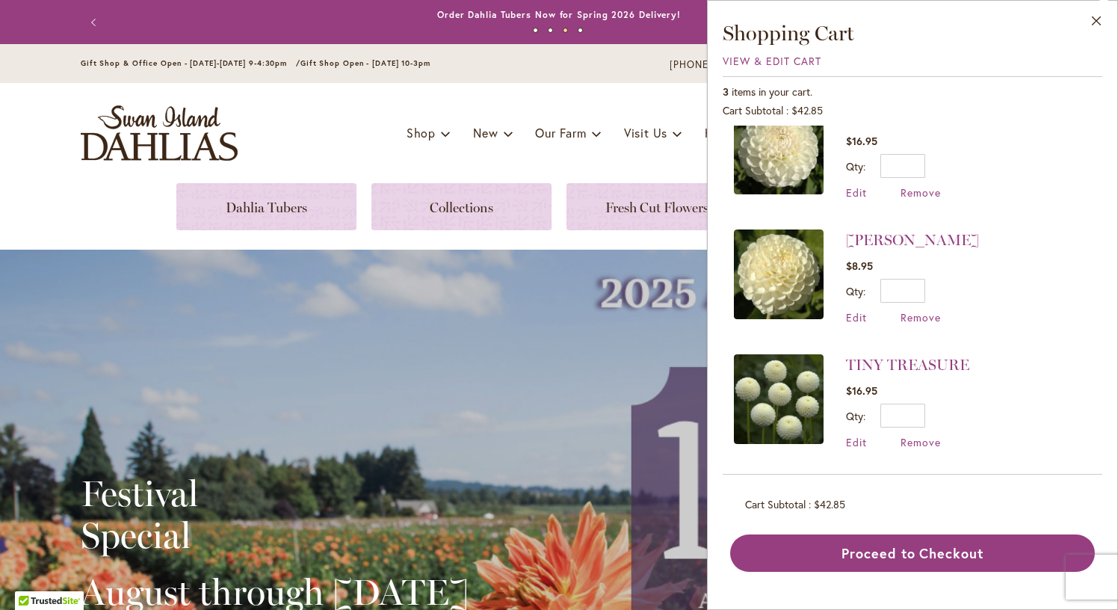
scroll to position [31, 0]
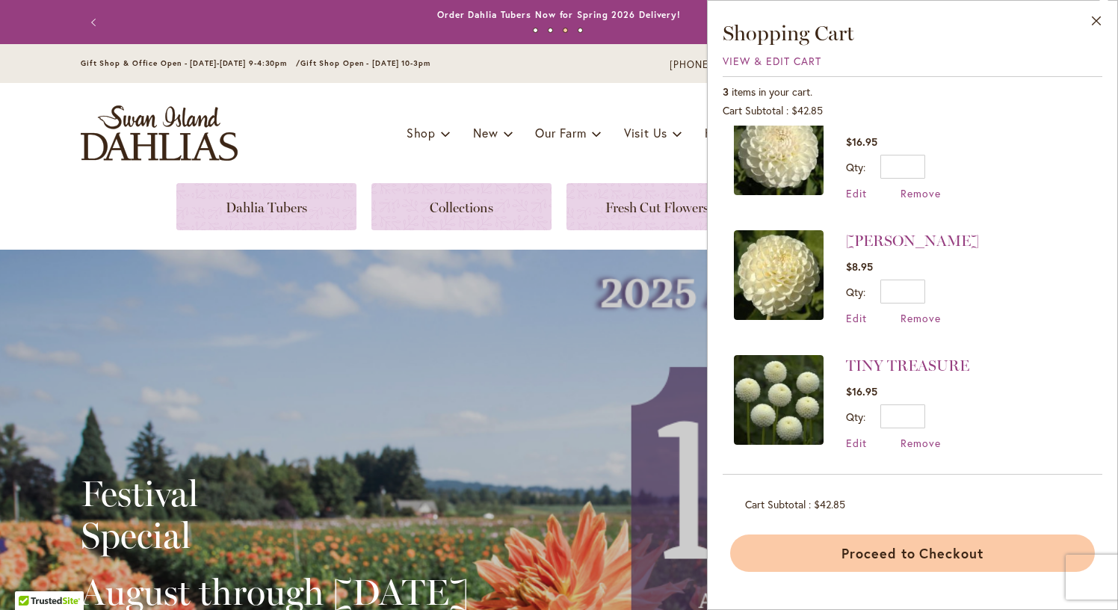
click at [915, 550] on button "Proceed to Checkout" at bounding box center [912, 552] width 365 height 37
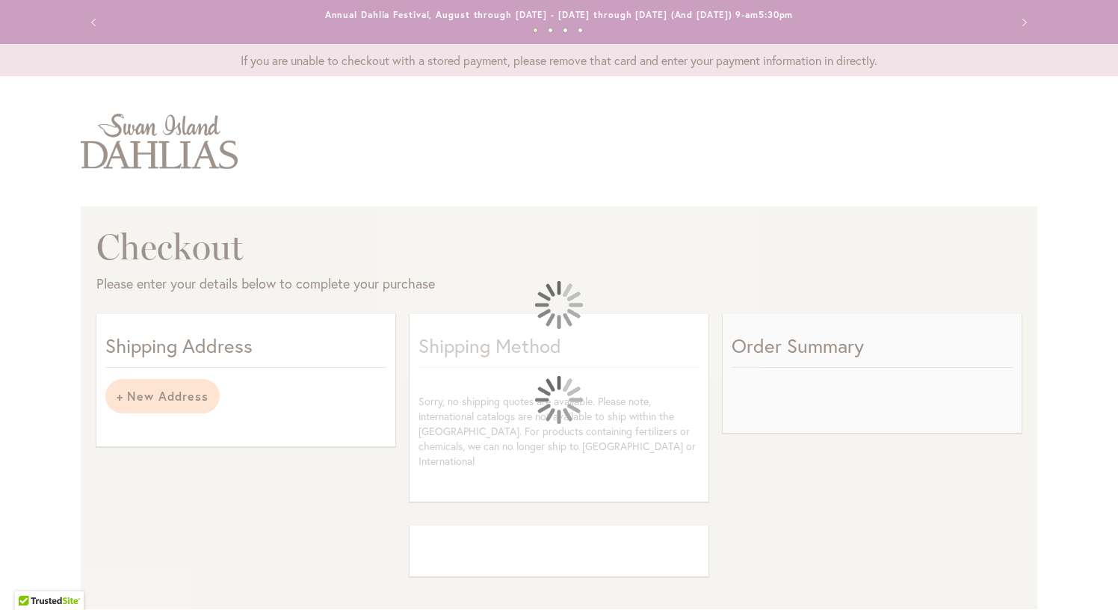
select select "**********"
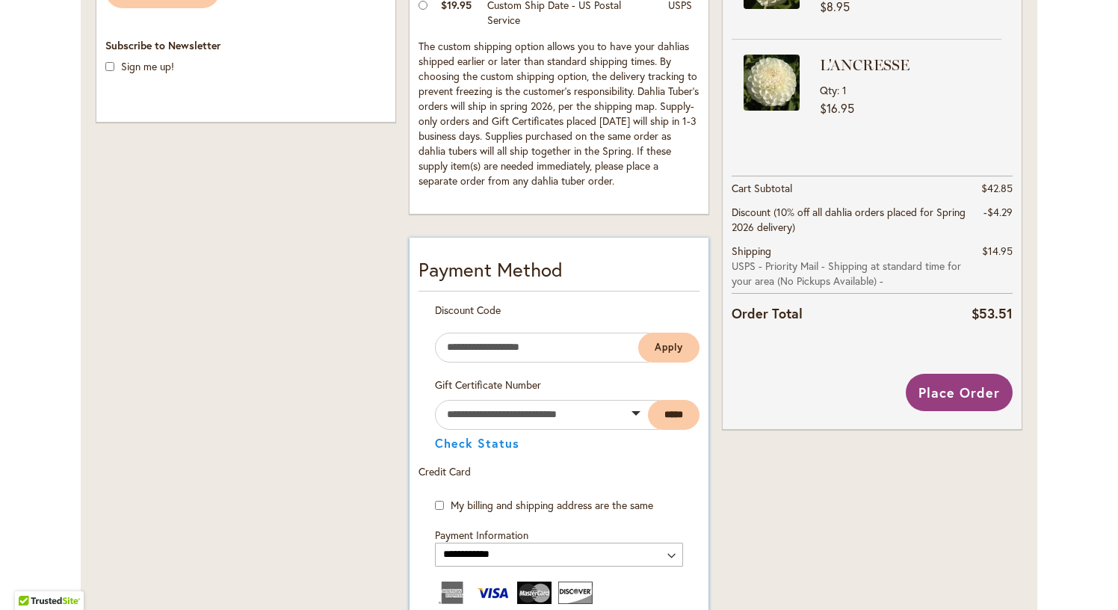
scroll to position [633, 0]
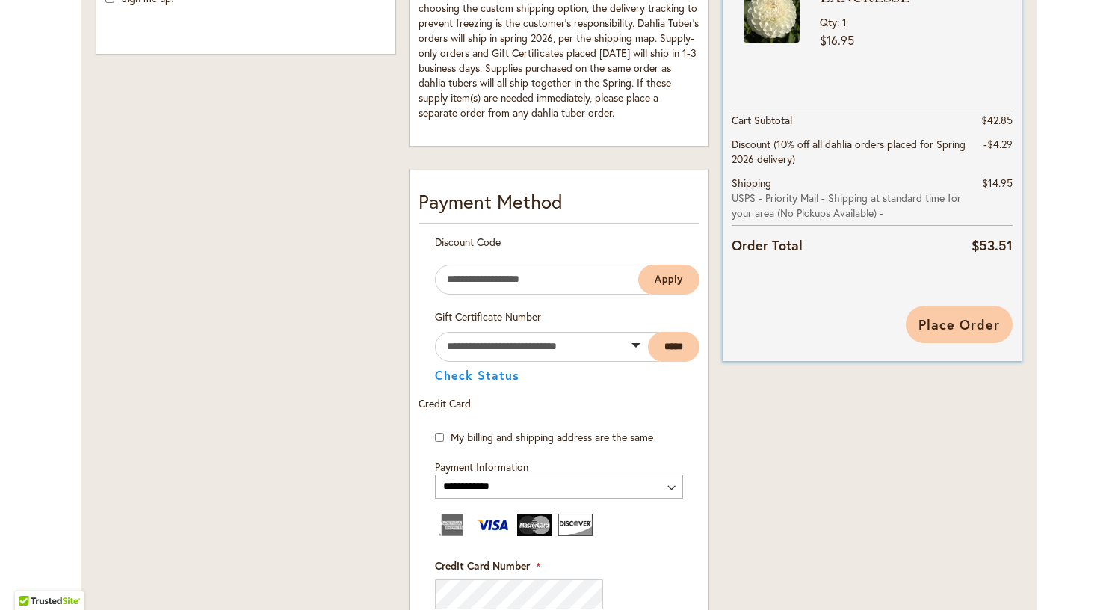
click at [954, 324] on span "Place Order" at bounding box center [959, 324] width 81 height 18
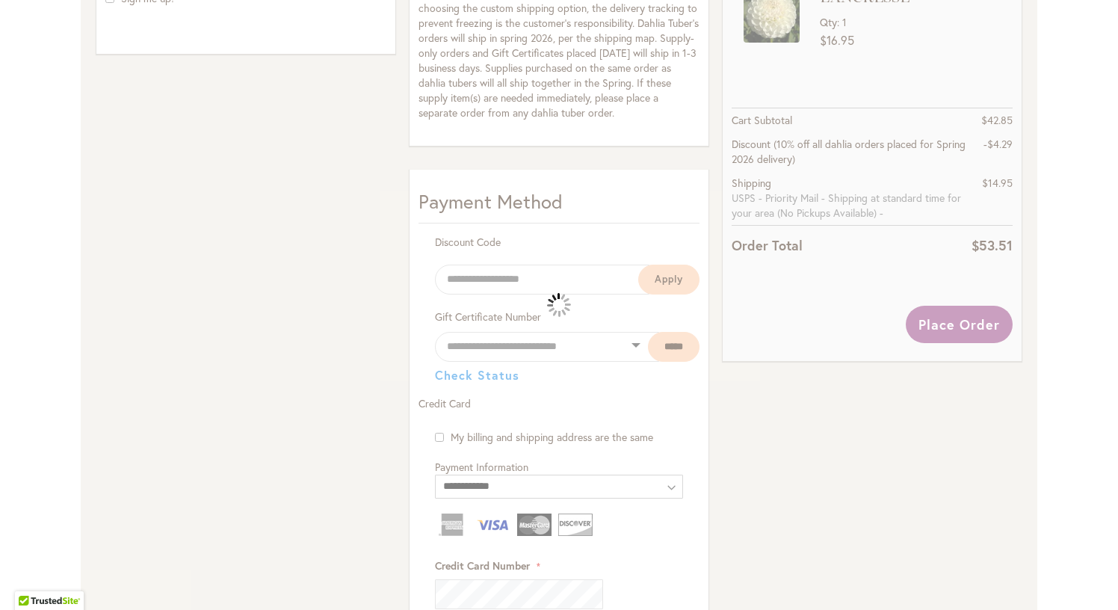
select select
